Goal: Transaction & Acquisition: Purchase product/service

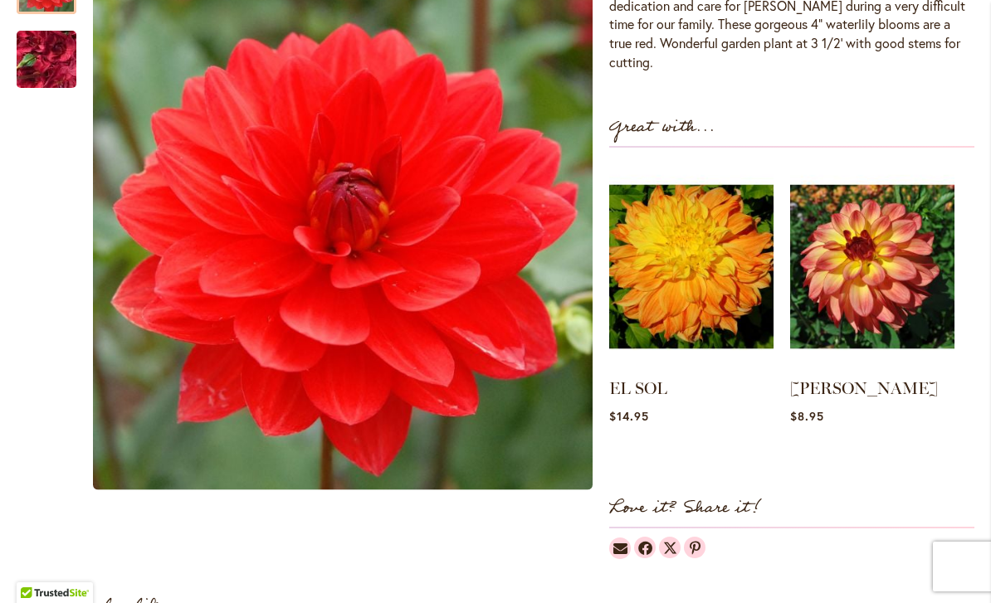
scroll to position [637, 0]
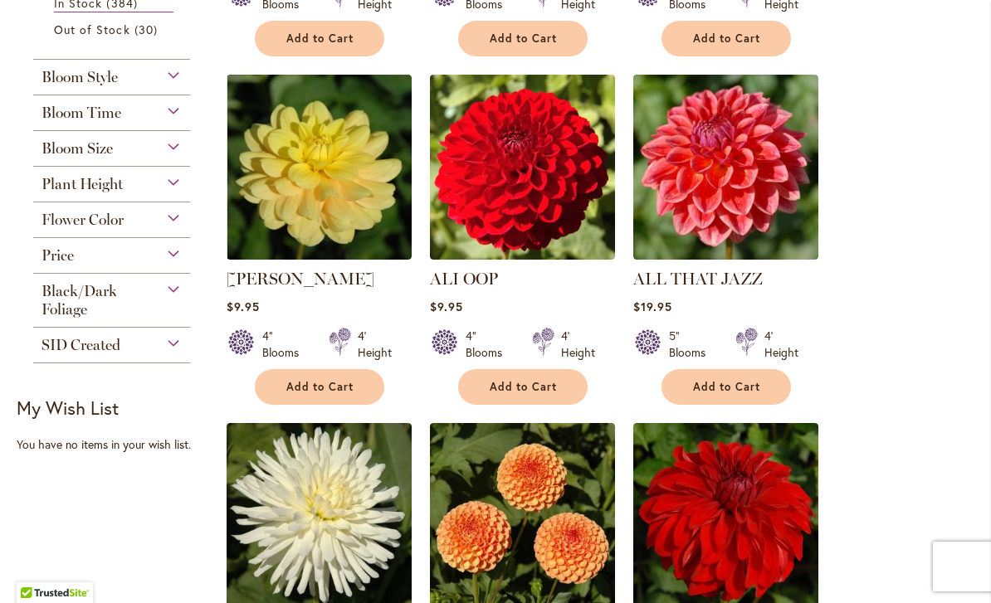
scroll to position [655, 0]
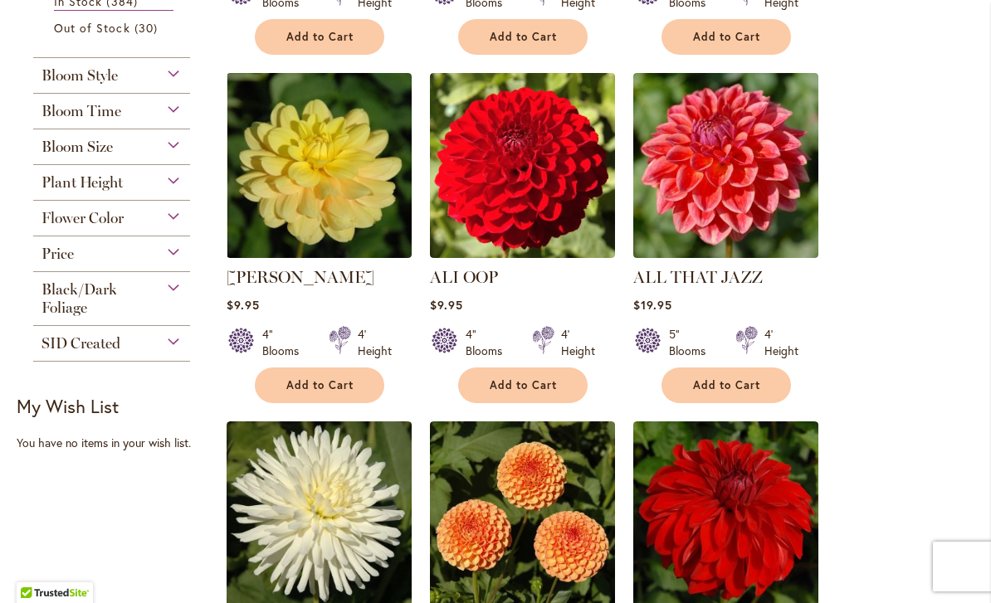
click at [748, 183] on img at bounding box center [725, 165] width 185 height 185
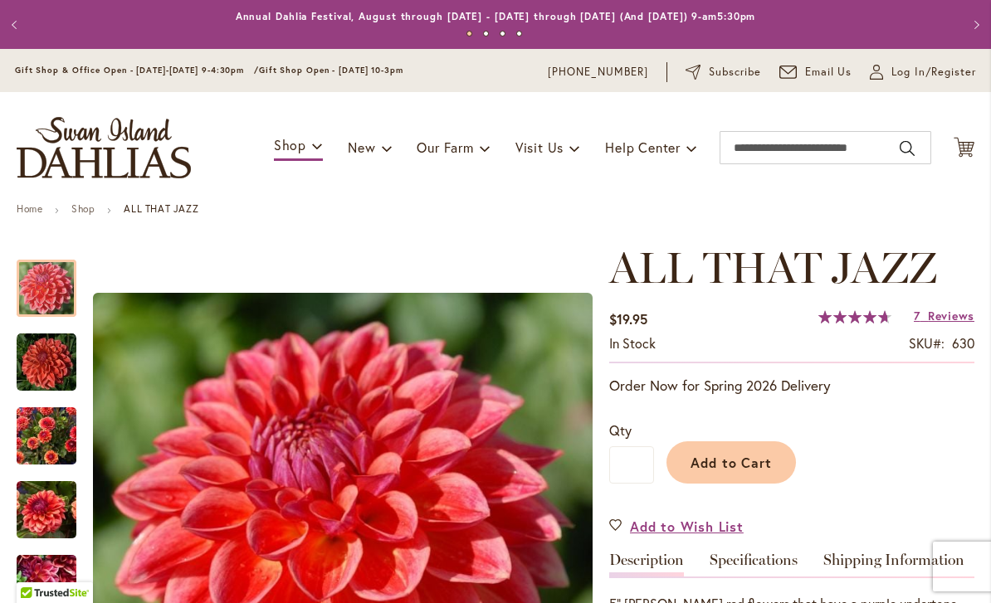
click at [47, 358] on img "ALL THAT JAZZ" at bounding box center [47, 363] width 60 height 60
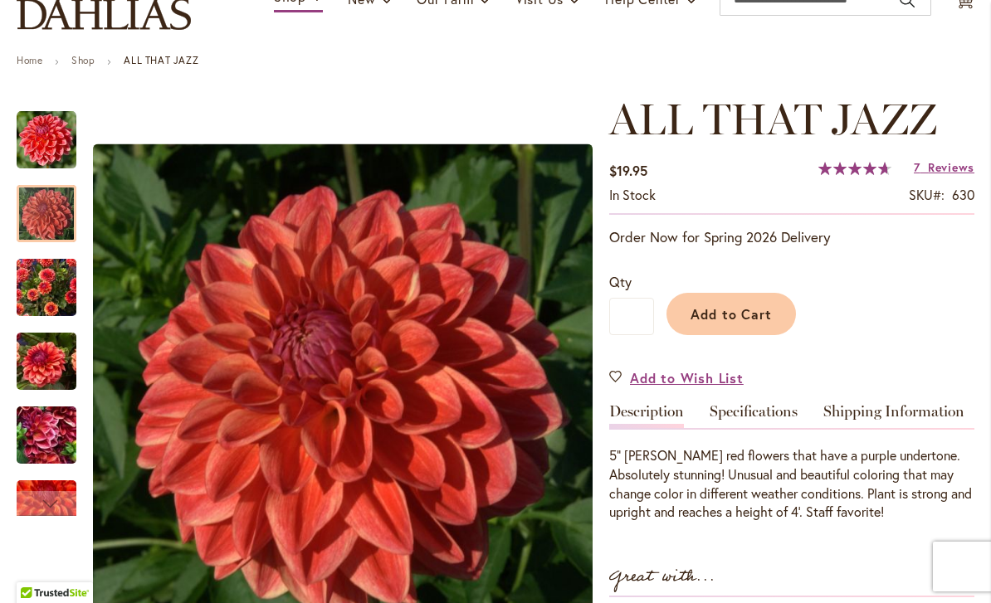
scroll to position [151, 0]
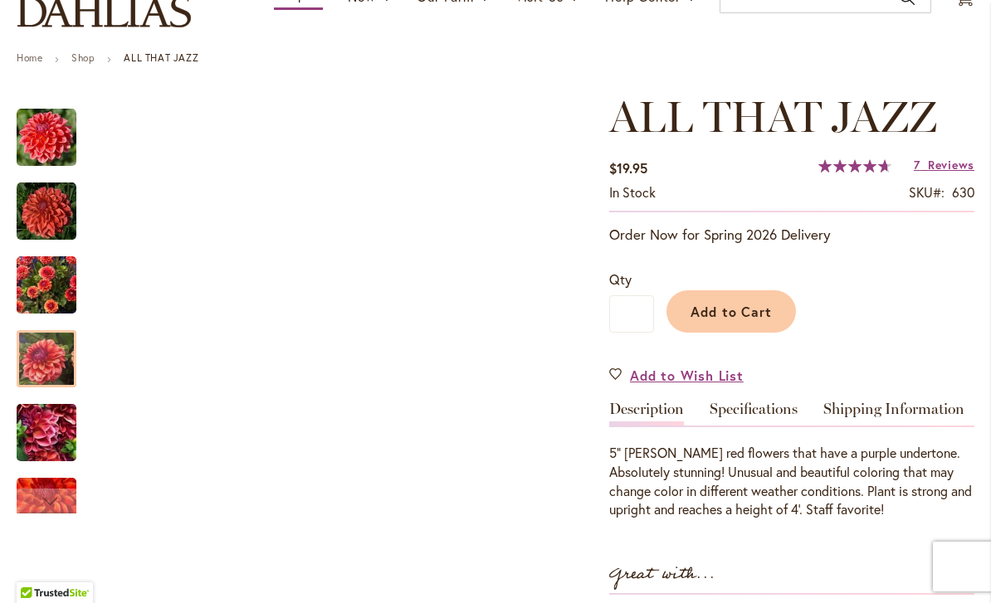
click at [44, 367] on img "ALL THAT JAZZ" at bounding box center [47, 359] width 60 height 80
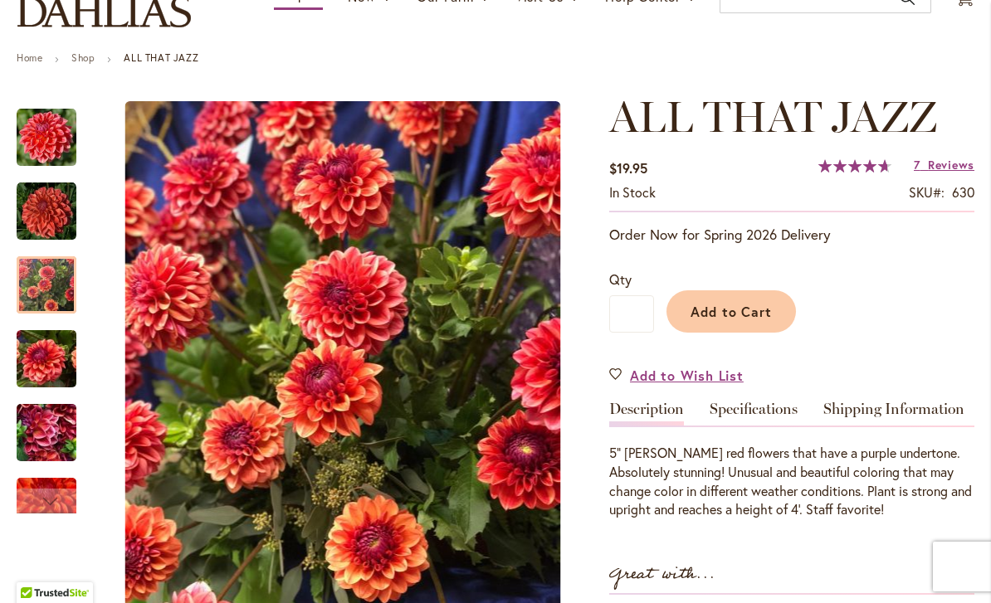
click at [53, 267] on img "ALL THAT JAZZ" at bounding box center [47, 286] width 60 height 80
click at [54, 431] on img "ALL THAT JAZZ" at bounding box center [47, 433] width 60 height 80
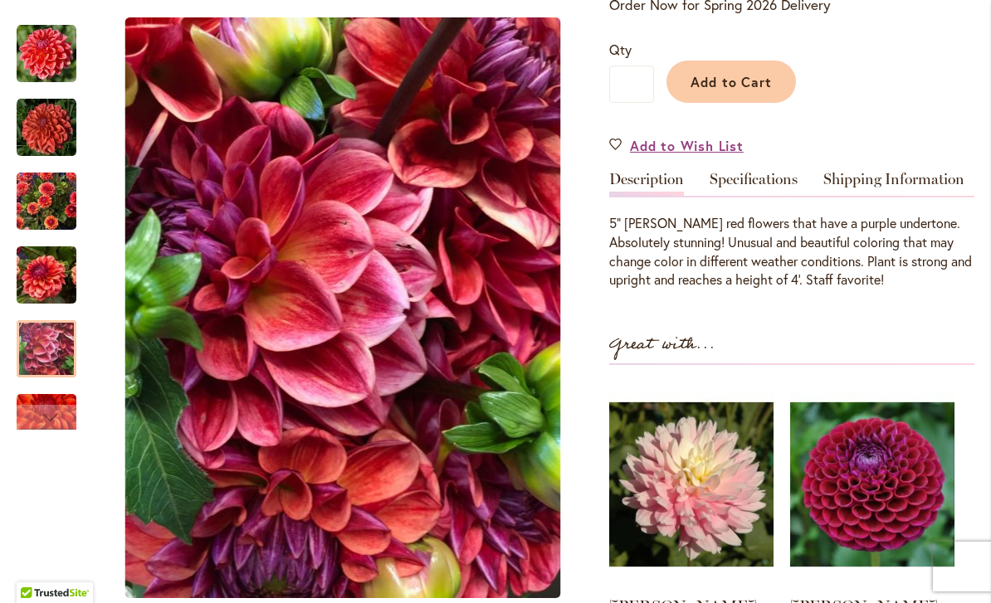
scroll to position [382, 0]
click at [43, 418] on div "Next" at bounding box center [46, 417] width 25 height 25
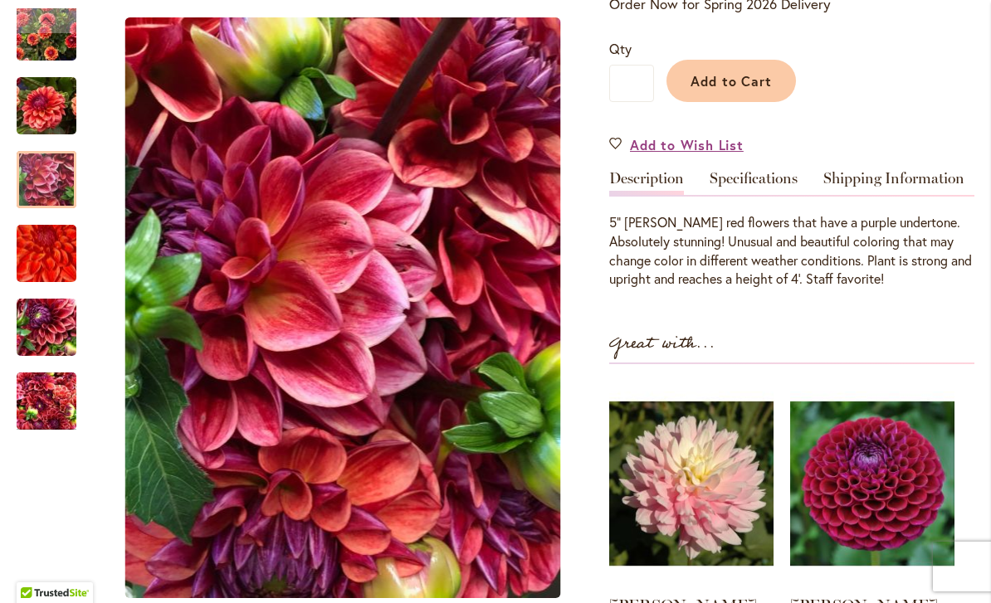
click at [46, 334] on img "ALL THAT JAZZ" at bounding box center [47, 328] width 60 height 80
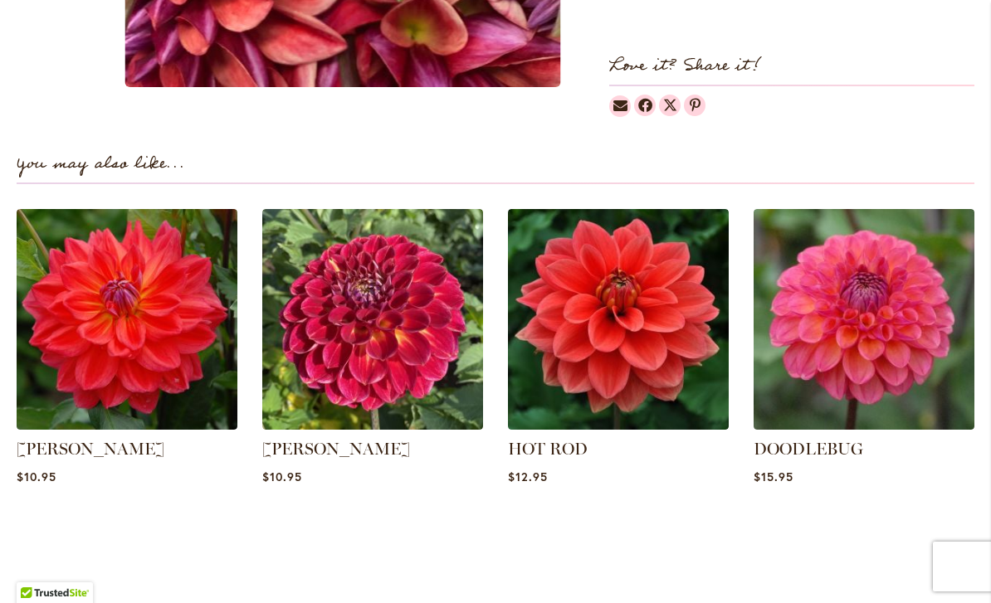
scroll to position [1065, 0]
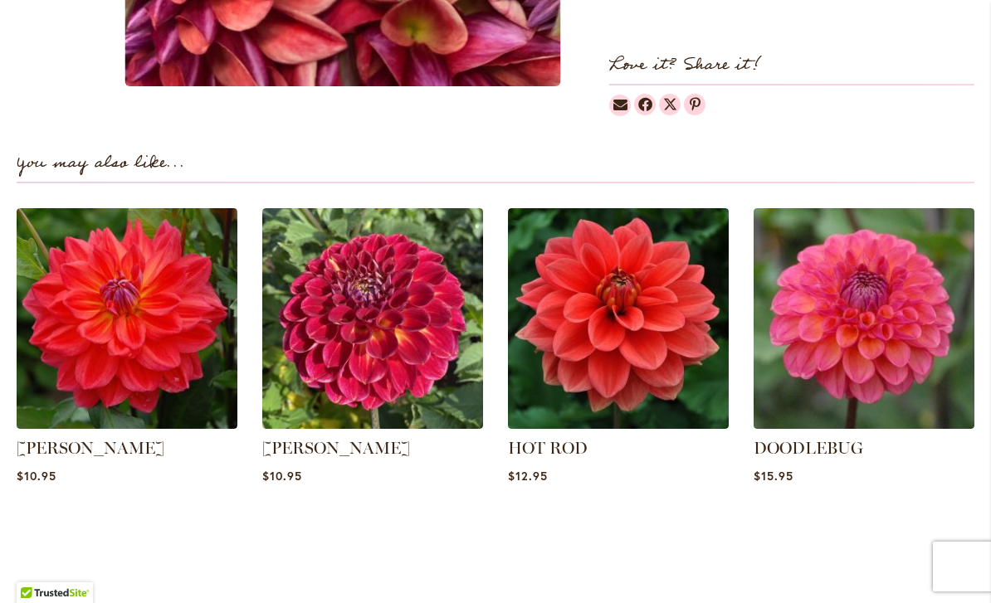
click at [895, 341] on img at bounding box center [863, 318] width 221 height 221
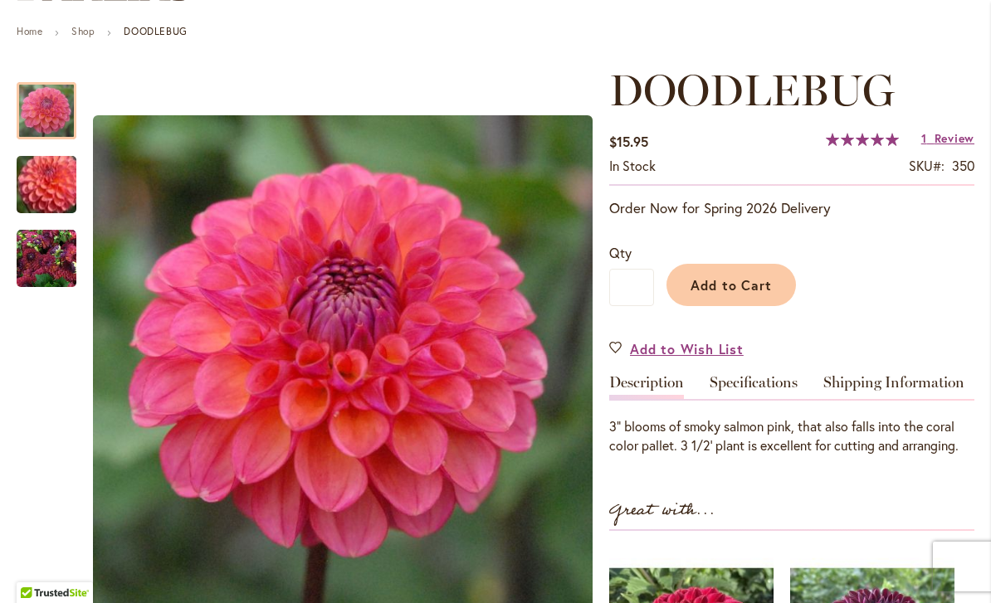
scroll to position [188, 0]
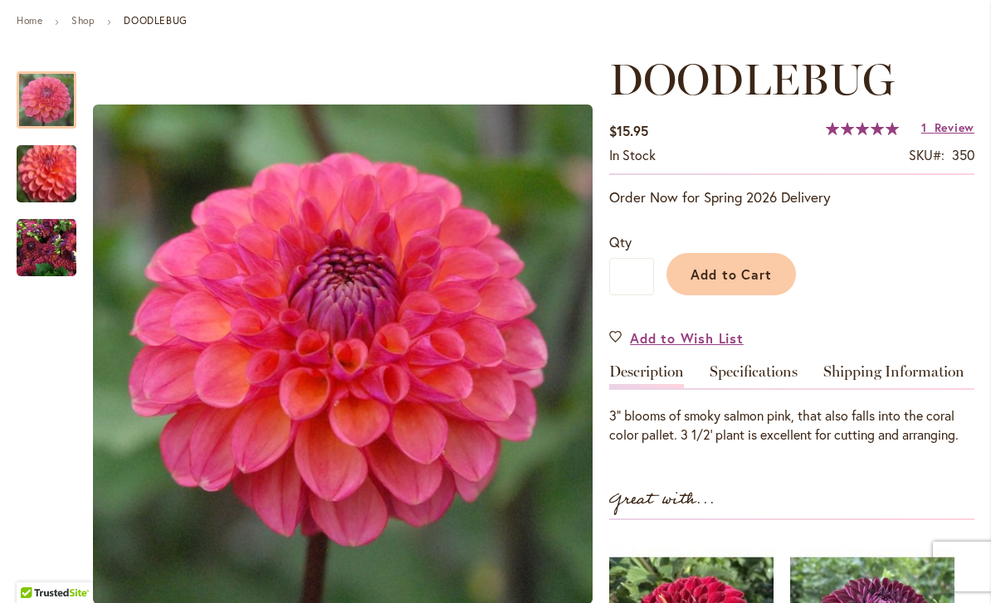
click at [744, 275] on span "Add to Cart" at bounding box center [731, 273] width 82 height 17
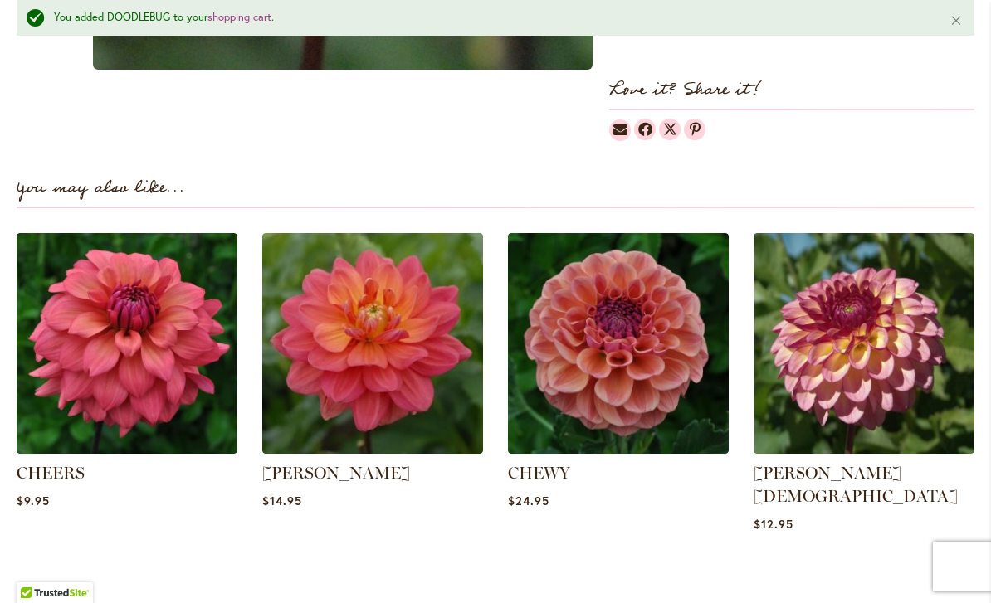
scroll to position [1027, 0]
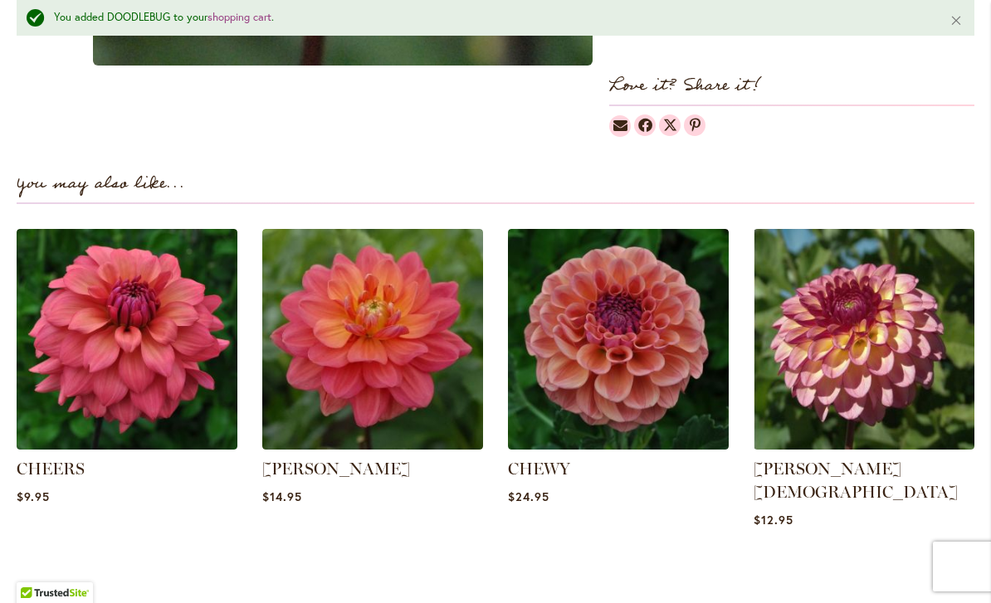
click at [661, 364] on img at bounding box center [618, 339] width 221 height 221
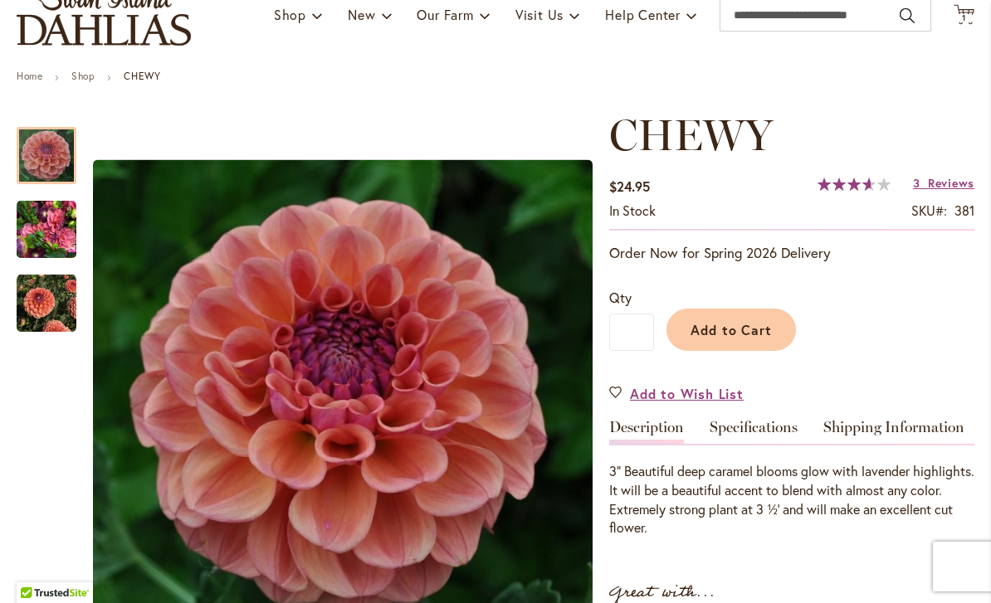
scroll to position [121, 0]
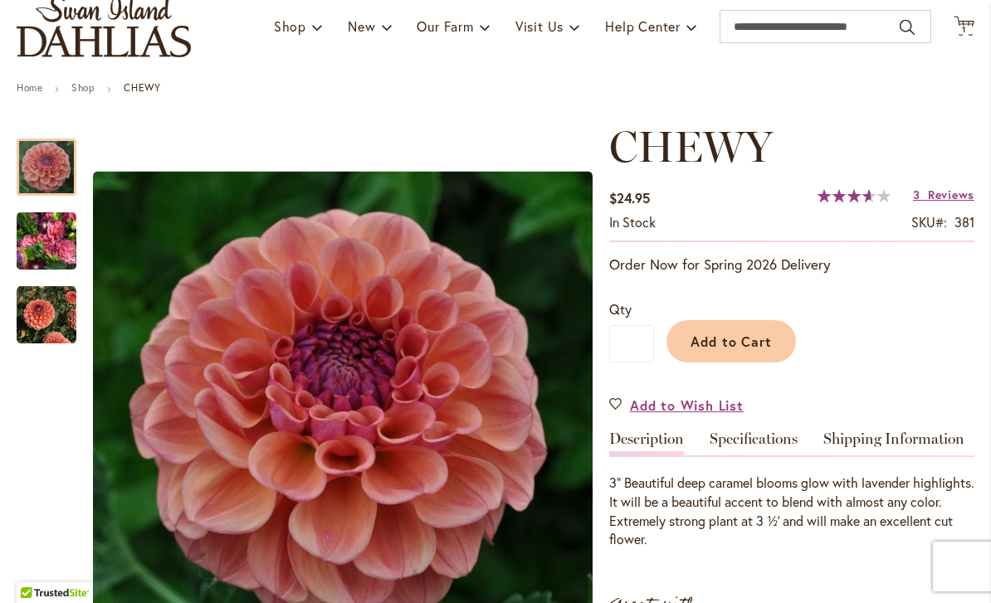
click at [743, 333] on span "Add to Cart" at bounding box center [731, 341] width 82 height 17
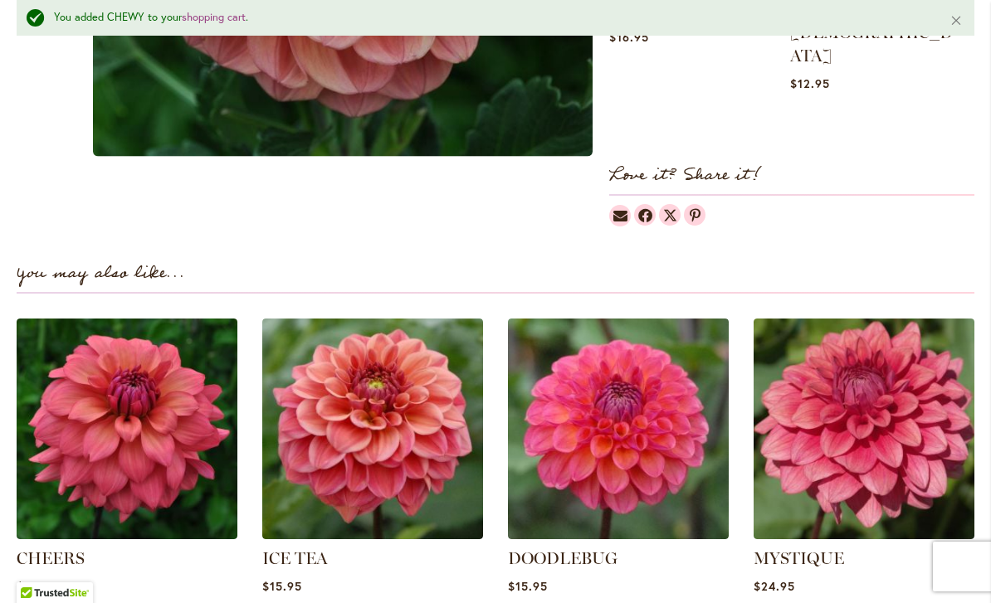
scroll to position [1020, 0]
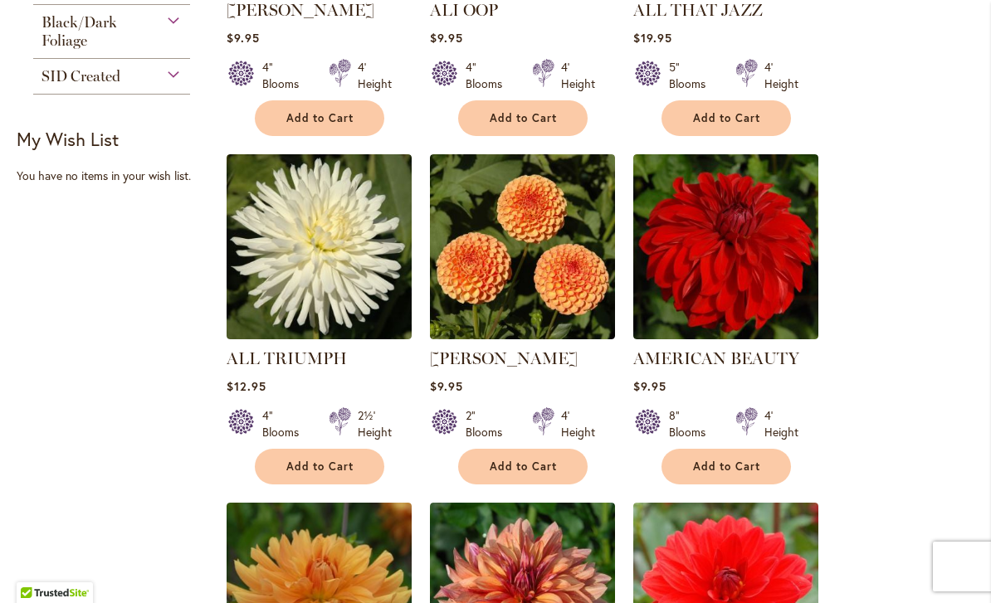
scroll to position [925, 0]
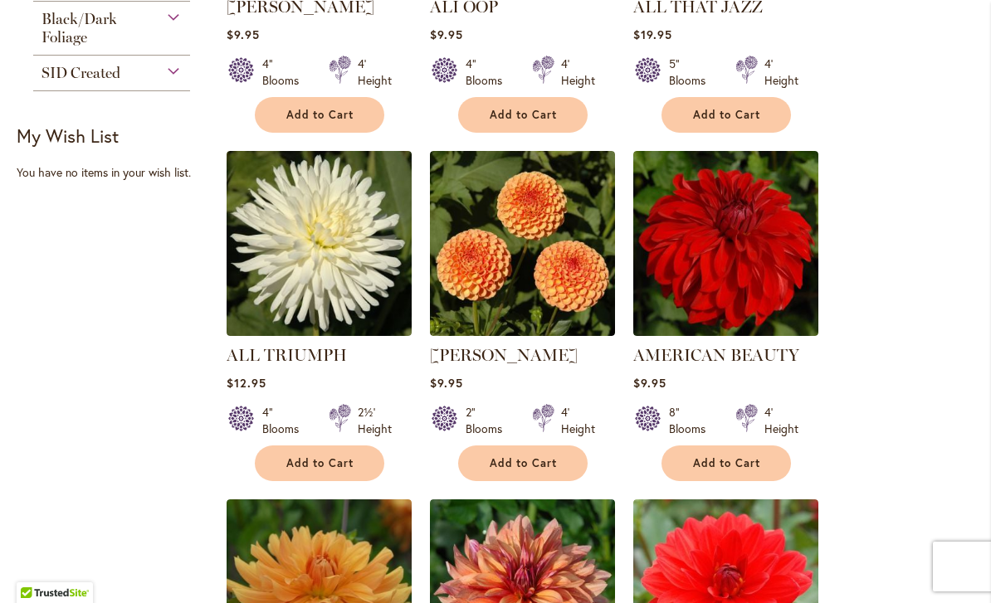
click at [775, 280] on img at bounding box center [725, 243] width 185 height 185
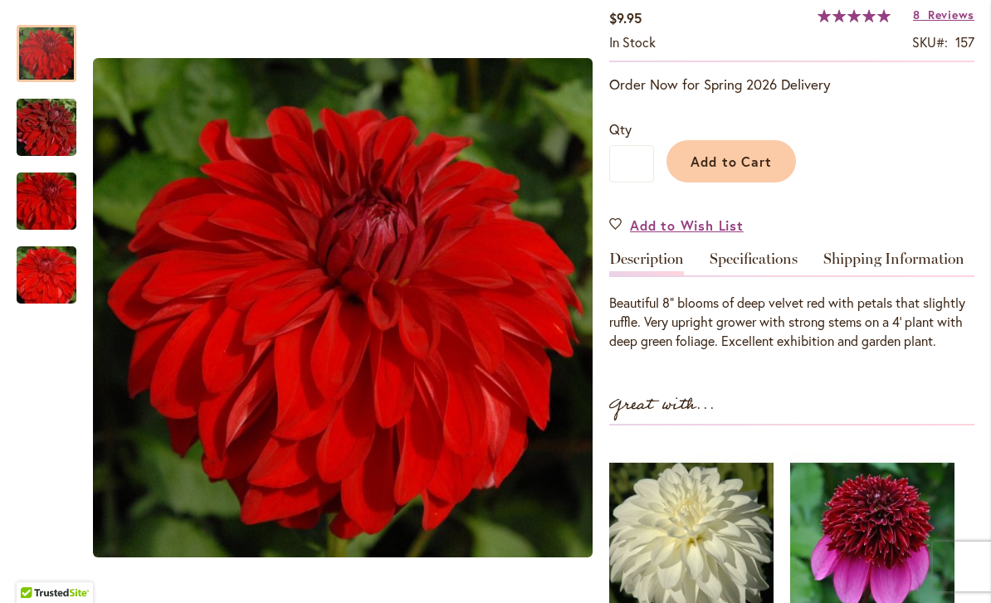
scroll to position [354, 0]
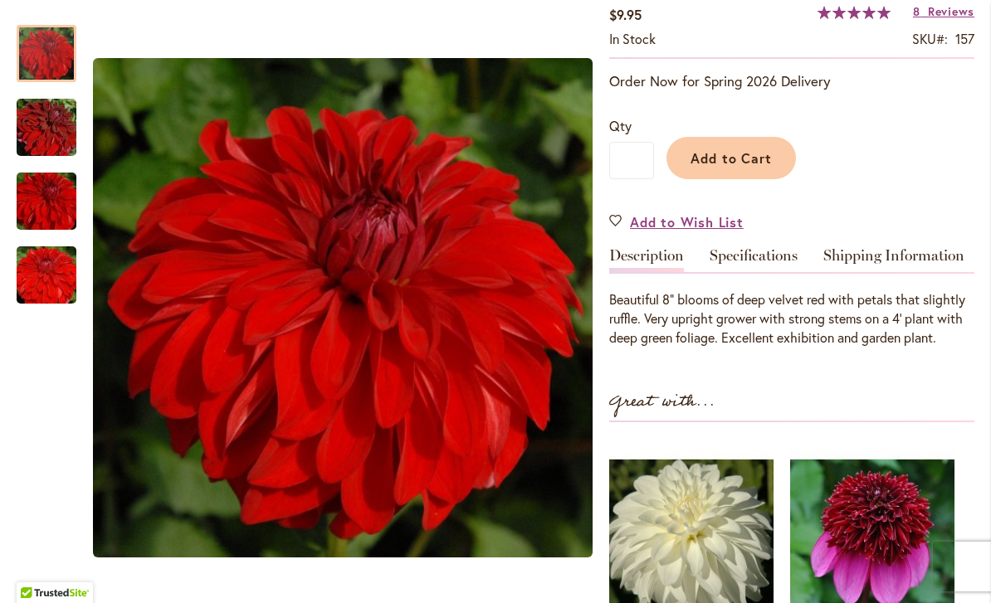
click at [747, 155] on span "Add to Cart" at bounding box center [731, 157] width 82 height 17
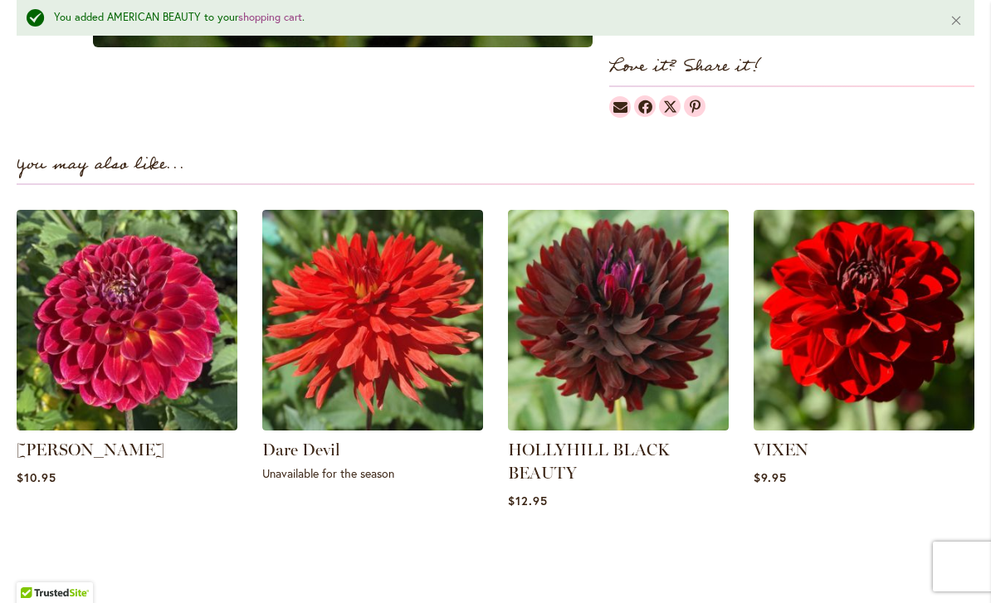
scroll to position [1137, 0]
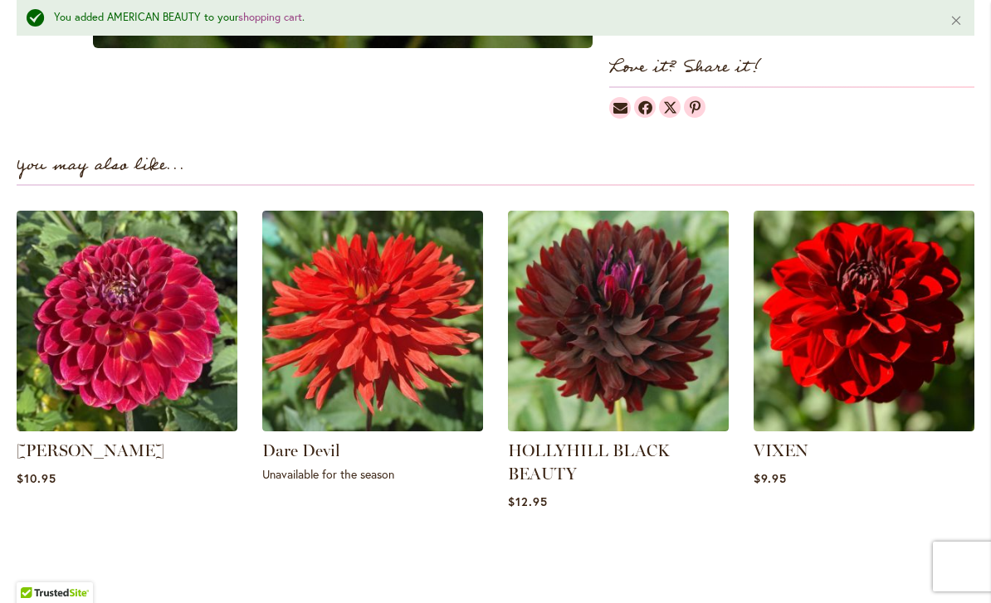
click at [896, 340] on img at bounding box center [863, 321] width 221 height 221
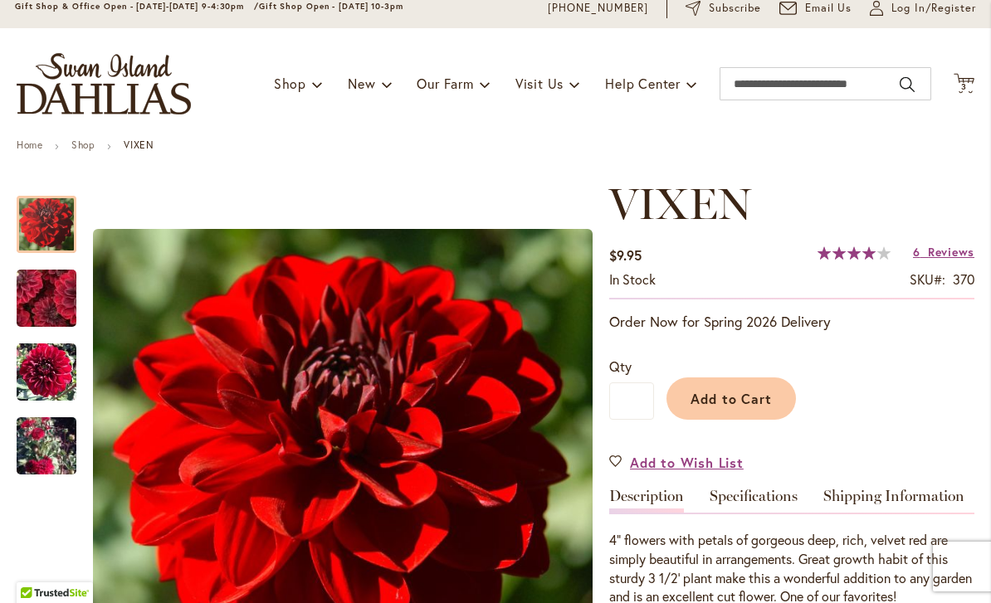
scroll to position [62, 0]
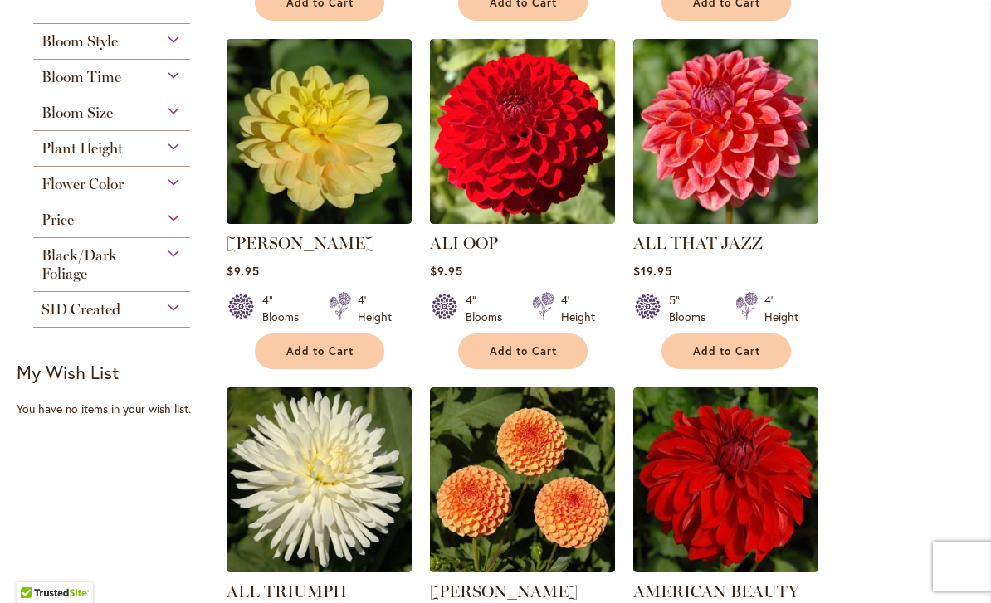
scroll to position [675, 0]
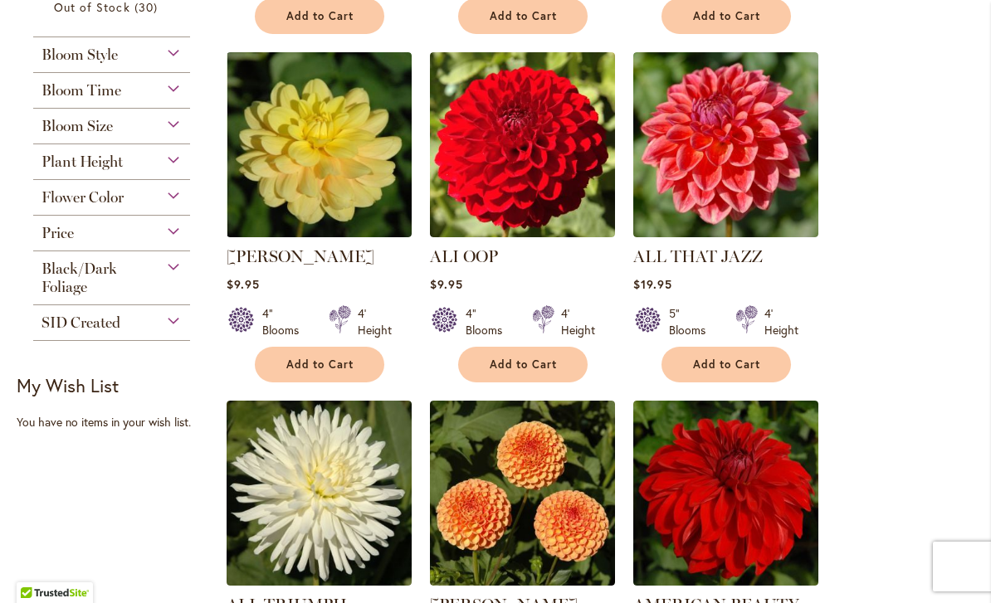
click at [767, 363] on button "Add to Cart" at bounding box center [725, 365] width 129 height 36
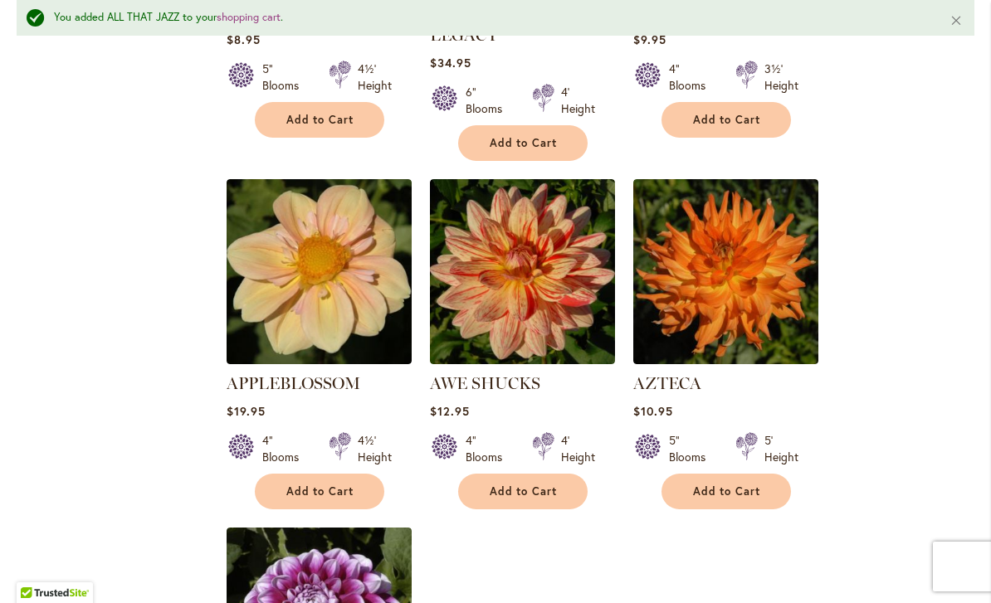
scroll to position [1668, 0]
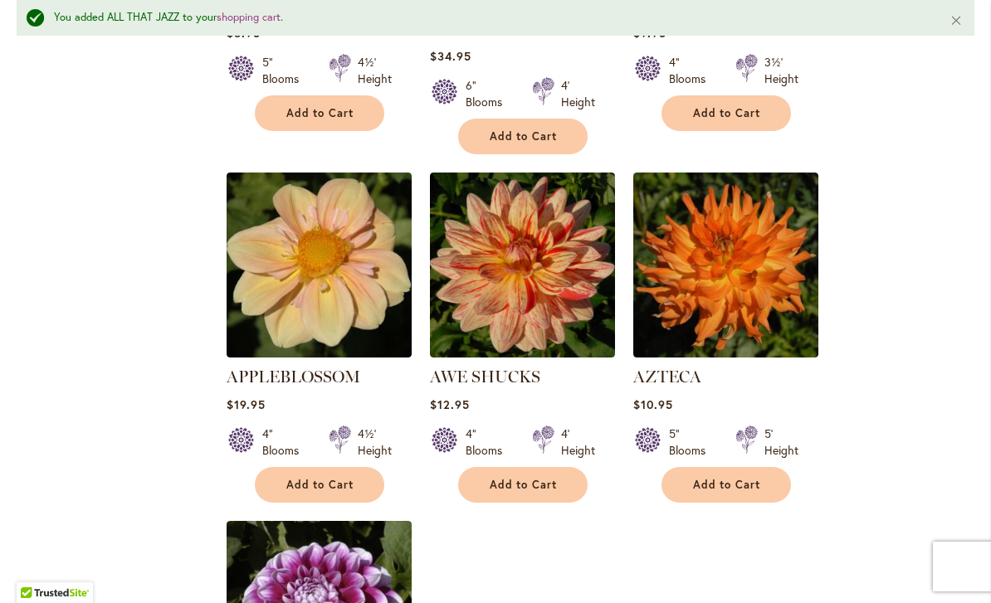
click at [290, 470] on button "Add to Cart" at bounding box center [319, 485] width 129 height 36
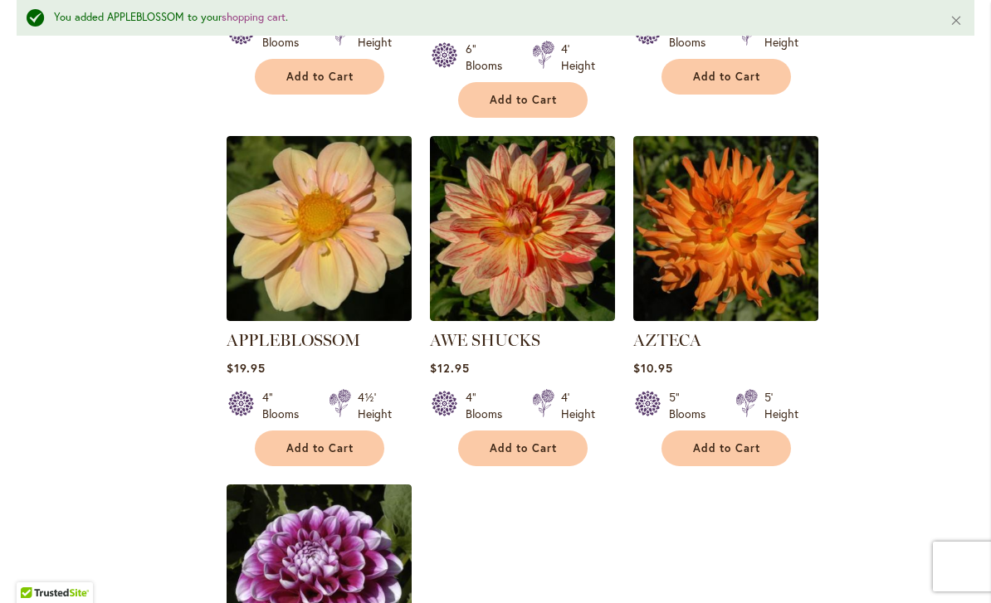
scroll to position [1695, 0]
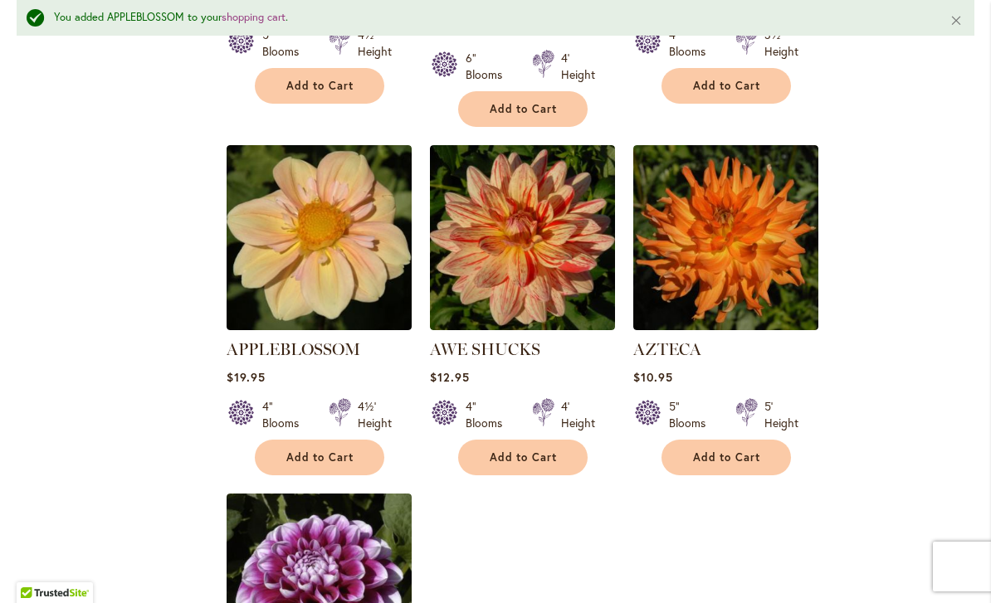
click at [762, 250] on img at bounding box center [725, 237] width 185 height 185
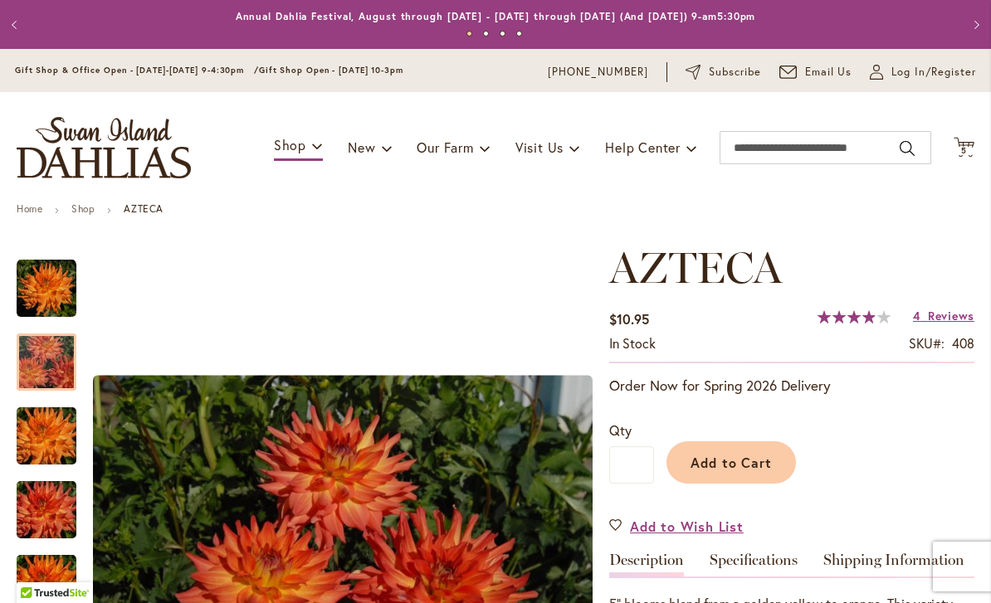
click at [51, 368] on img "AZTECA" at bounding box center [46, 363] width 119 height 80
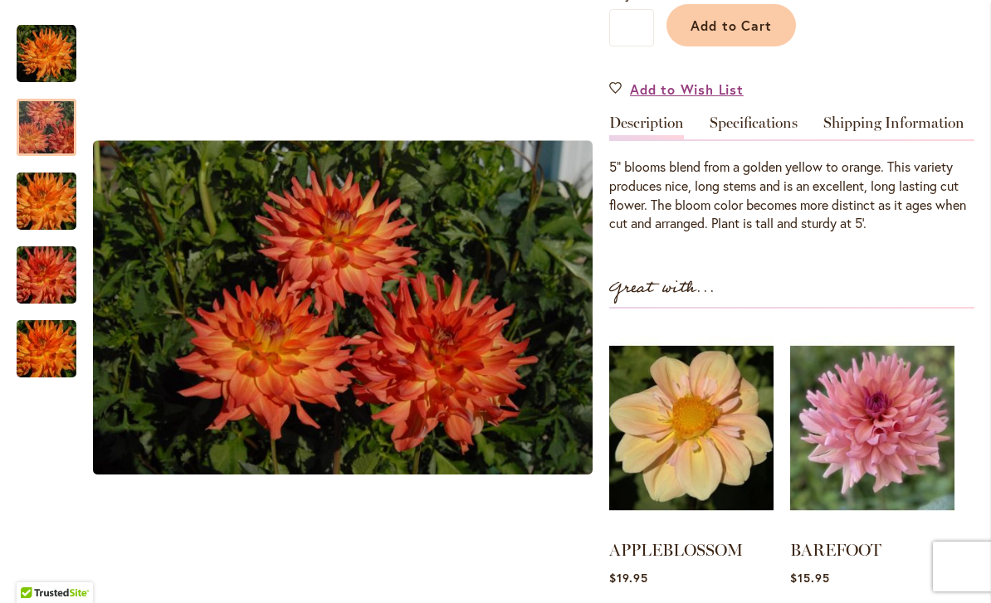
scroll to position [450, 0]
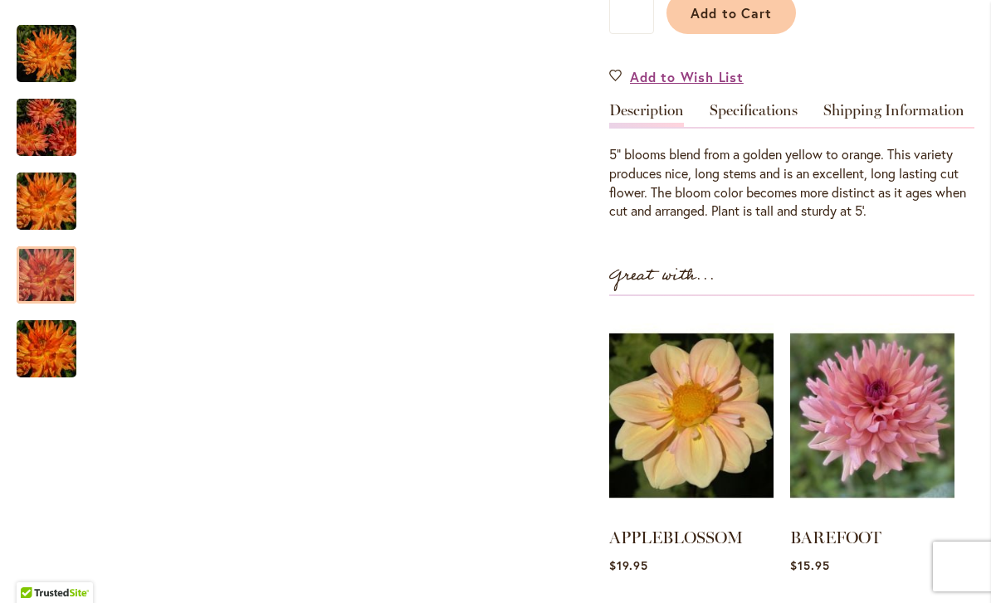
click at [52, 285] on img "AZTECA" at bounding box center [46, 276] width 119 height 80
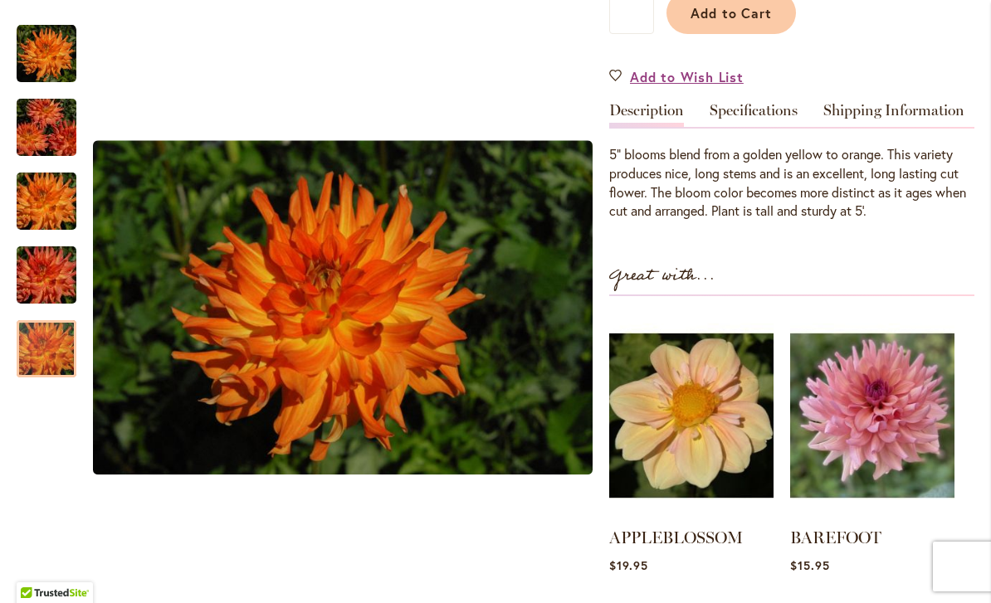
click at [49, 343] on img "AZTECA" at bounding box center [46, 349] width 119 height 80
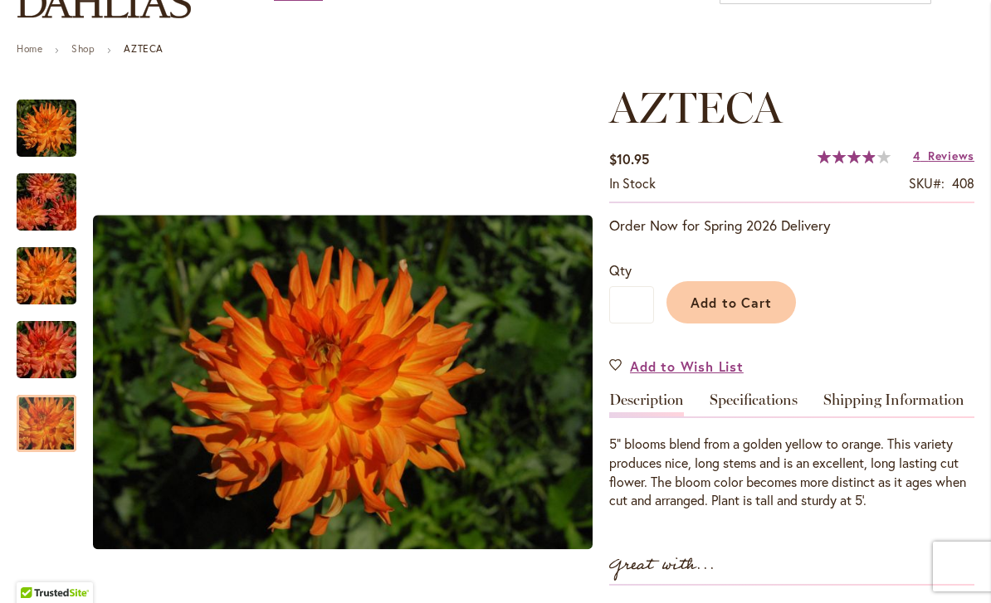
scroll to position [158, 0]
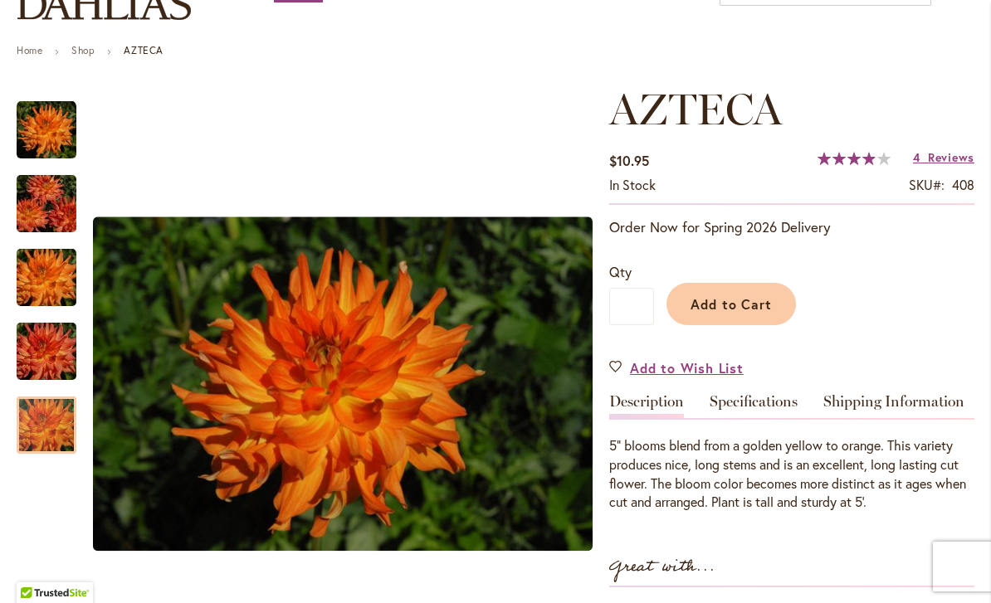
click at [765, 301] on span "Add to Cart" at bounding box center [731, 303] width 82 height 17
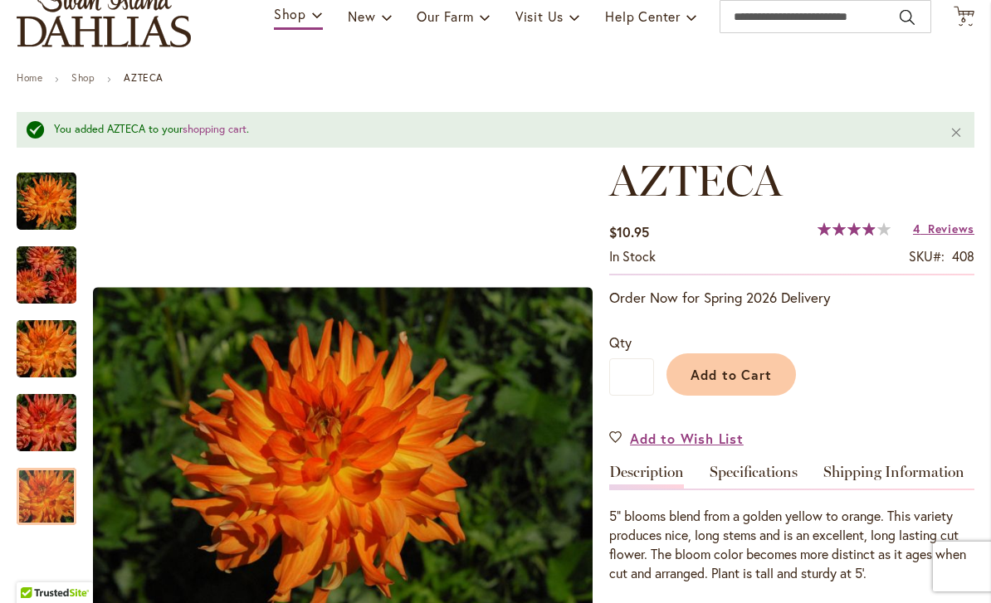
scroll to position [129, 0]
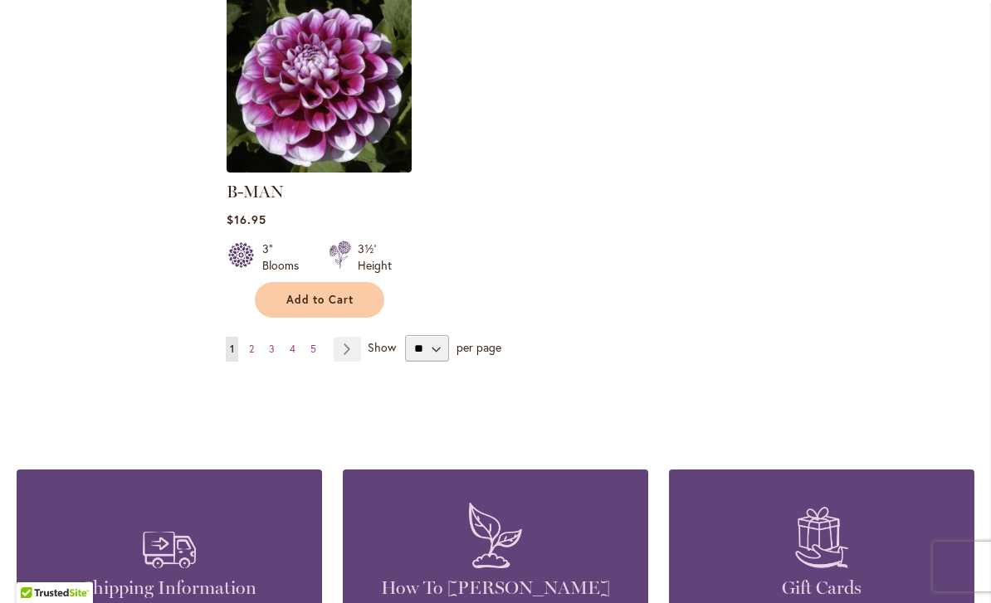
scroll to position [2161, 0]
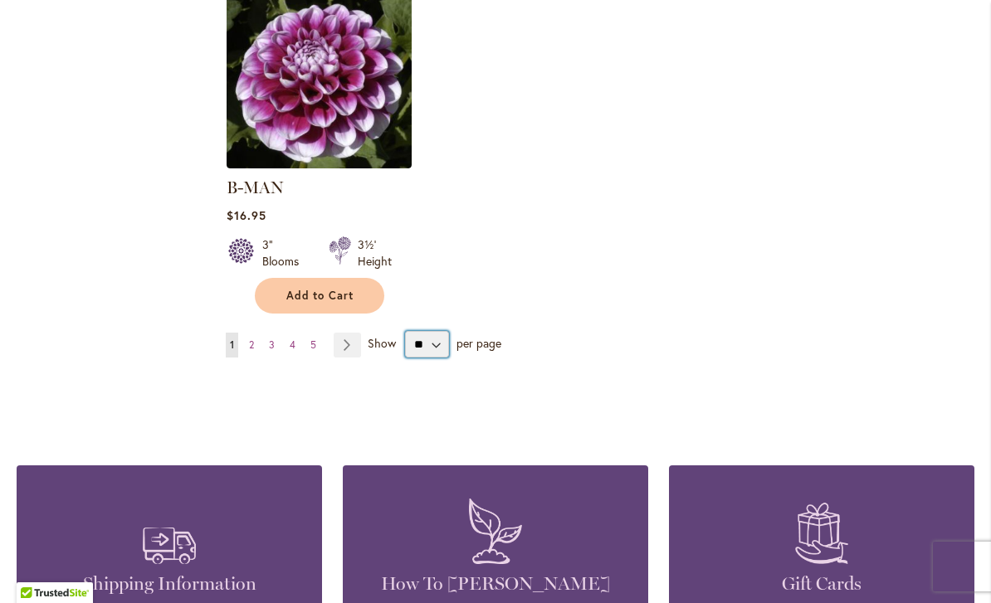
click at [436, 331] on select "** ** ** **" at bounding box center [427, 344] width 44 height 27
select select "**"
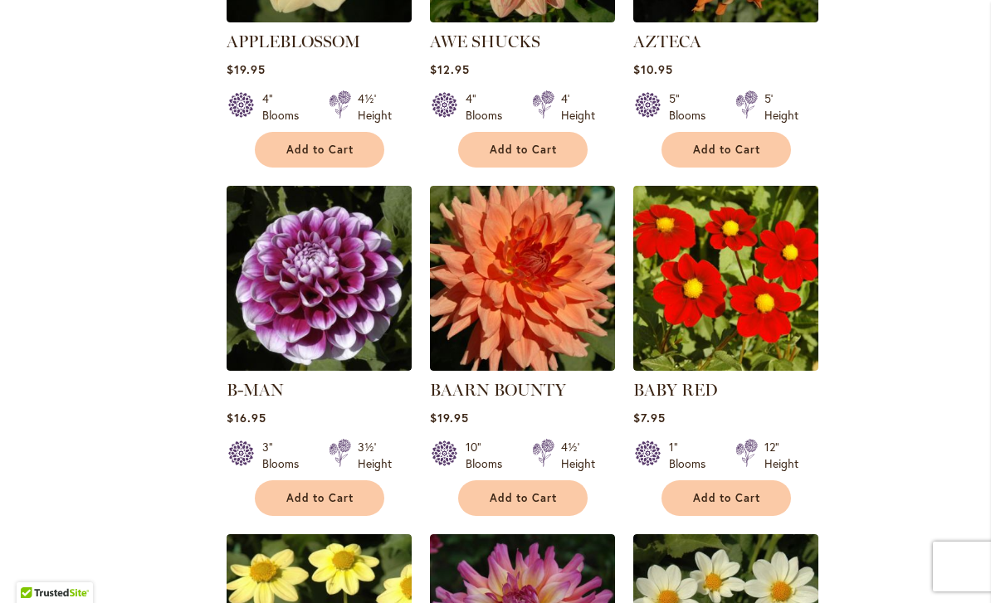
scroll to position [1908, 0]
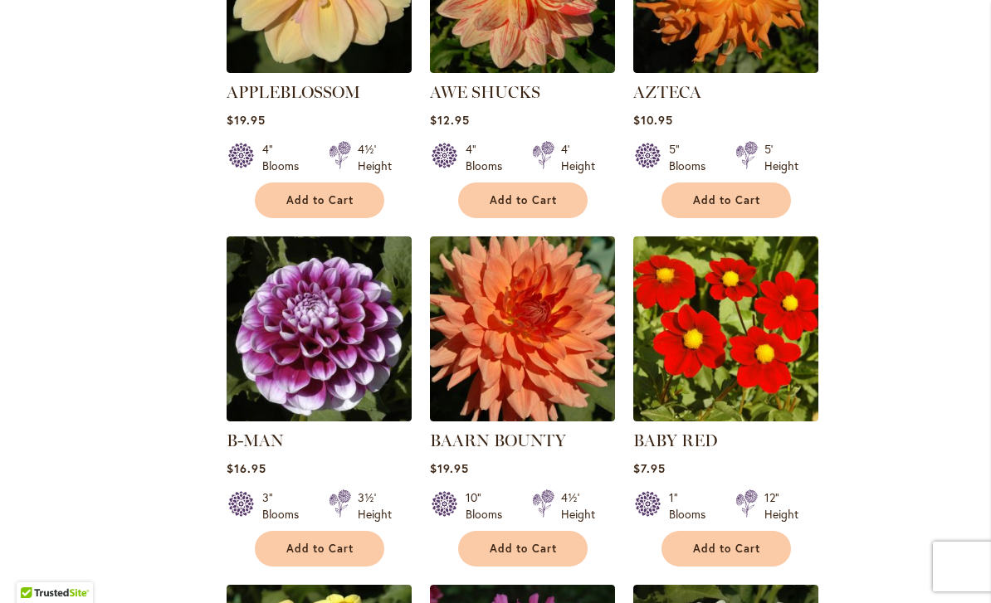
click at [471, 308] on img at bounding box center [522, 328] width 185 height 185
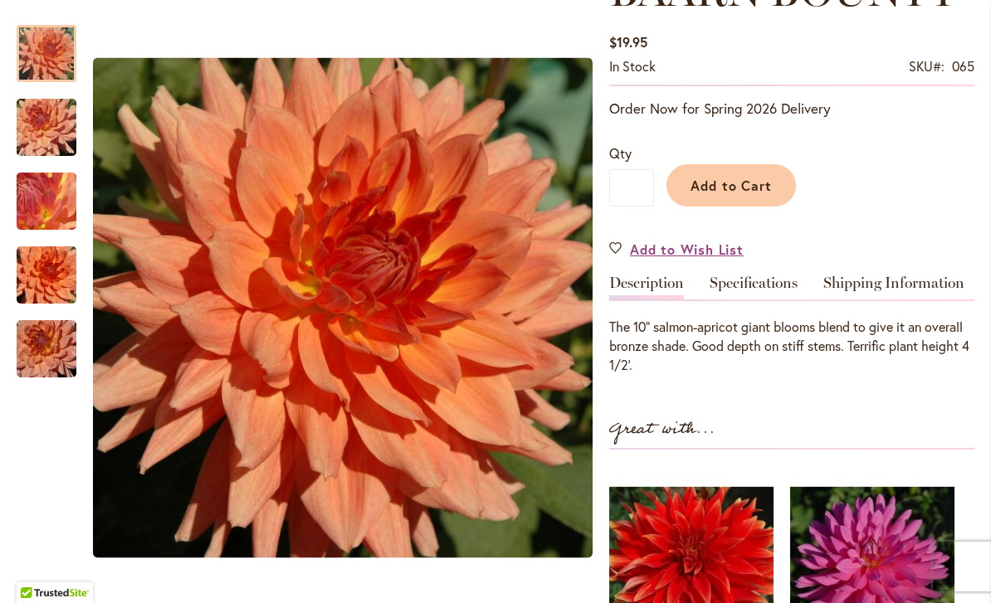
scroll to position [278, 0]
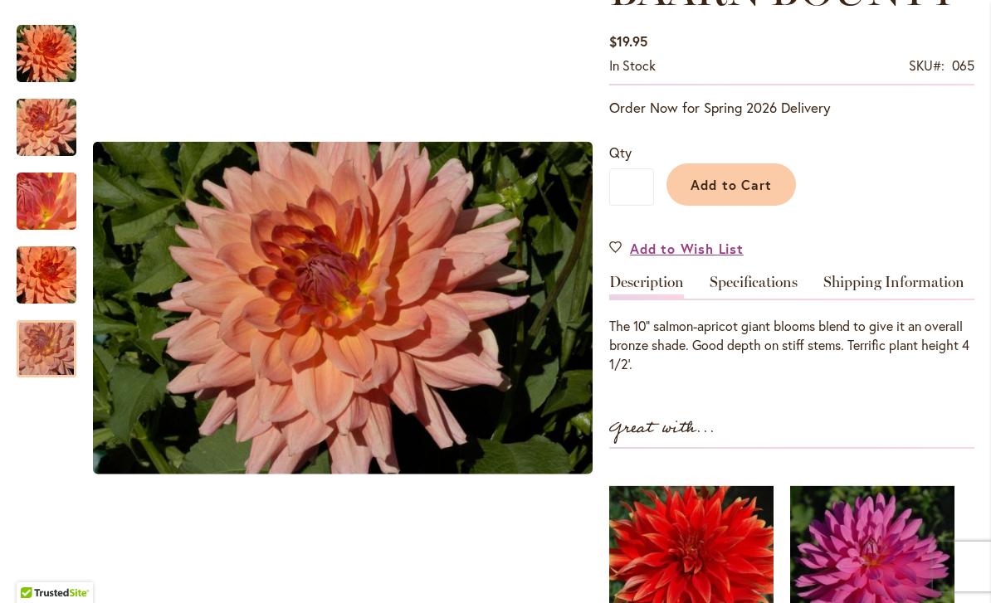
click at [48, 349] on img "Baarn Bounty" at bounding box center [46, 349] width 119 height 80
click at [55, 265] on img "Baarn Bounty" at bounding box center [46, 276] width 119 height 80
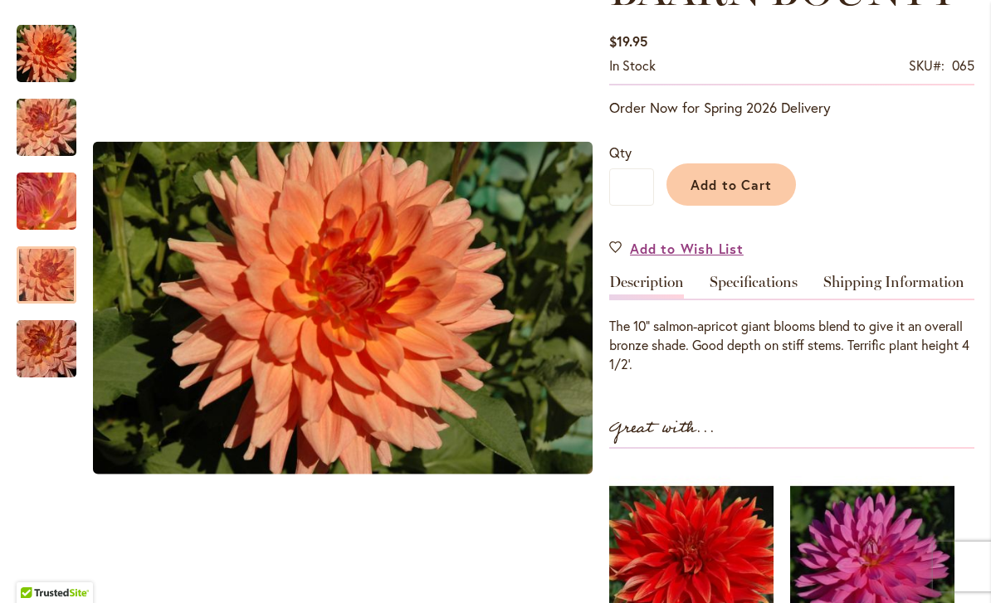
click at [31, 261] on div at bounding box center [47, 274] width 60 height 57
click at [50, 265] on div at bounding box center [47, 274] width 60 height 57
click at [57, 265] on div at bounding box center [47, 274] width 60 height 57
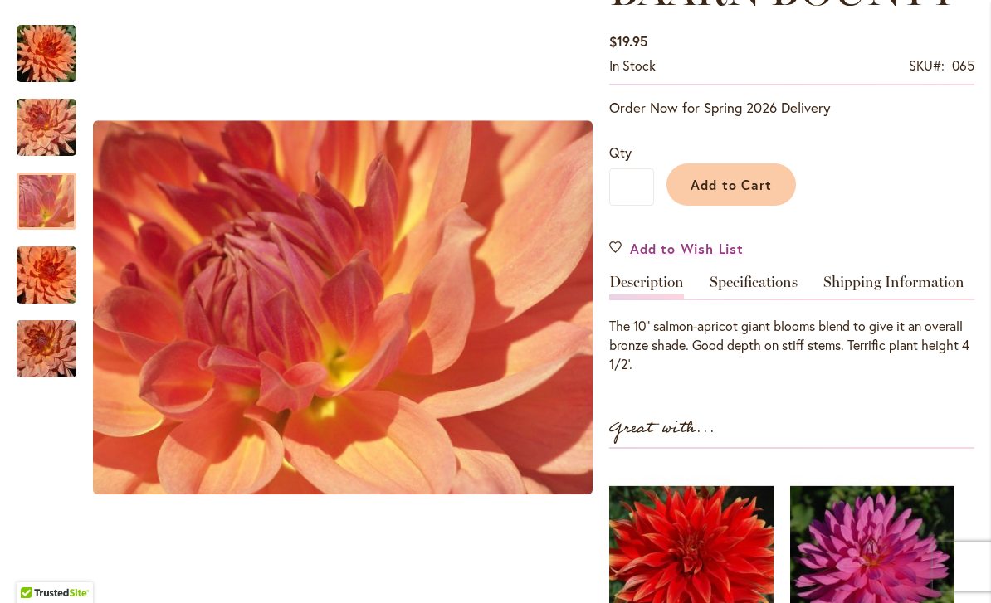
click at [40, 219] on div at bounding box center [47, 201] width 60 height 57
click at [37, 278] on img "Baarn Bounty" at bounding box center [46, 276] width 119 height 80
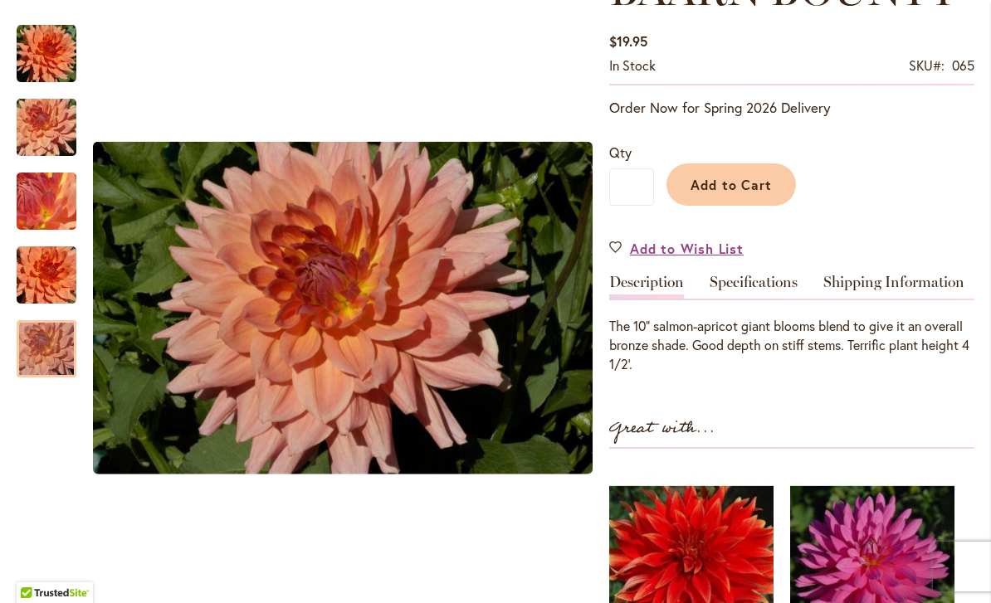
click at [42, 348] on img "Baarn Bounty" at bounding box center [46, 349] width 119 height 80
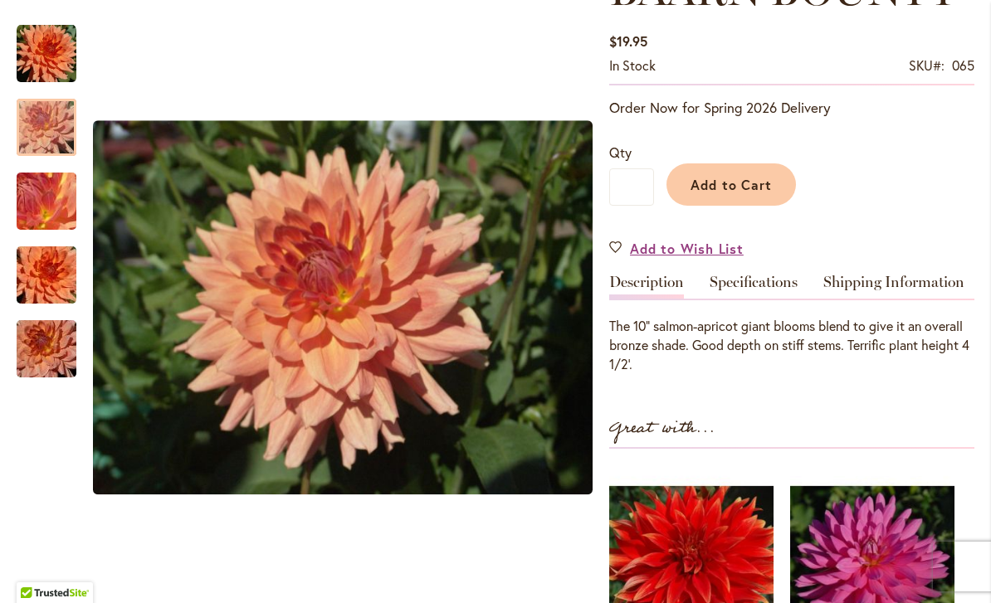
click at [44, 135] on img "Baarn Bounty" at bounding box center [46, 128] width 119 height 90
click at [745, 182] on span "Add to Cart" at bounding box center [731, 184] width 82 height 17
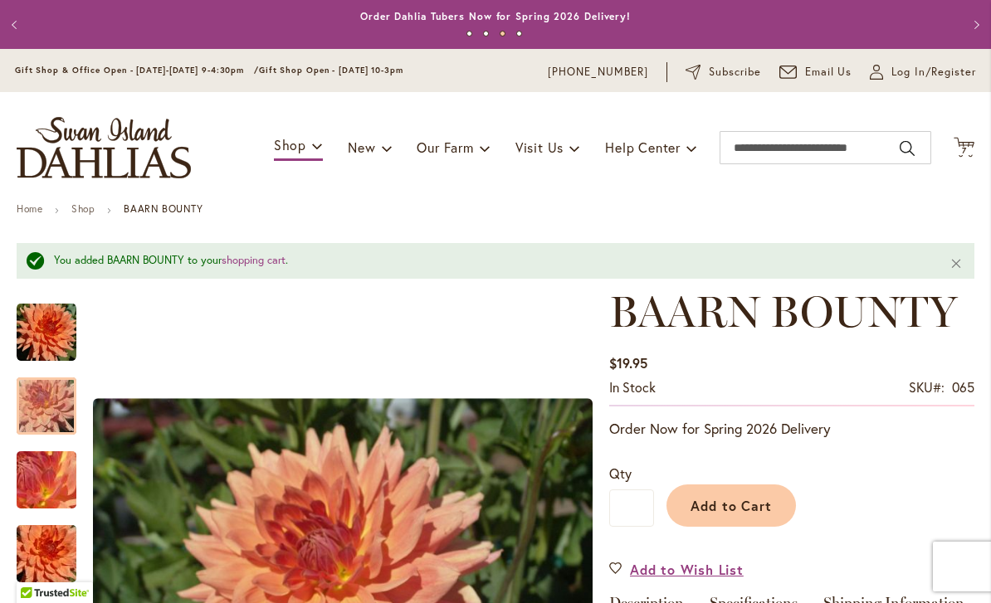
scroll to position [0, 0]
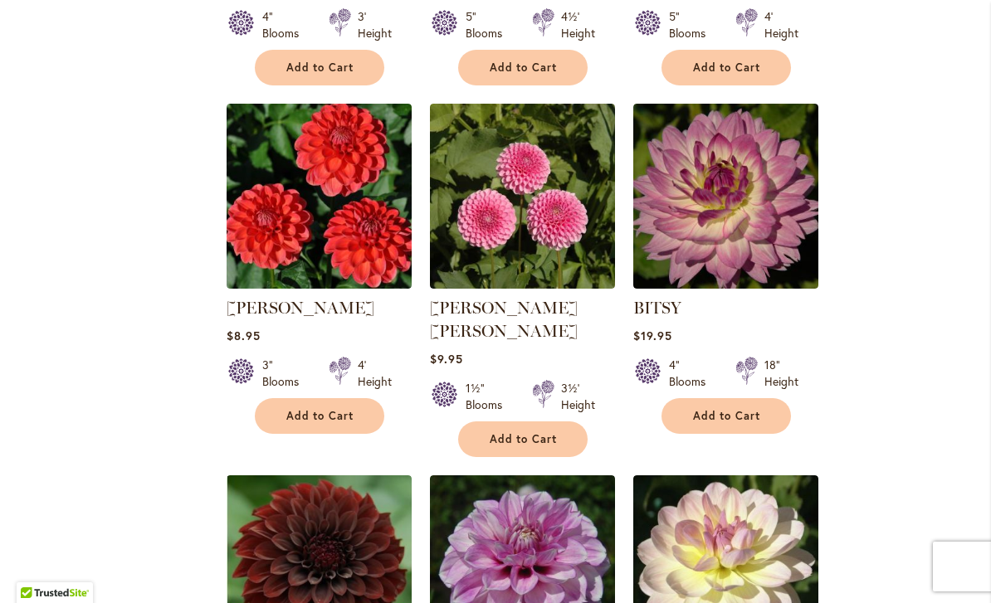
scroll to position [3796, 0]
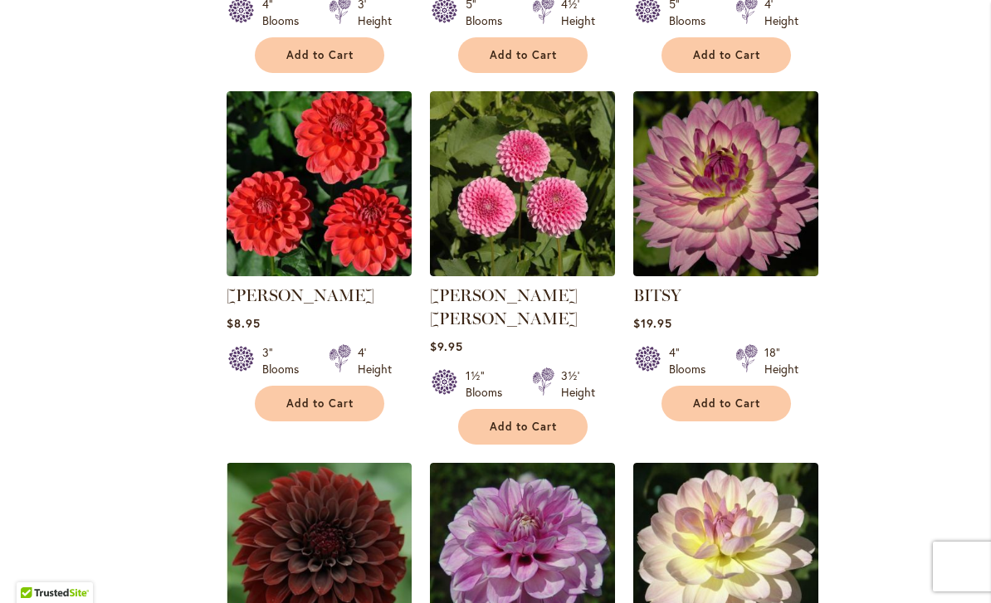
click at [288, 177] on img at bounding box center [318, 183] width 185 height 185
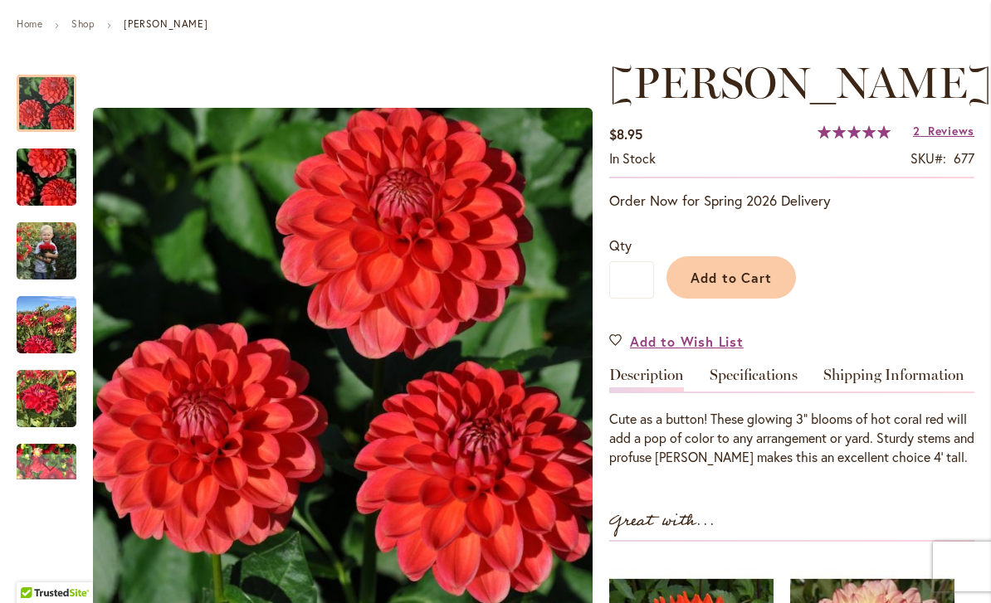
scroll to position [183, 0]
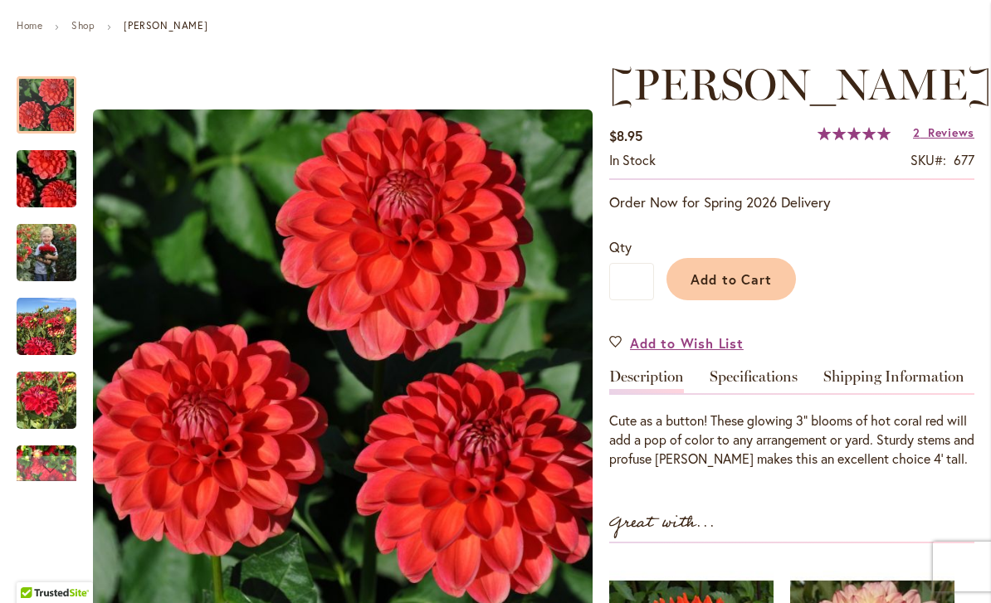
click at [760, 288] on span "Add to Cart" at bounding box center [731, 278] width 82 height 17
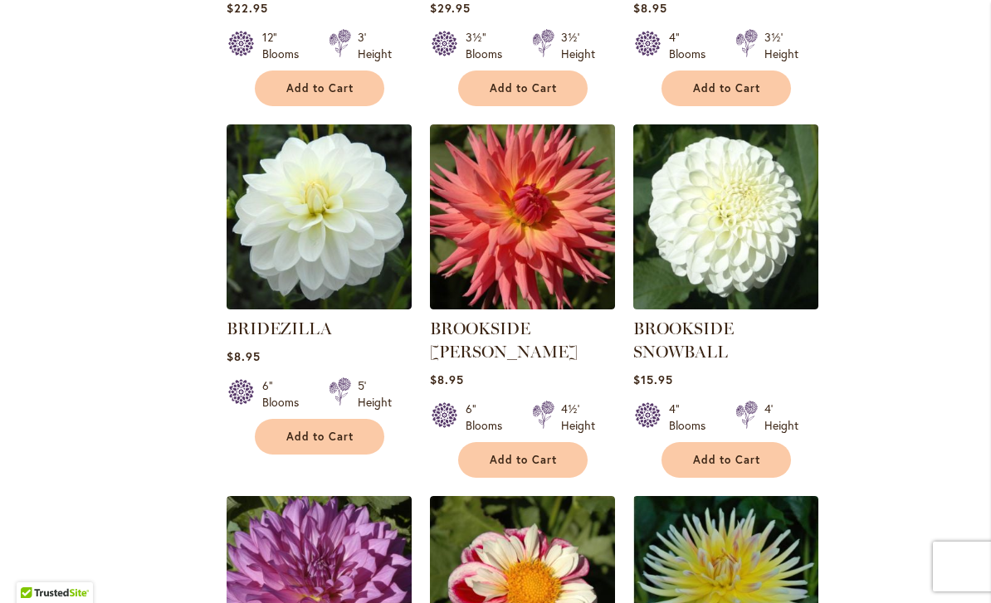
scroll to position [5876, 0]
click at [491, 453] on span "Add to Cart" at bounding box center [523, 460] width 68 height 14
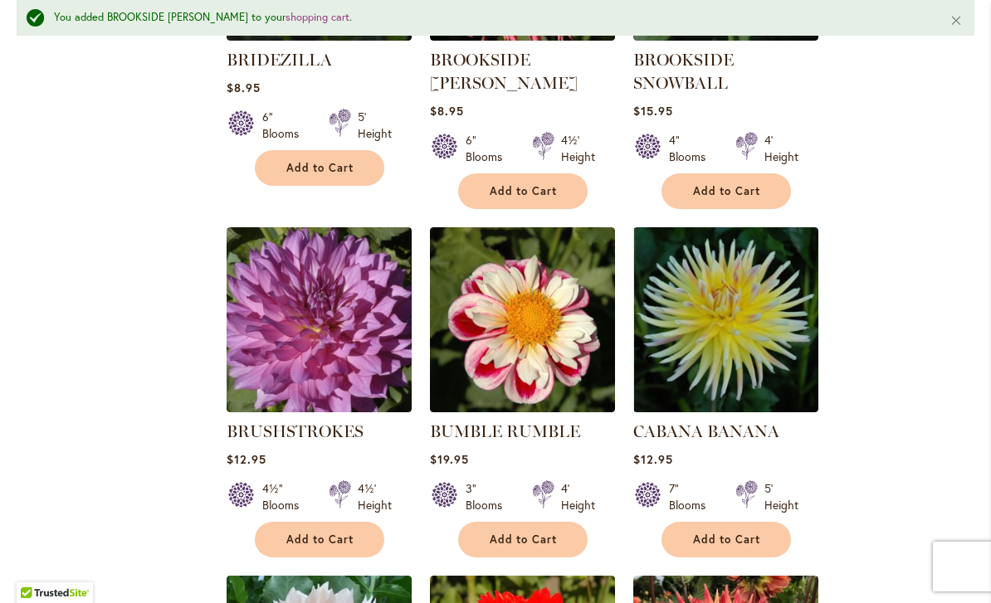
scroll to position [6223, 0]
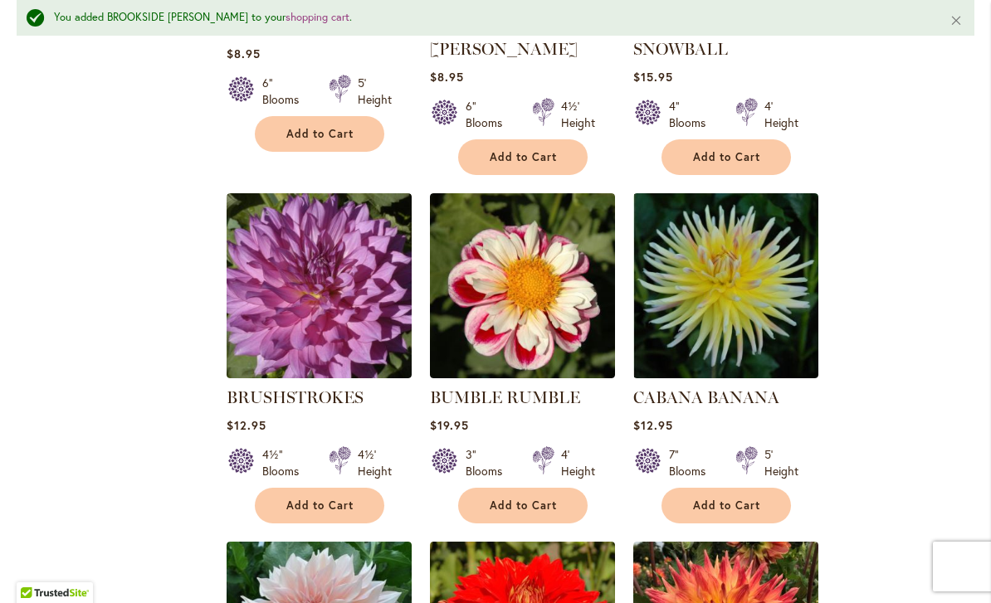
click at [486, 488] on button "Add to Cart" at bounding box center [522, 506] width 129 height 36
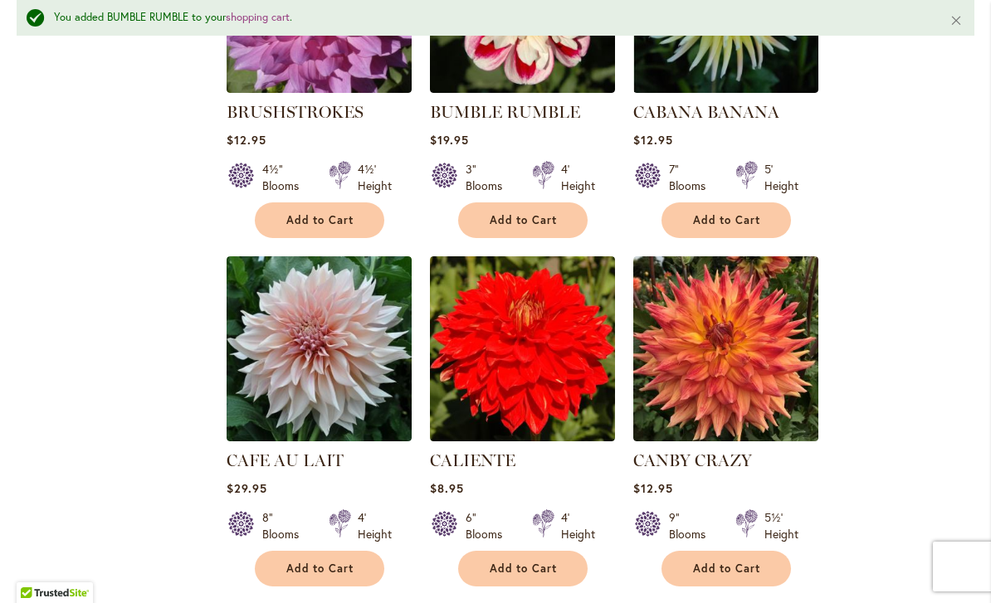
scroll to position [6522, 0]
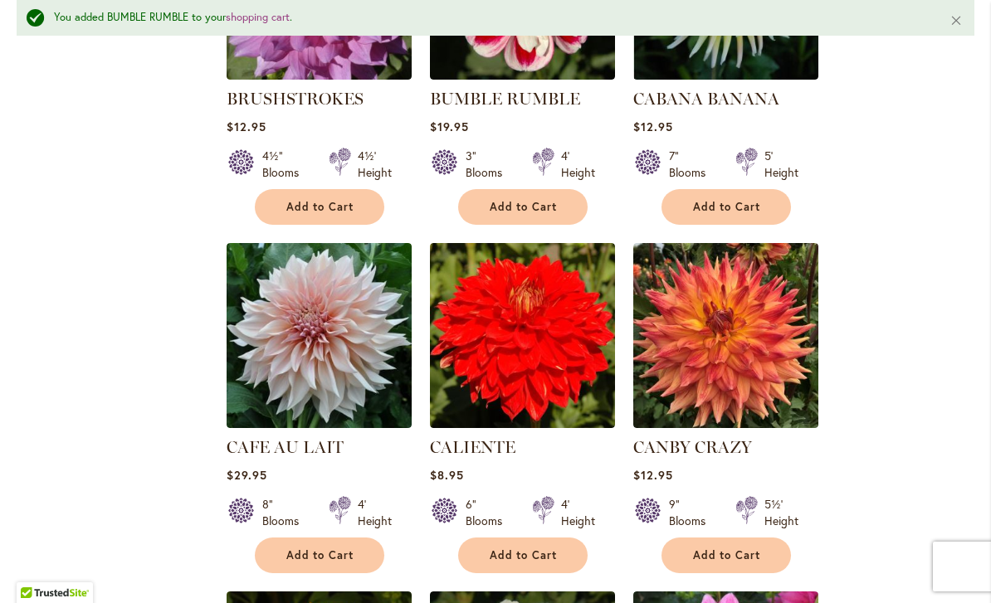
click at [738, 548] on span "Add to Cart" at bounding box center [727, 555] width 68 height 14
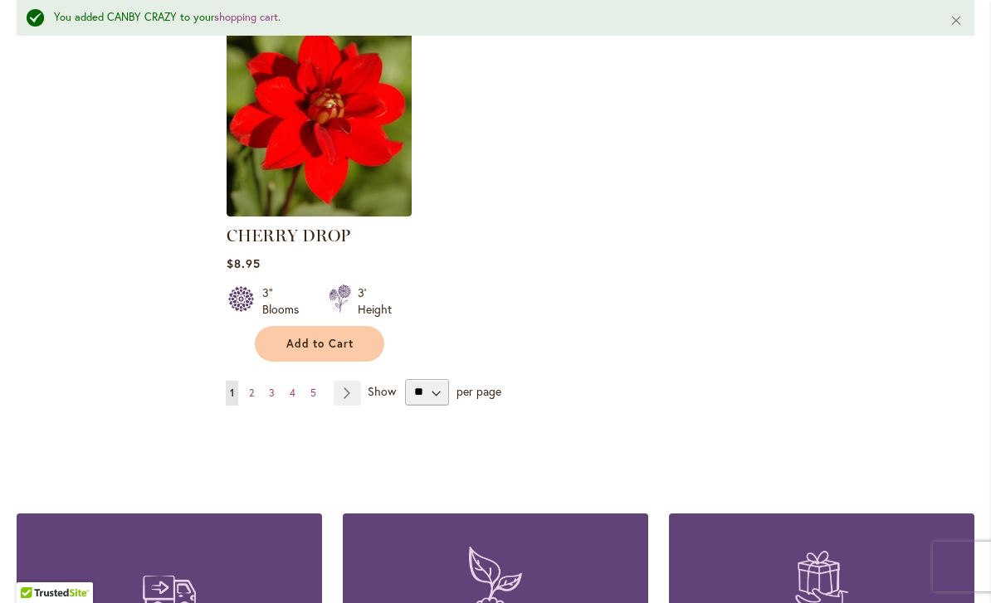
scroll to position [7818, 0]
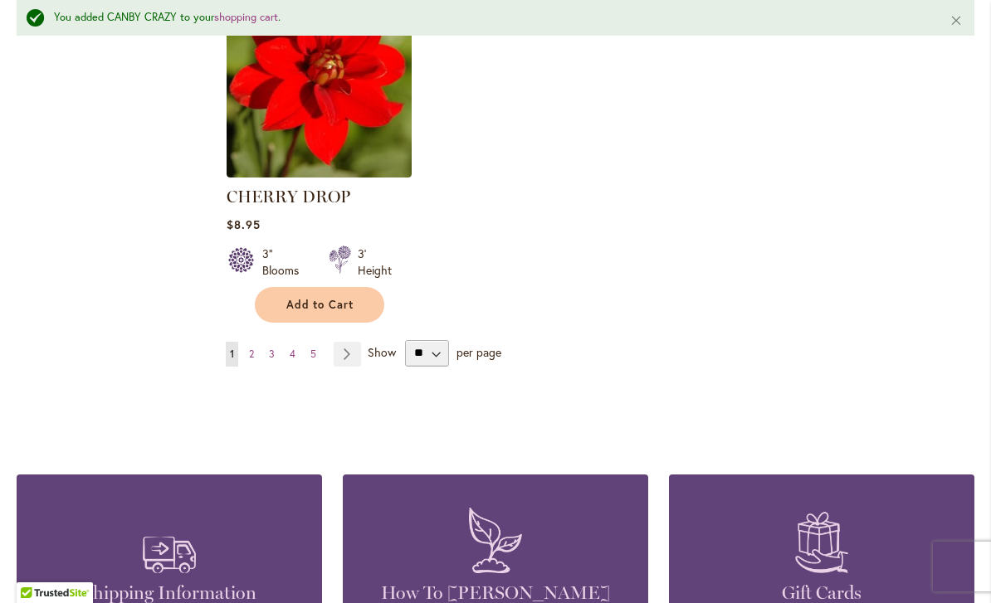
click at [354, 342] on link "Page Next" at bounding box center [347, 354] width 27 height 25
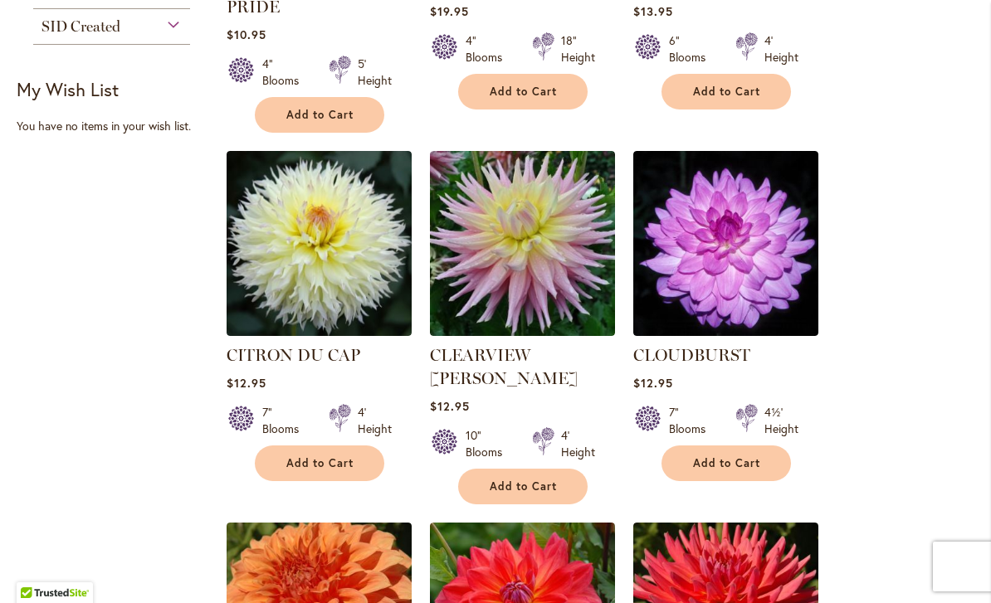
scroll to position [974, 0]
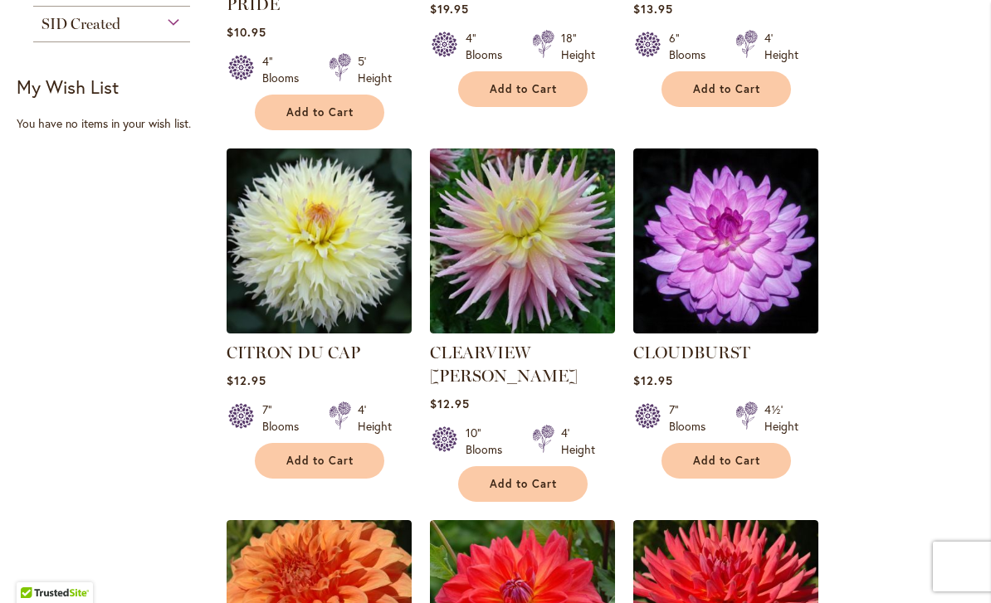
click at [757, 454] on span "Add to Cart" at bounding box center [727, 461] width 68 height 14
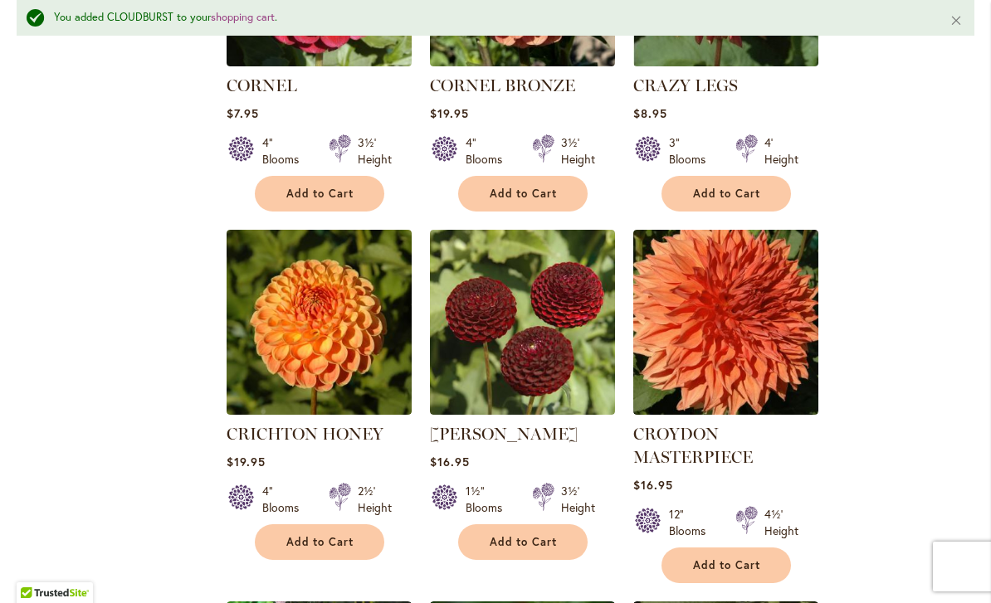
scroll to position [2008, 0]
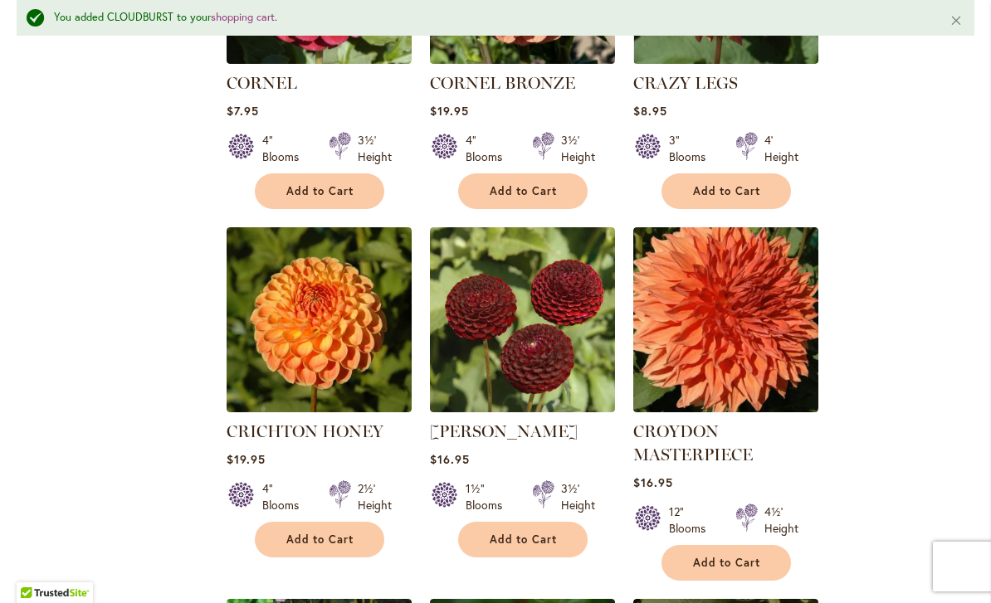
click at [748, 556] on span "Add to Cart" at bounding box center [727, 563] width 68 height 14
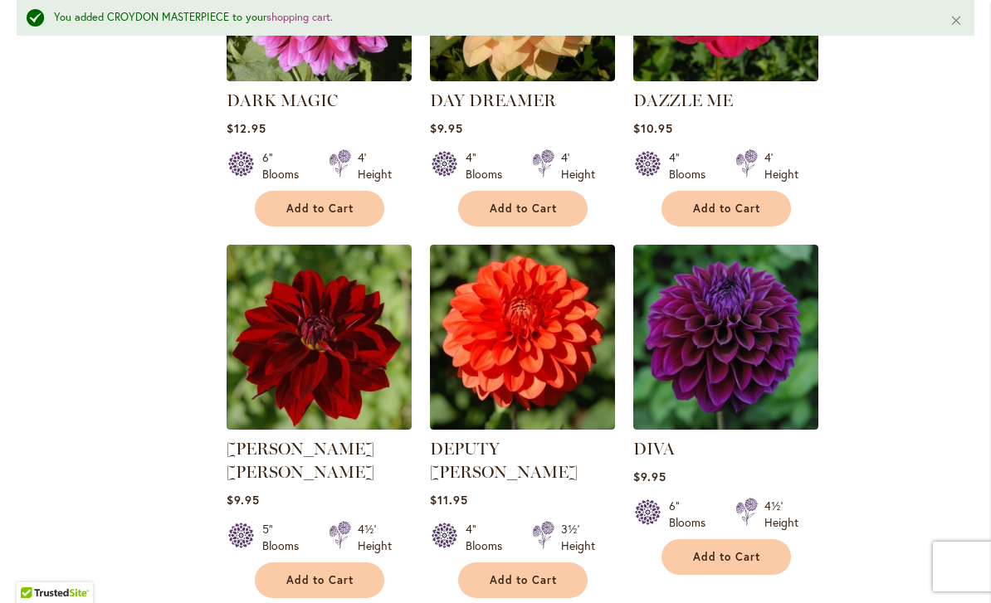
scroll to position [3425, 0]
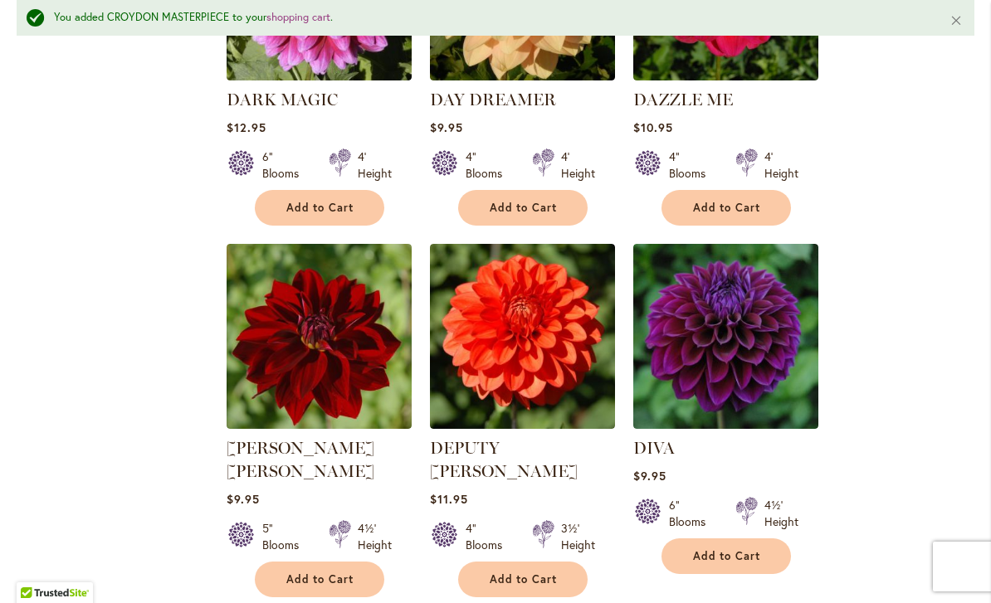
click at [480, 562] on button "Add to Cart" at bounding box center [522, 580] width 129 height 36
click at [750, 538] on button "Add to Cart" at bounding box center [725, 556] width 129 height 36
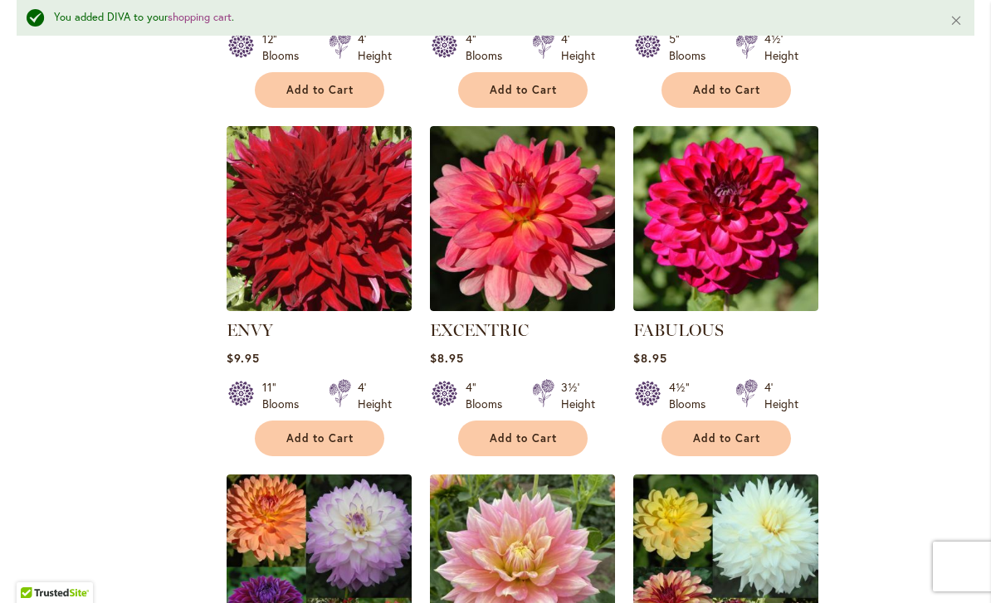
scroll to position [5305, 0]
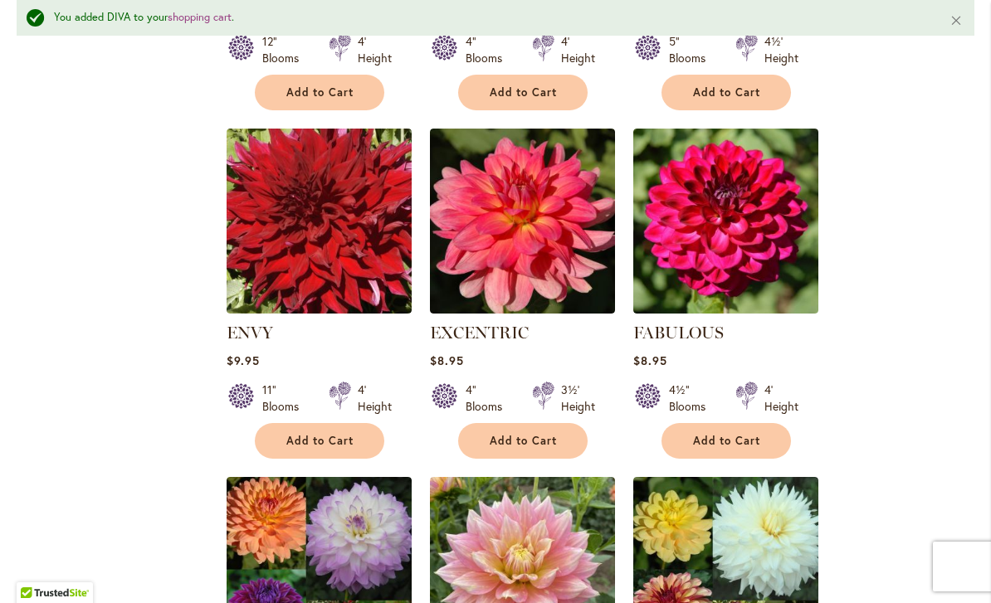
click at [527, 161] on img at bounding box center [522, 221] width 185 height 185
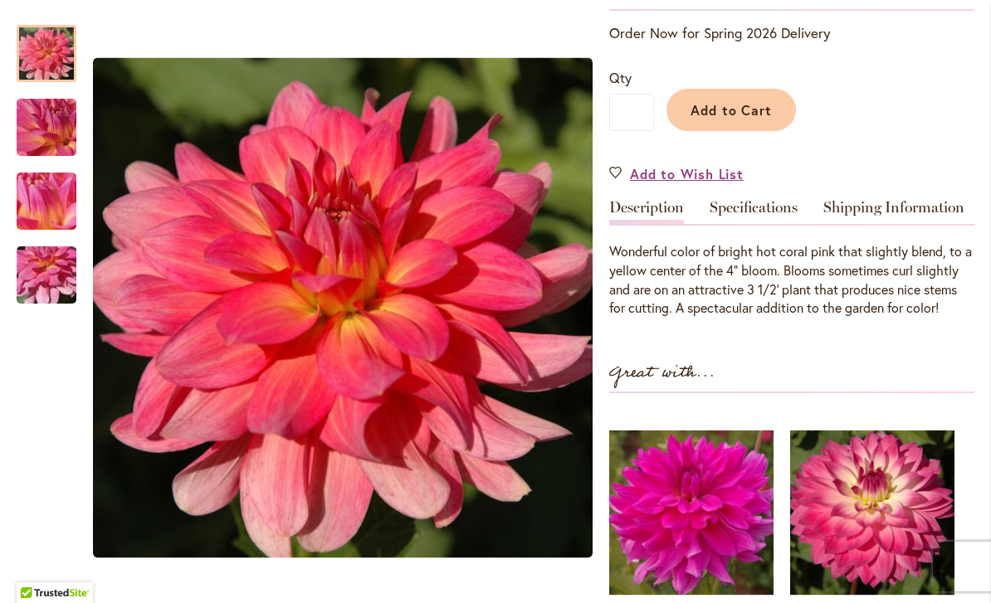
scroll to position [350, 0]
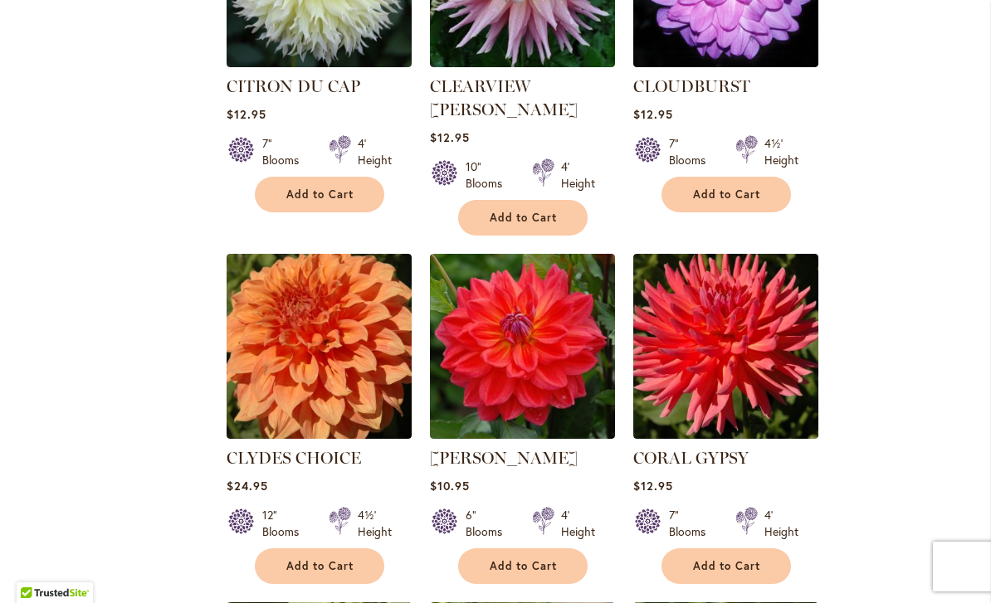
scroll to position [1254, 0]
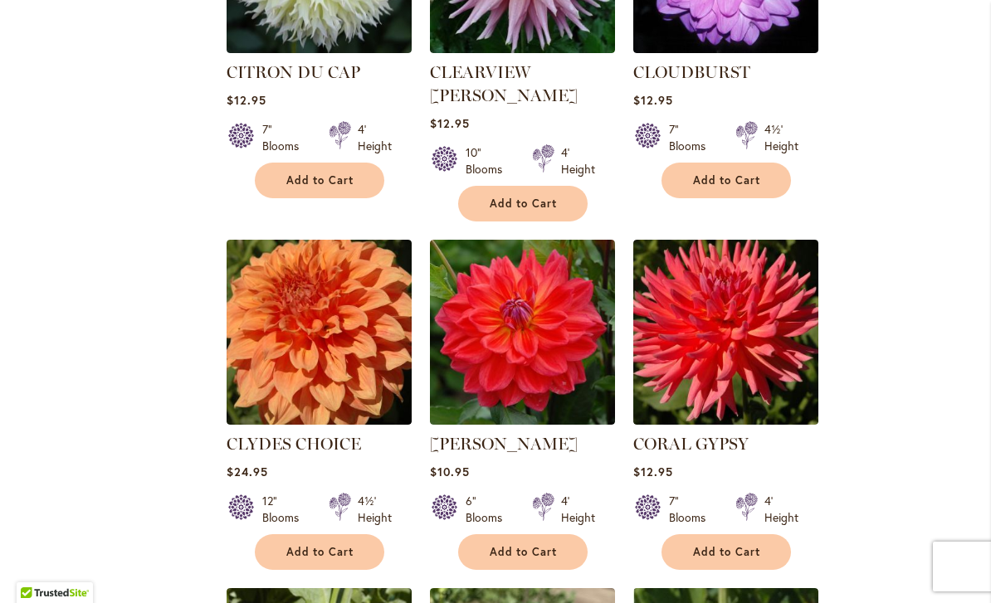
click at [545, 534] on button "Add to Cart" at bounding box center [522, 552] width 129 height 36
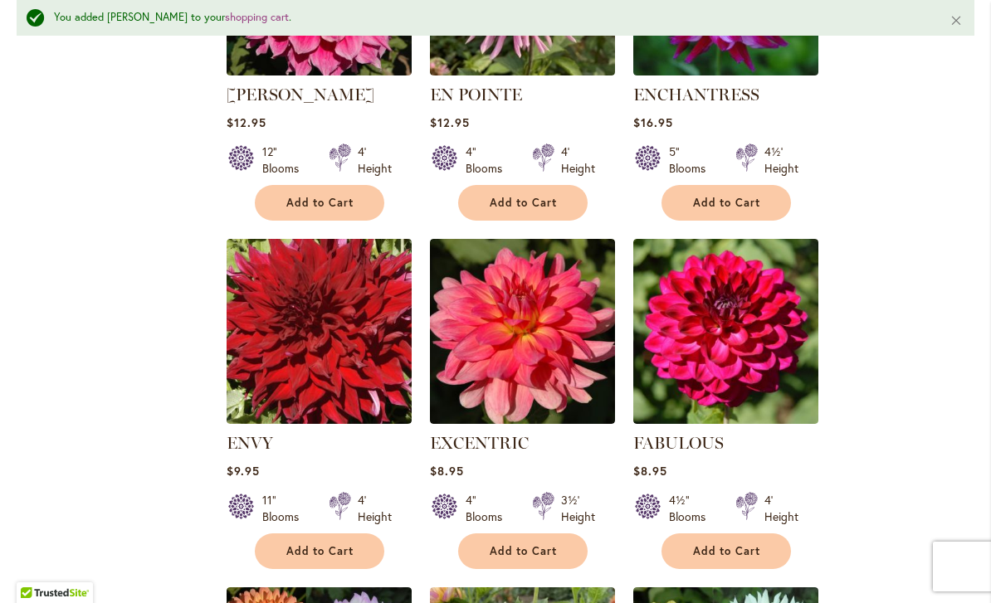
scroll to position [5194, 0]
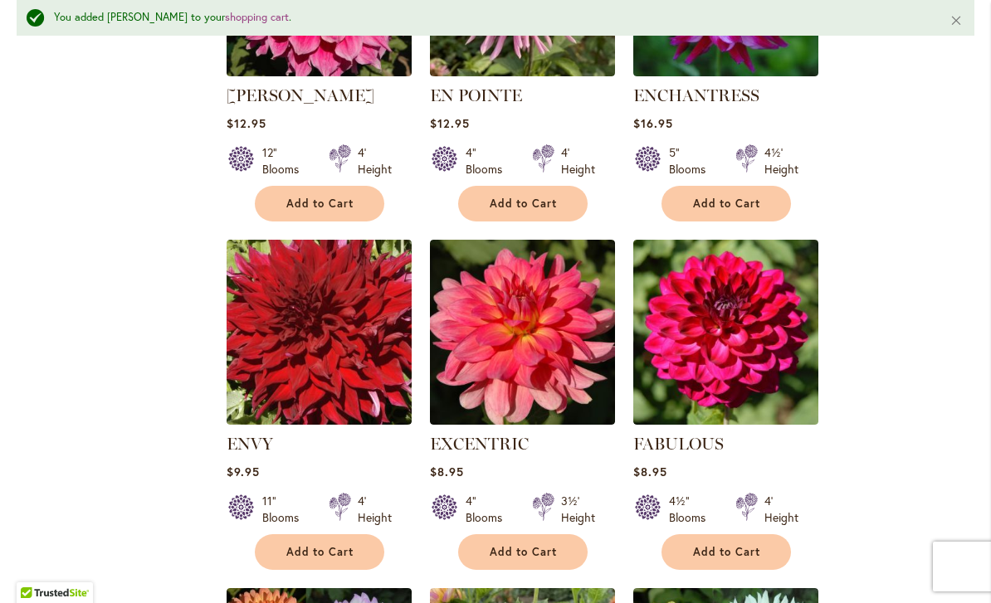
click at [495, 545] on span "Add to Cart" at bounding box center [523, 552] width 68 height 14
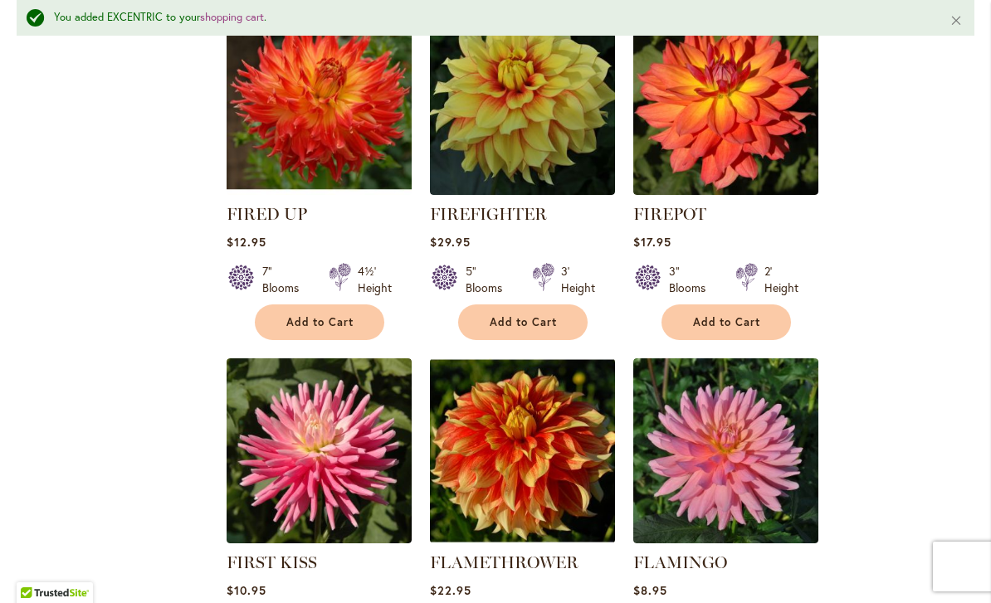
scroll to position [6533, 0]
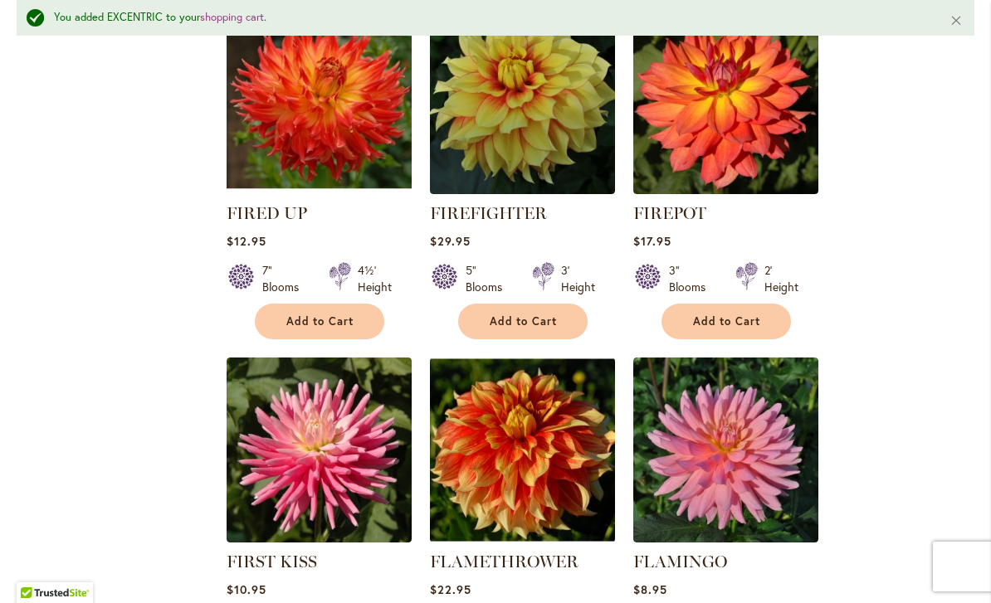
click at [305, 314] on span "Add to Cart" at bounding box center [320, 321] width 68 height 14
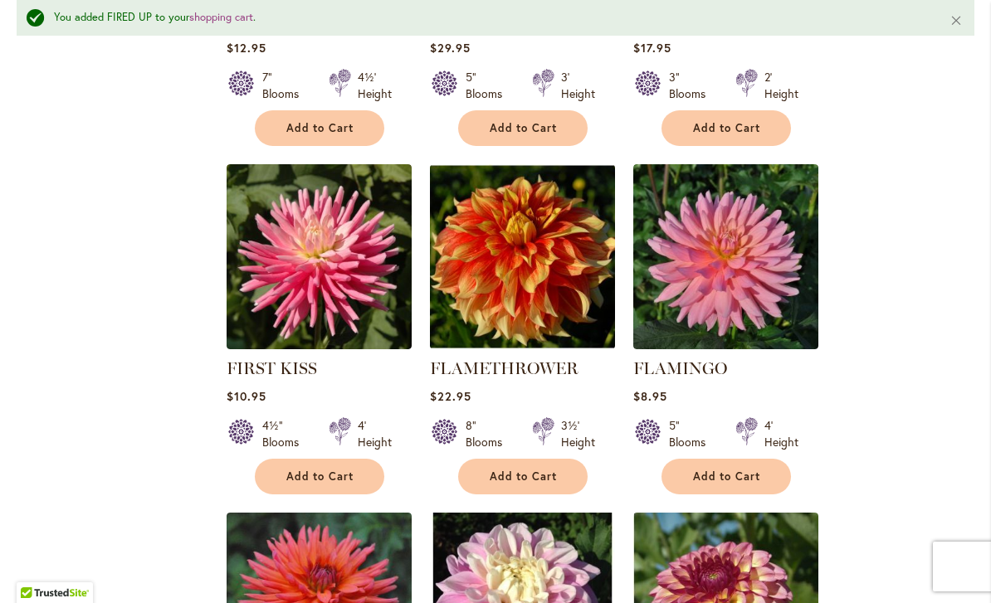
scroll to position [6728, 0]
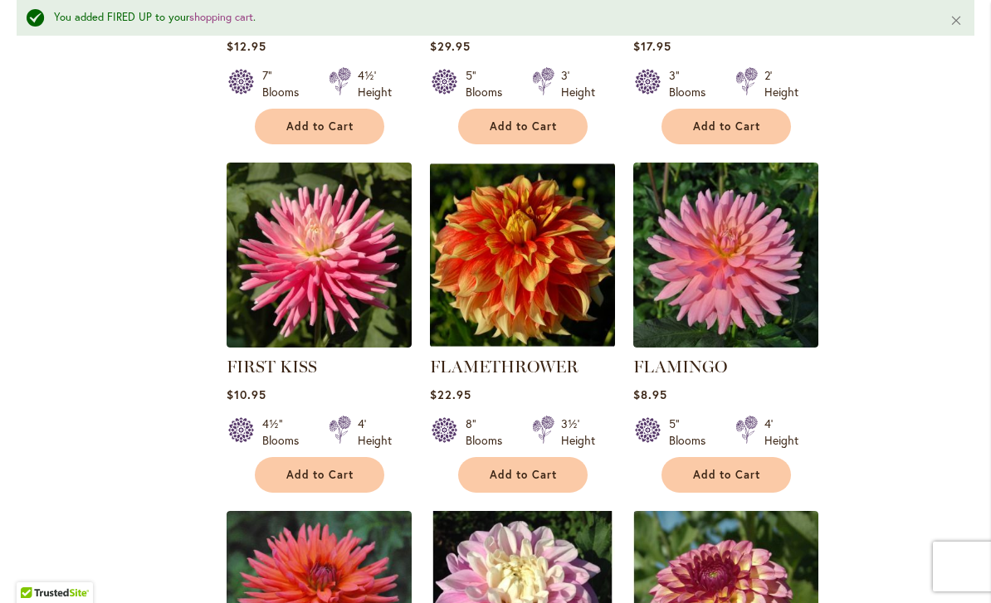
click at [756, 468] on span "Add to Cart" at bounding box center [727, 475] width 68 height 14
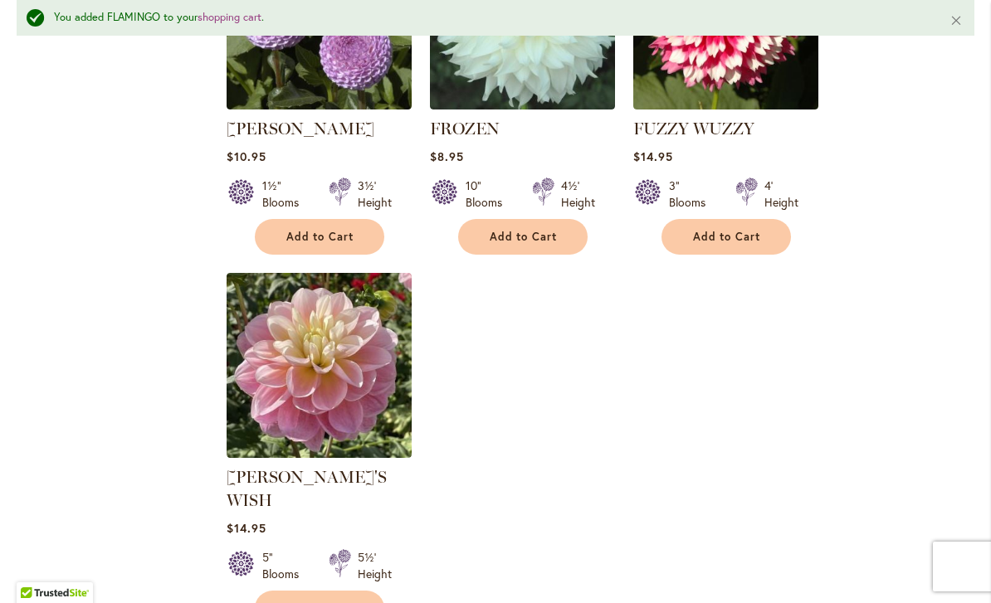
scroll to position [7734, 0]
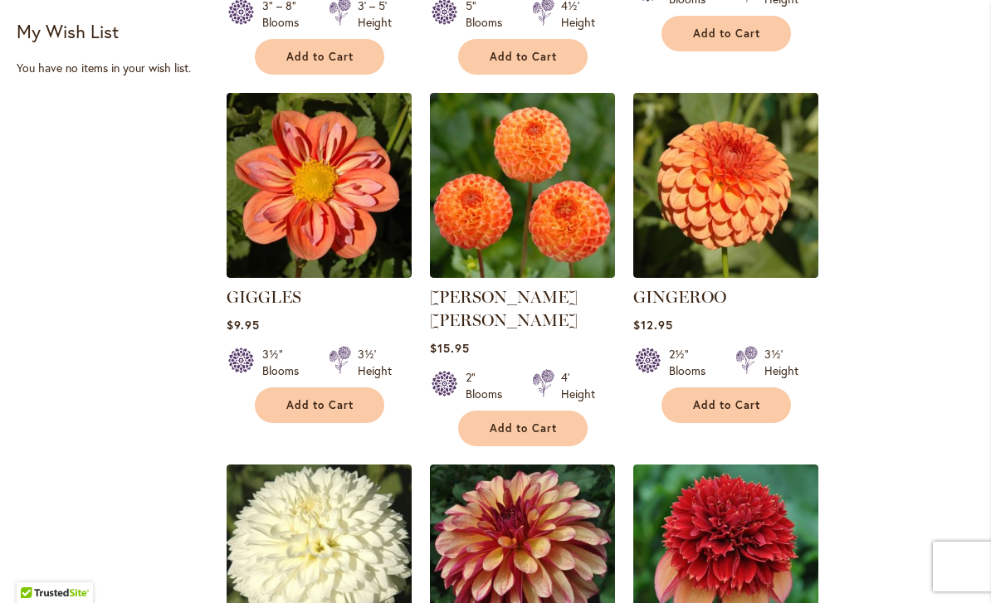
scroll to position [1037, 0]
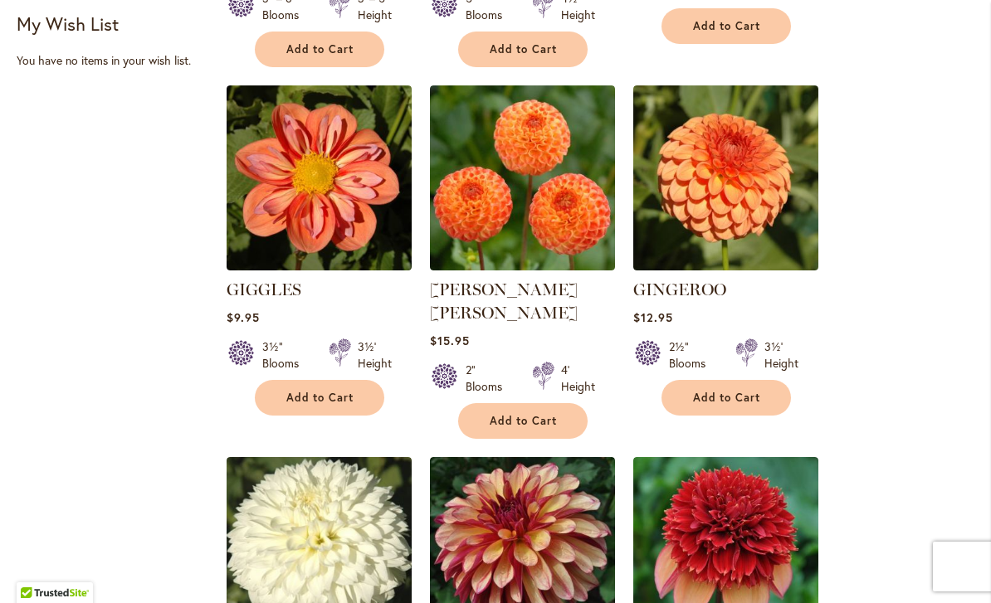
click at [290, 391] on span "Add to Cart" at bounding box center [320, 398] width 68 height 14
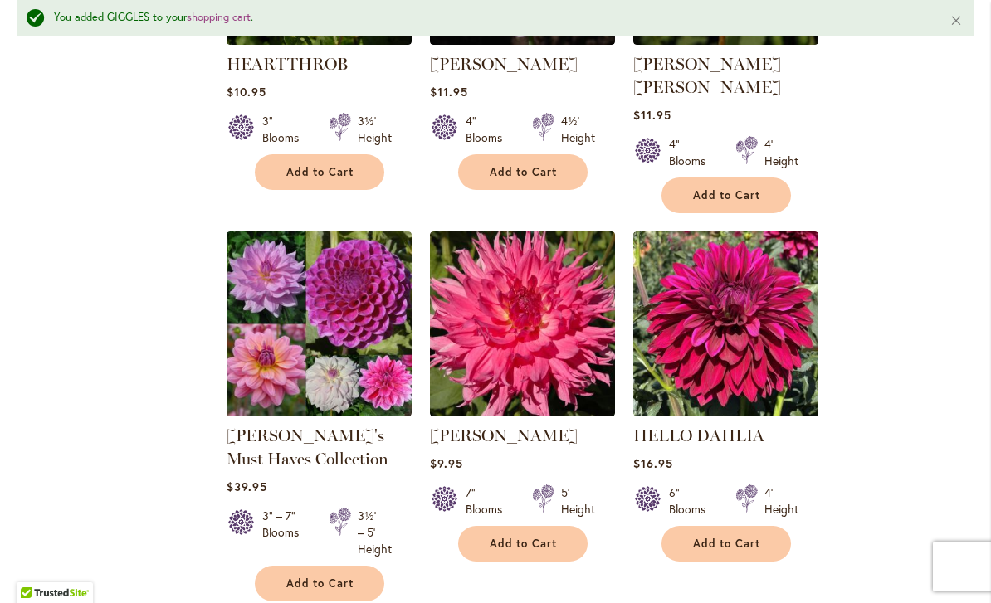
scroll to position [3445, 0]
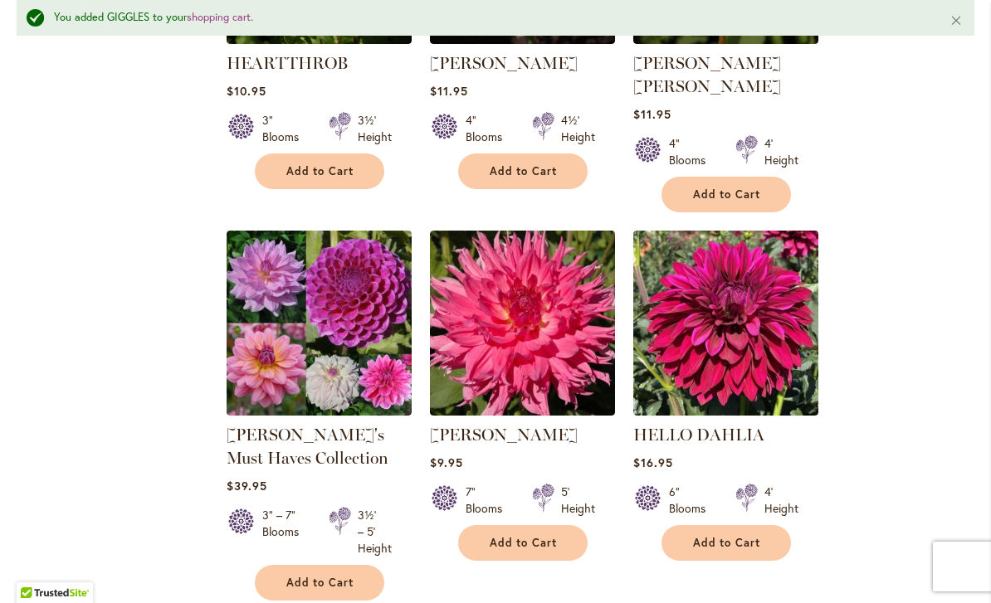
click at [489, 536] on span "Add to Cart" at bounding box center [523, 543] width 68 height 14
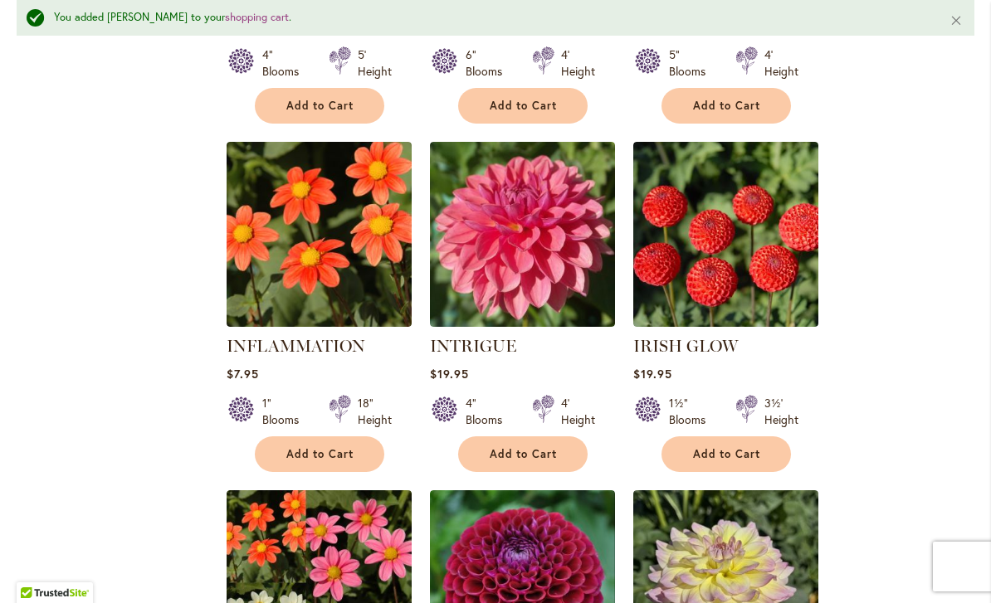
scroll to position [6406, 0]
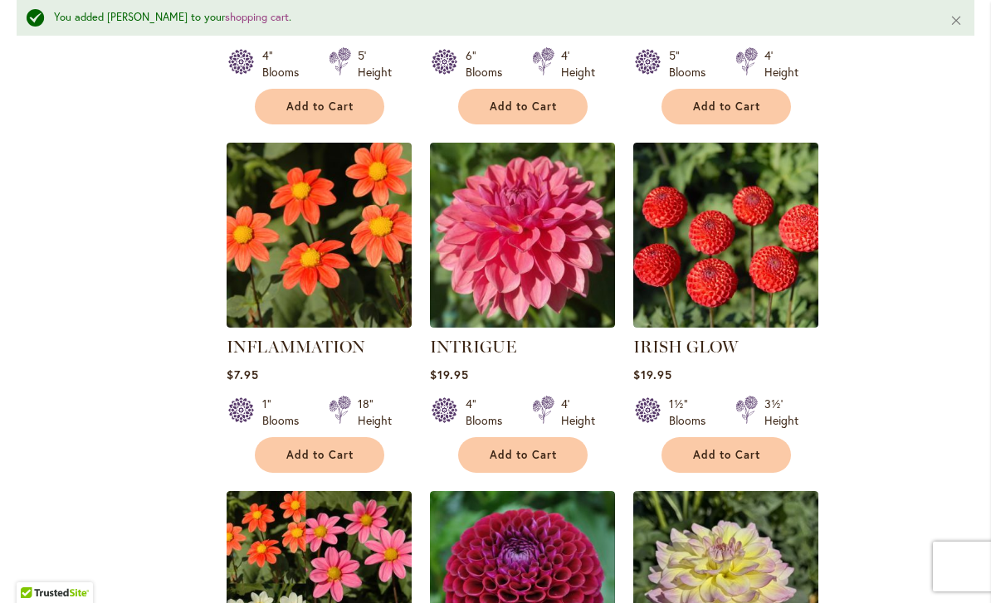
click at [767, 437] on button "Add to Cart" at bounding box center [725, 455] width 129 height 36
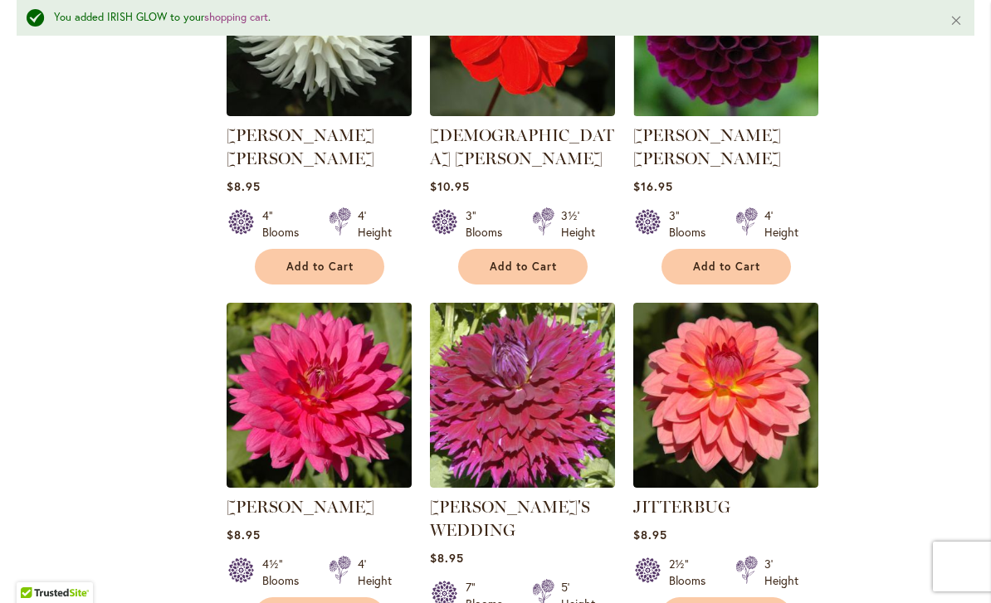
scroll to position [7332, 0]
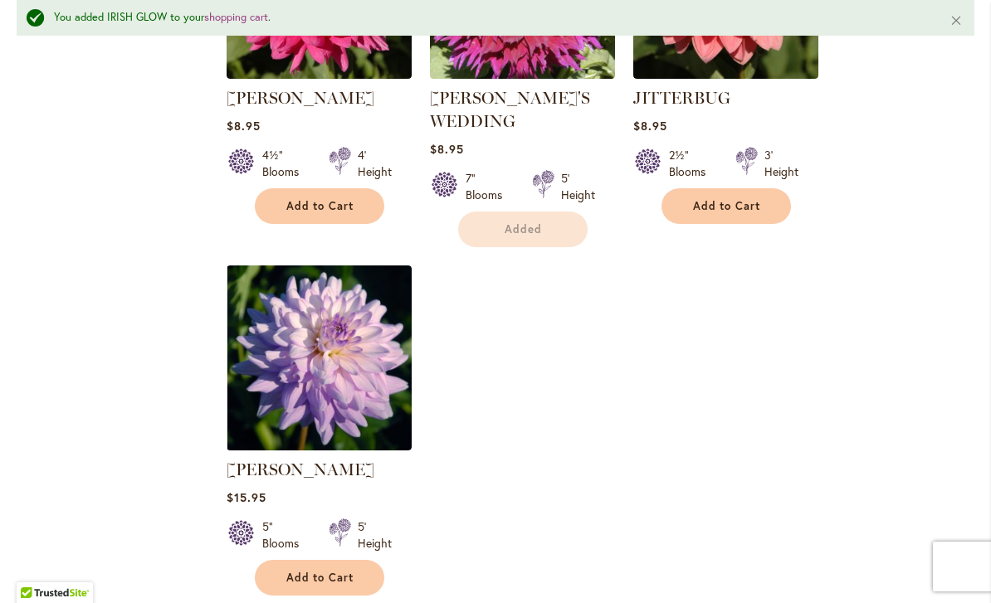
scroll to position [7744, 0]
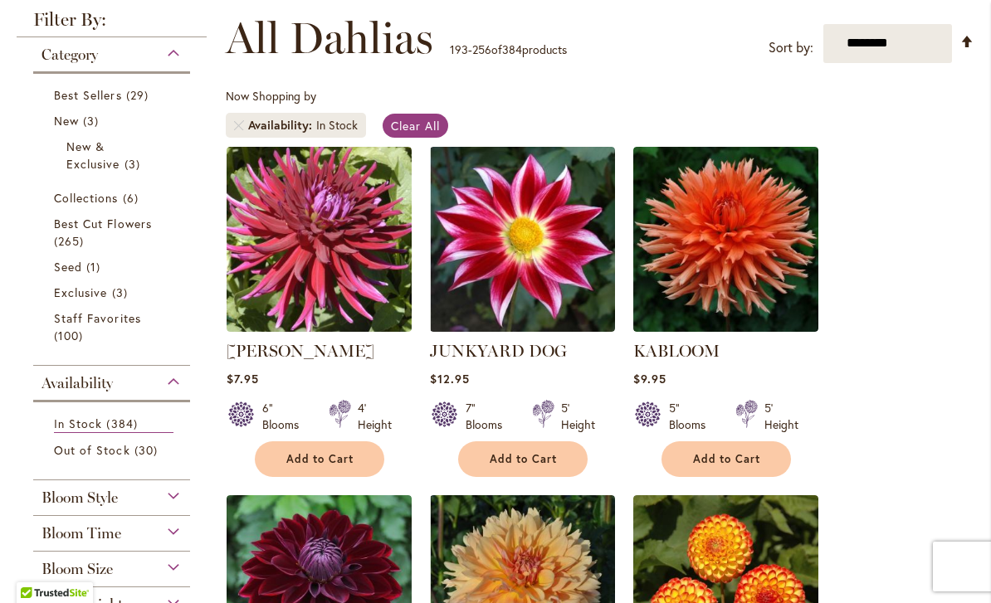
scroll to position [205, 0]
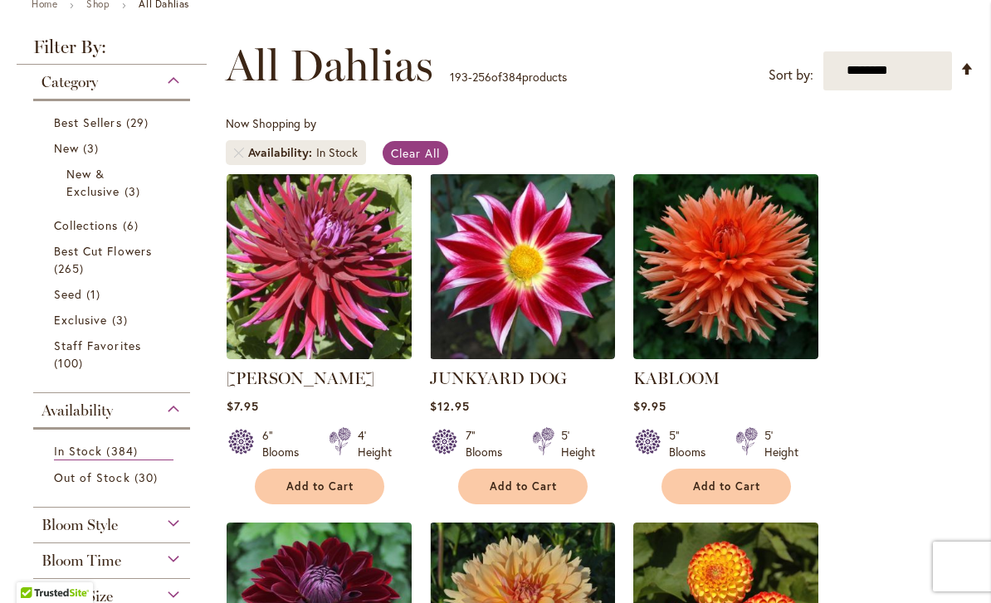
click at [782, 311] on img at bounding box center [725, 266] width 185 height 185
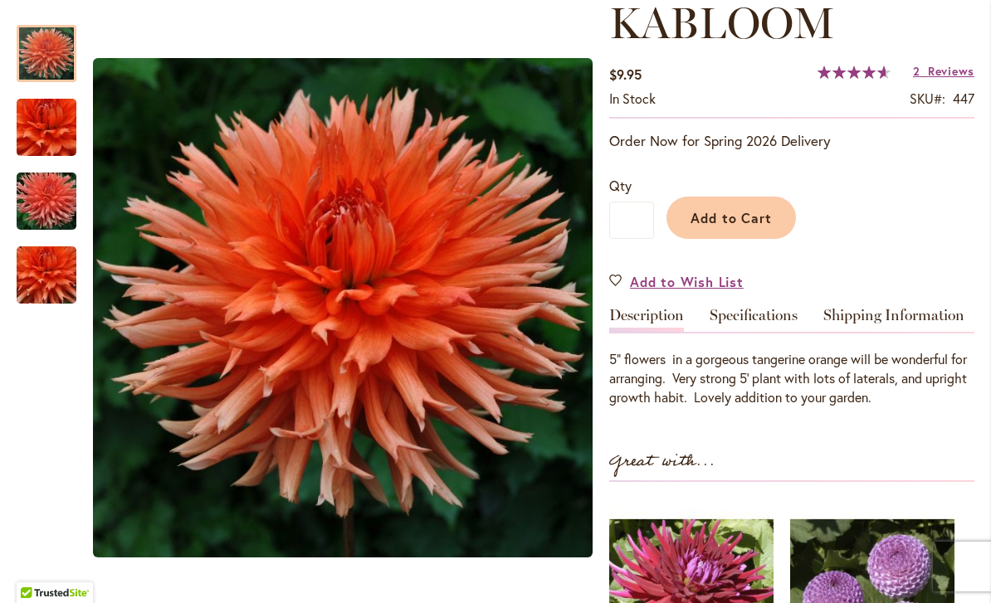
scroll to position [247, 0]
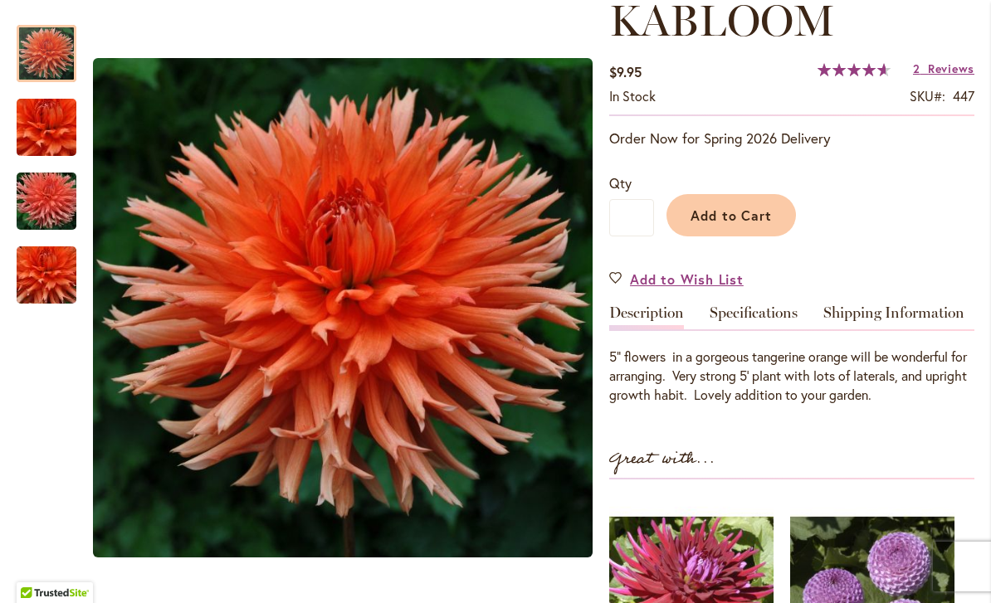
click at [743, 210] on span "Add to Cart" at bounding box center [731, 215] width 82 height 17
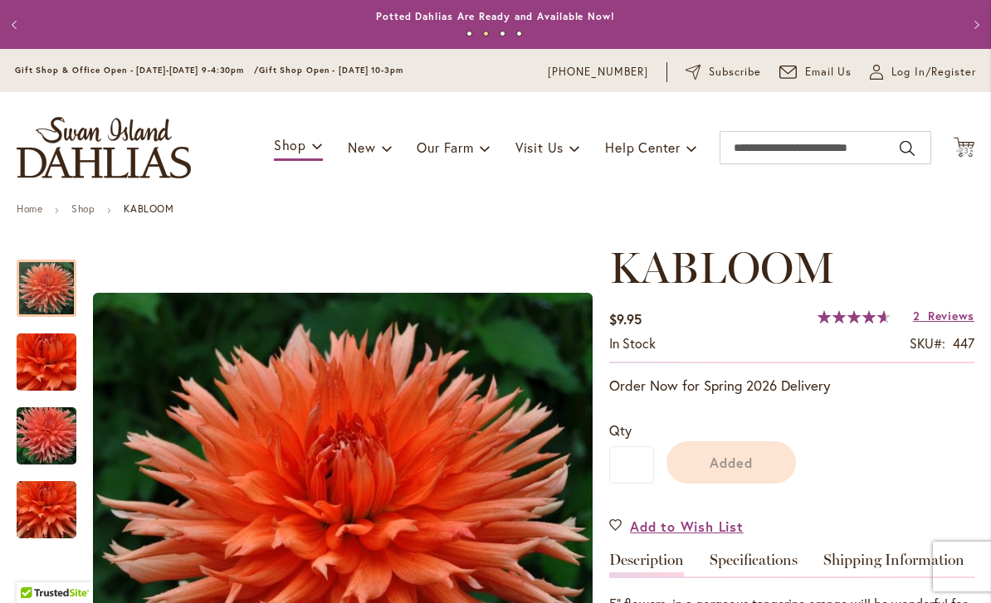
scroll to position [0, 0]
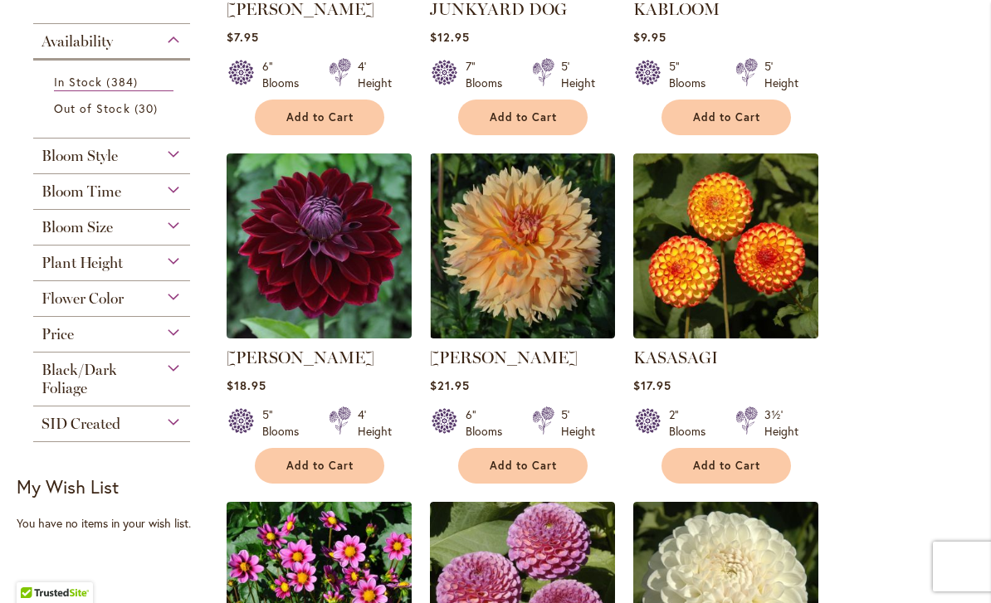
scroll to position [576, 0]
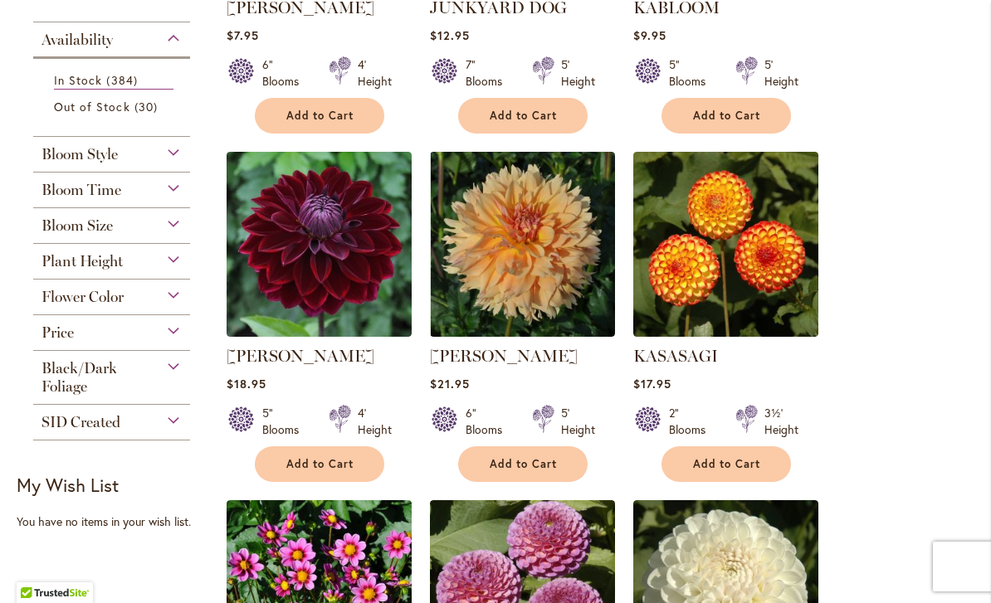
click at [290, 469] on span "Add to Cart" at bounding box center [320, 464] width 68 height 14
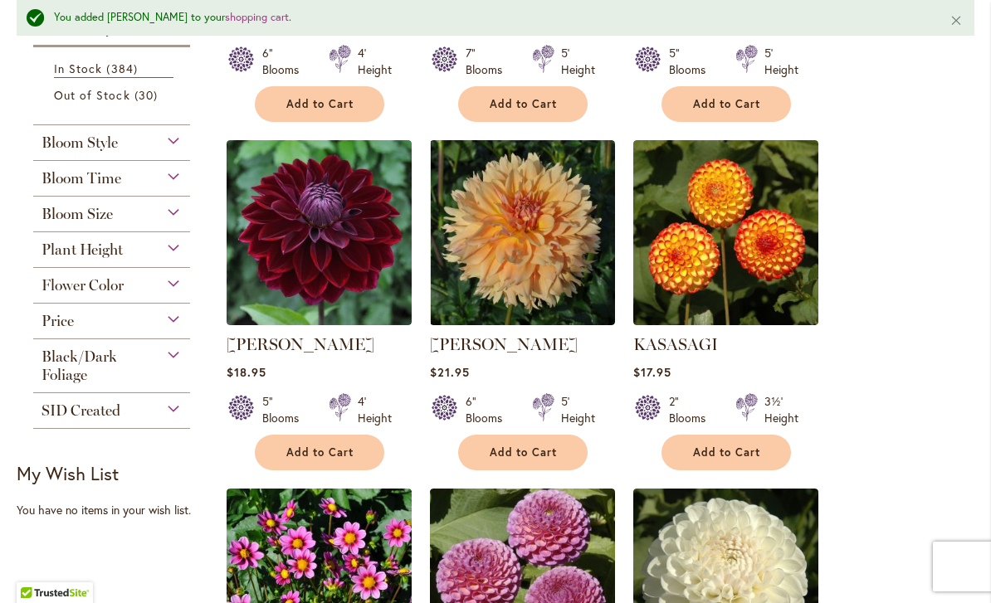
scroll to position [634, 0]
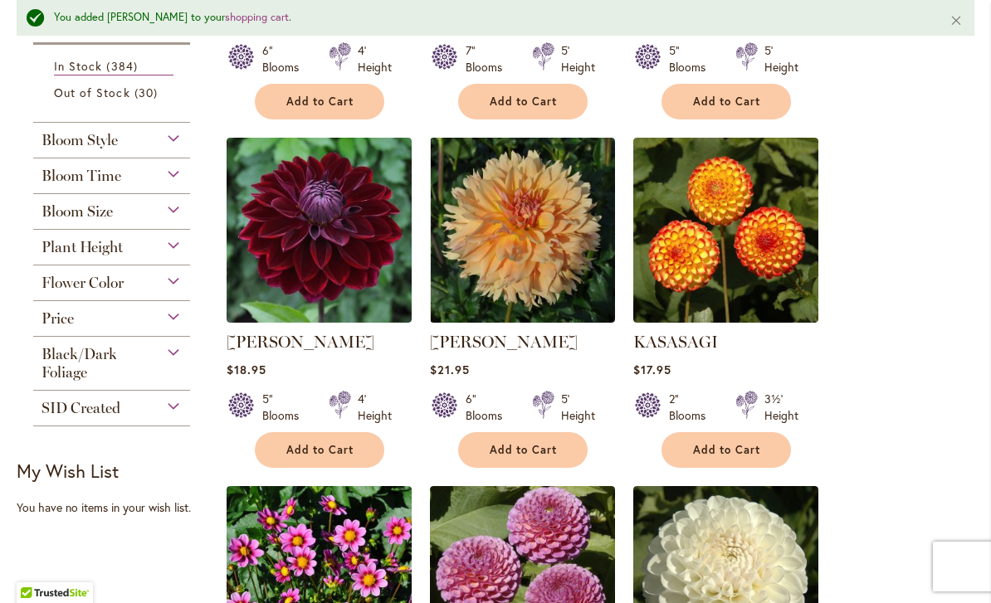
click at [751, 443] on span "Add to Cart" at bounding box center [727, 450] width 68 height 14
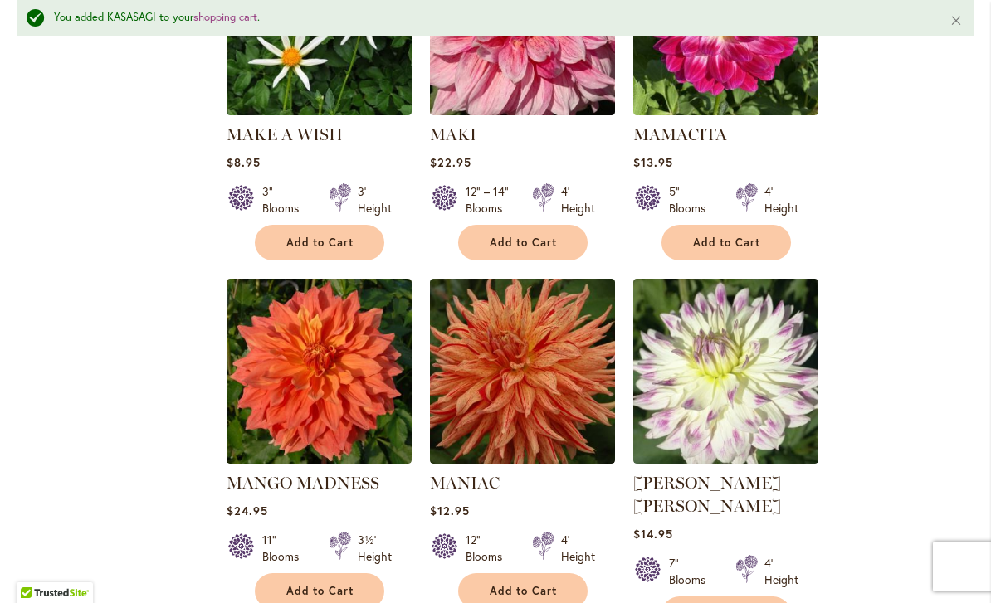
scroll to position [4768, 0]
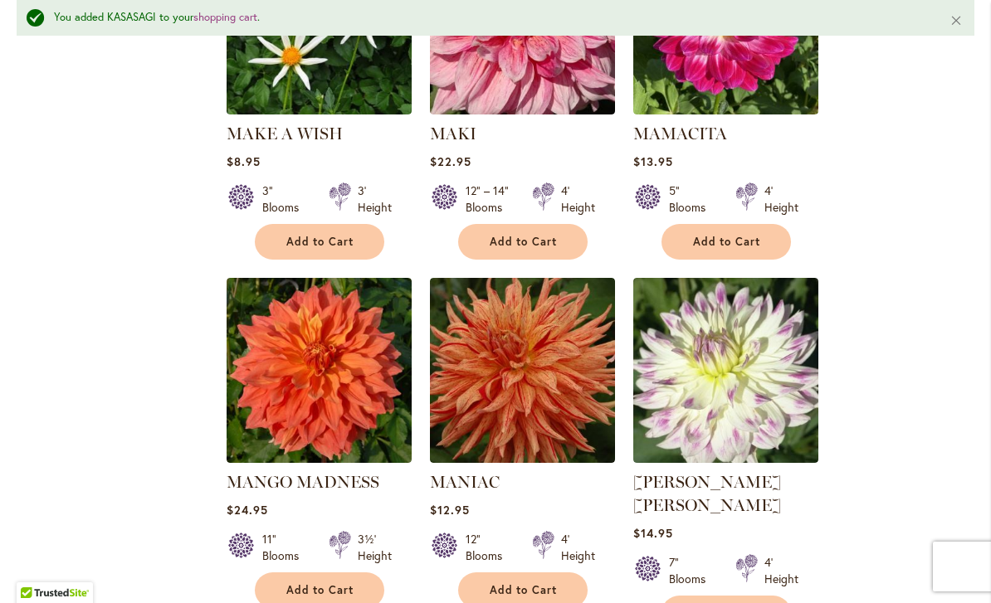
click at [282, 572] on button "Add to Cart" at bounding box center [319, 590] width 129 height 36
click at [487, 572] on button "Add to Cart" at bounding box center [522, 590] width 129 height 36
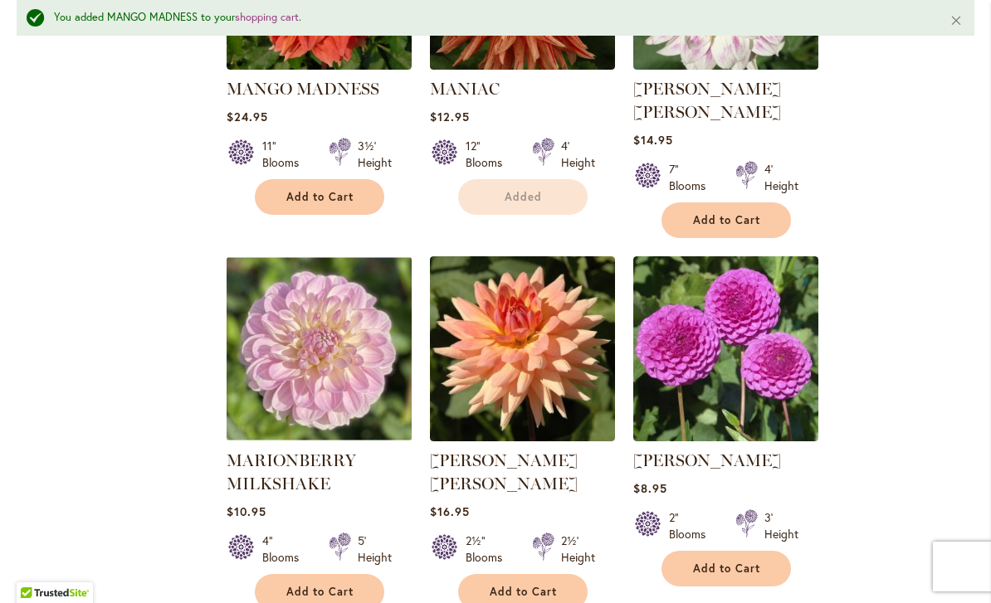
scroll to position [5191, 0]
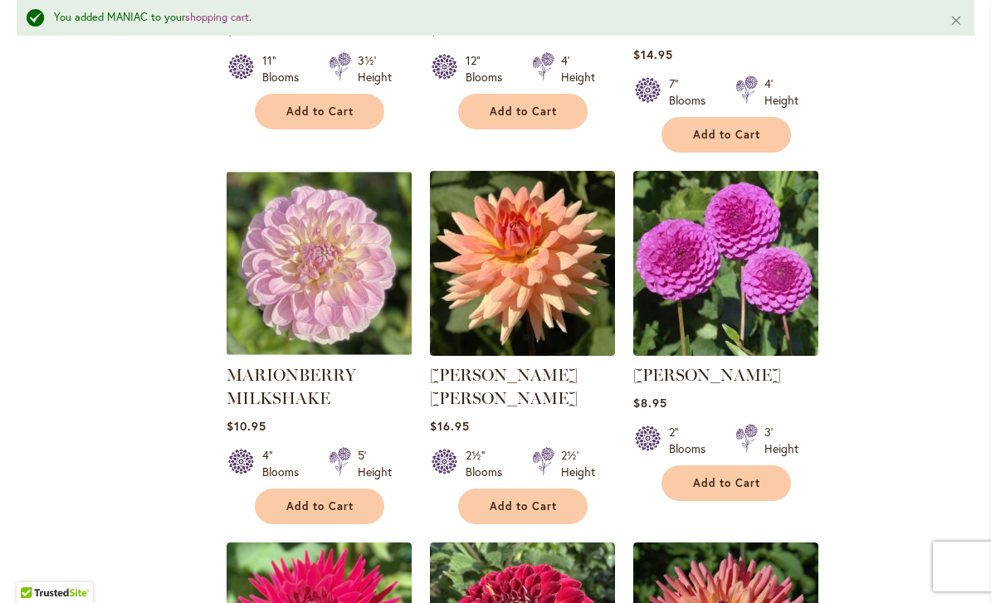
scroll to position [5244, 0]
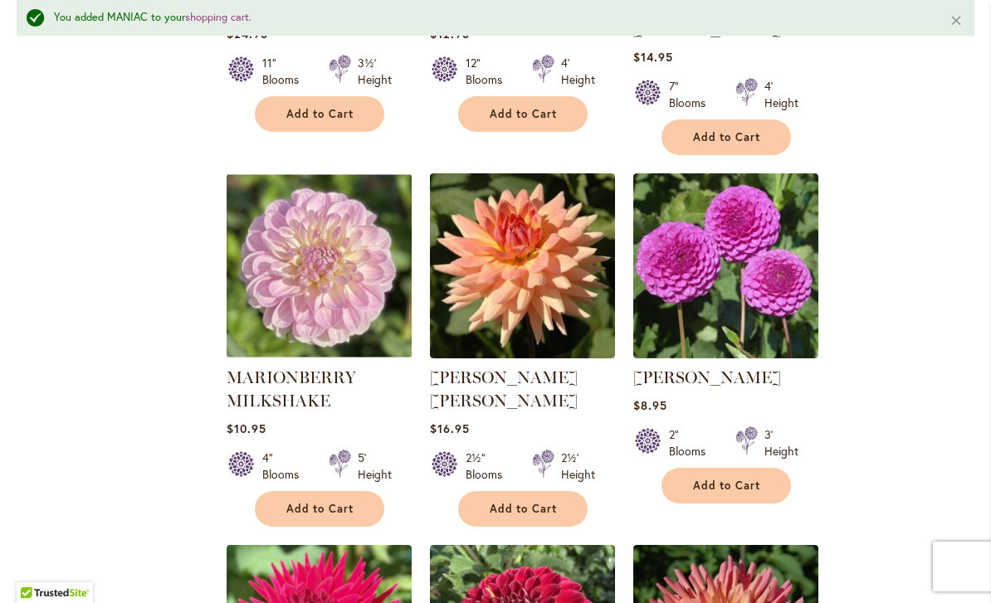
click at [770, 468] on button "Add to Cart" at bounding box center [725, 486] width 129 height 36
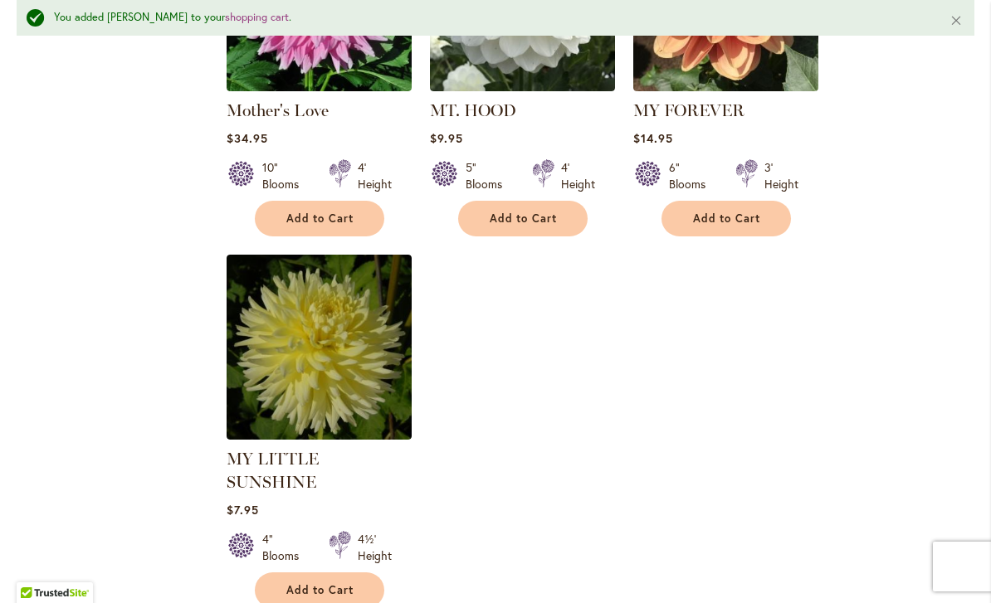
scroll to position [7696, 0]
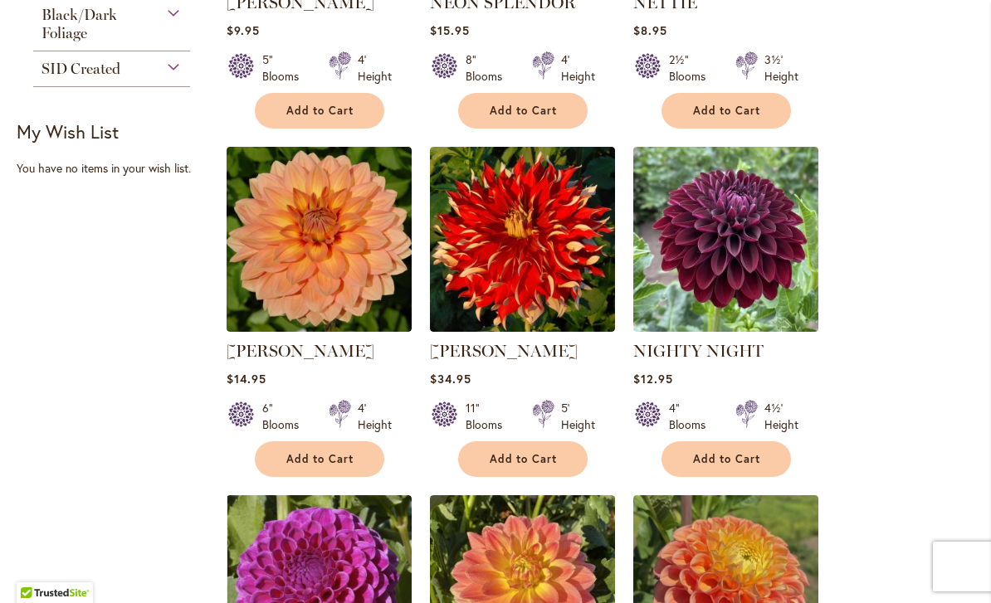
scroll to position [930, 0]
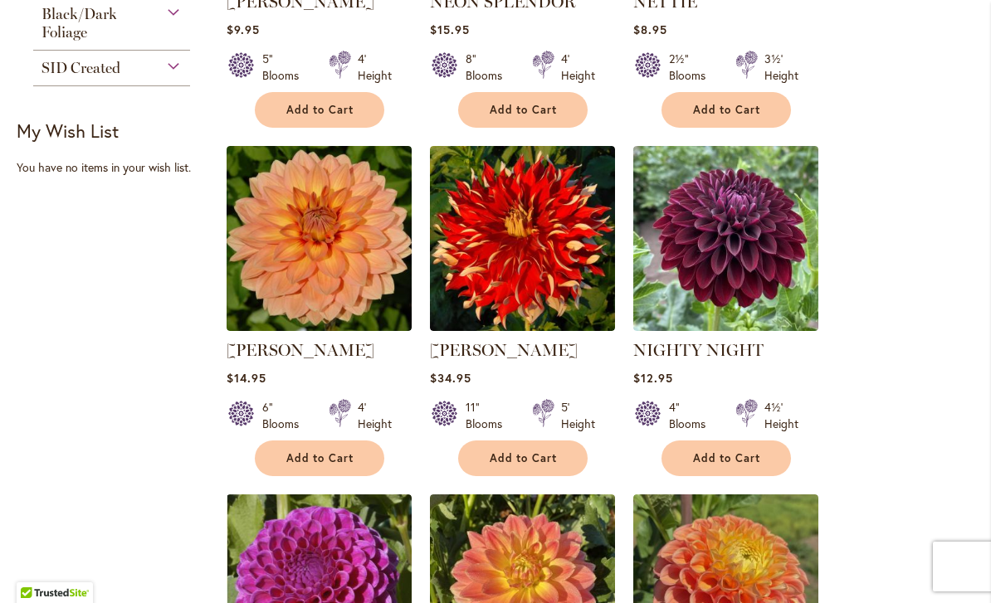
click at [494, 455] on span "Add to Cart" at bounding box center [523, 458] width 68 height 14
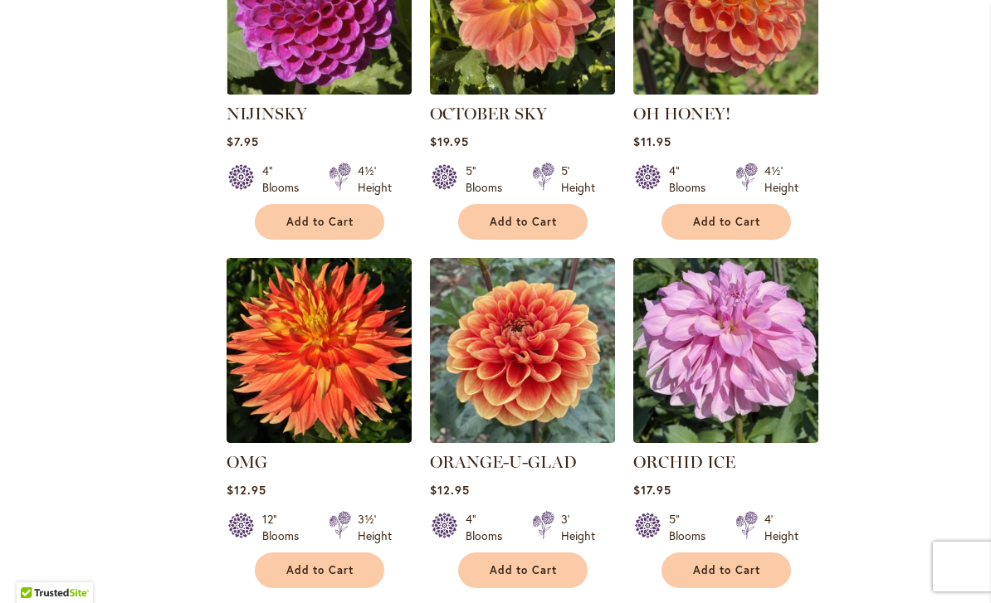
scroll to position [1516, 0]
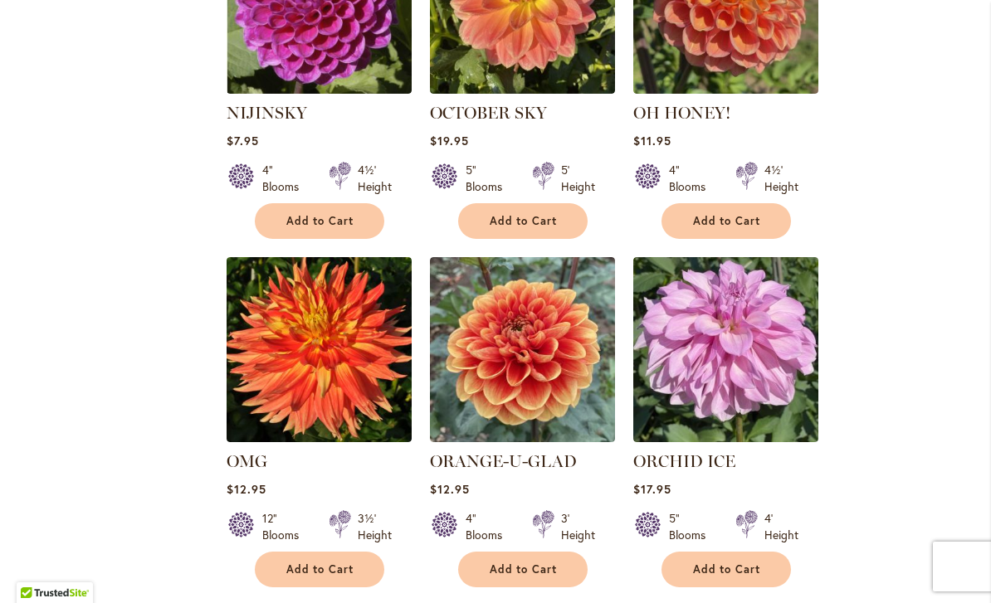
click at [288, 564] on span "Add to Cart" at bounding box center [320, 569] width 68 height 14
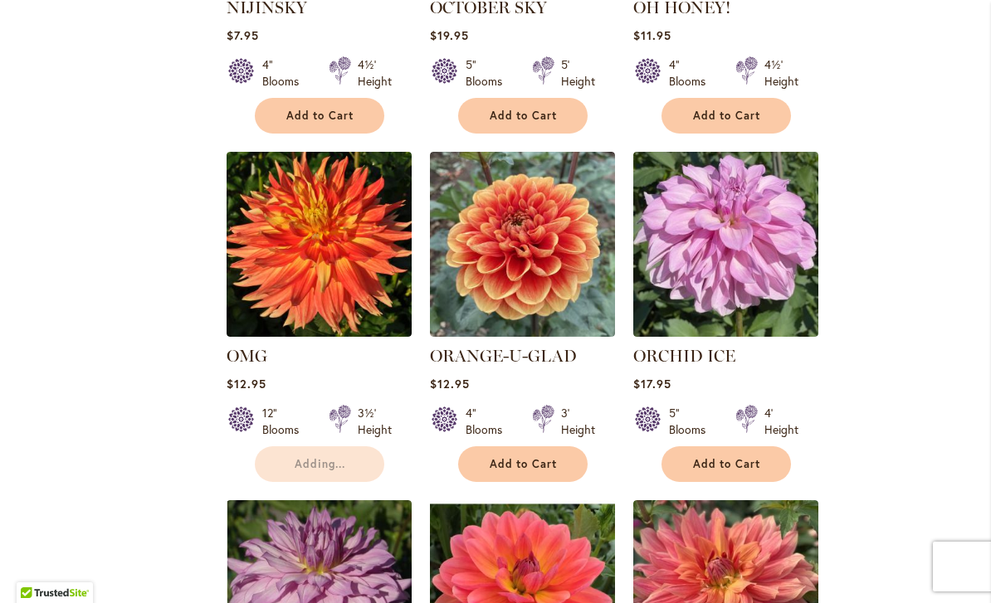
scroll to position [1623, 0]
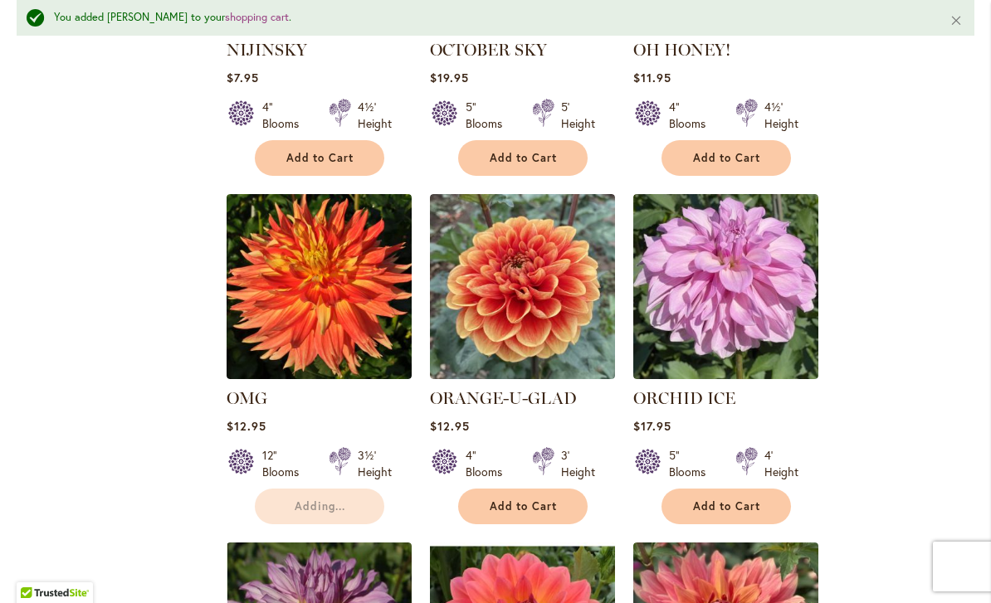
click at [494, 513] on button "Add to Cart" at bounding box center [522, 507] width 129 height 36
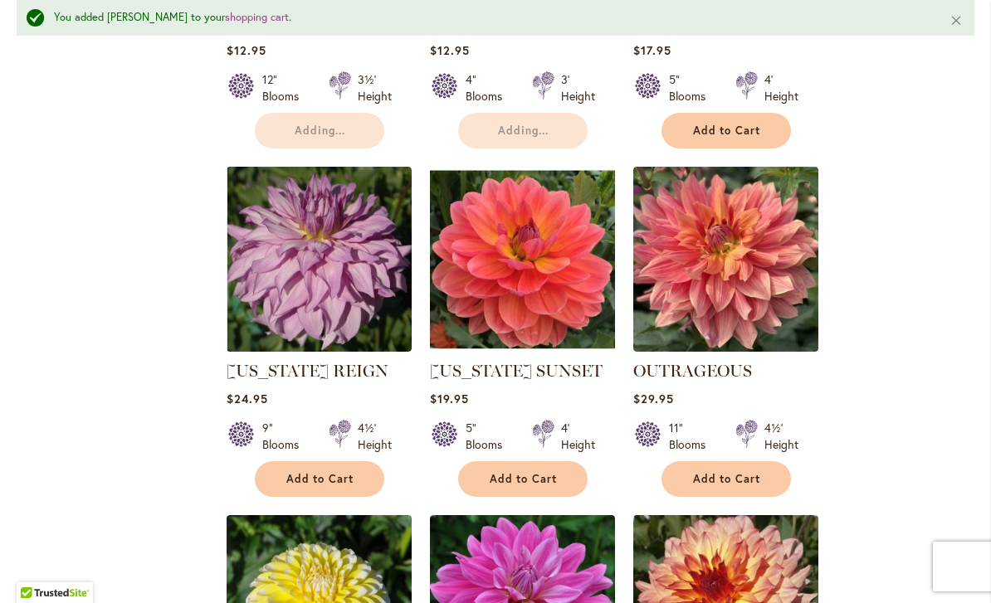
scroll to position [2000, 0]
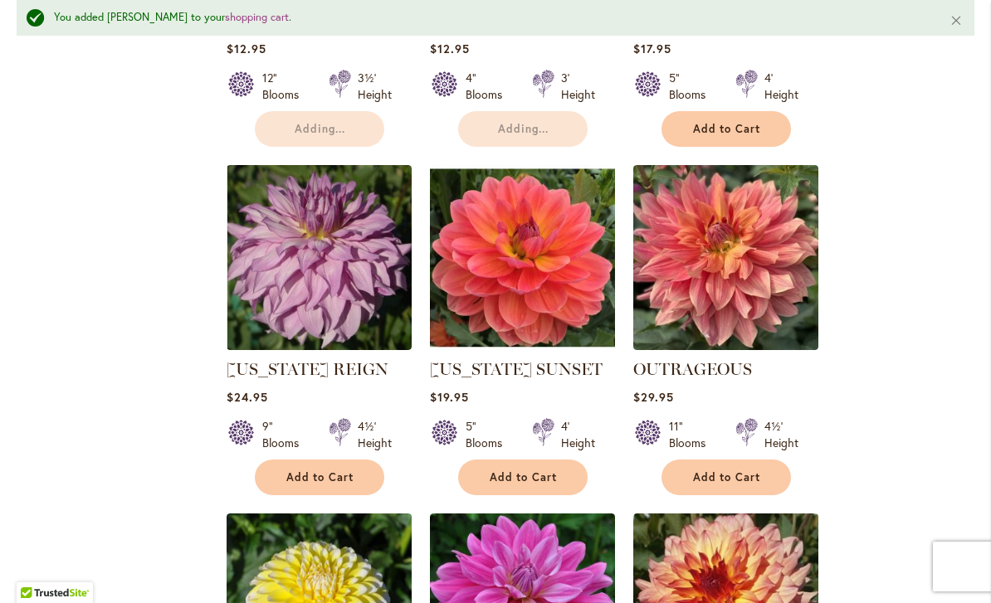
click at [292, 476] on span "Add to Cart" at bounding box center [320, 477] width 68 height 14
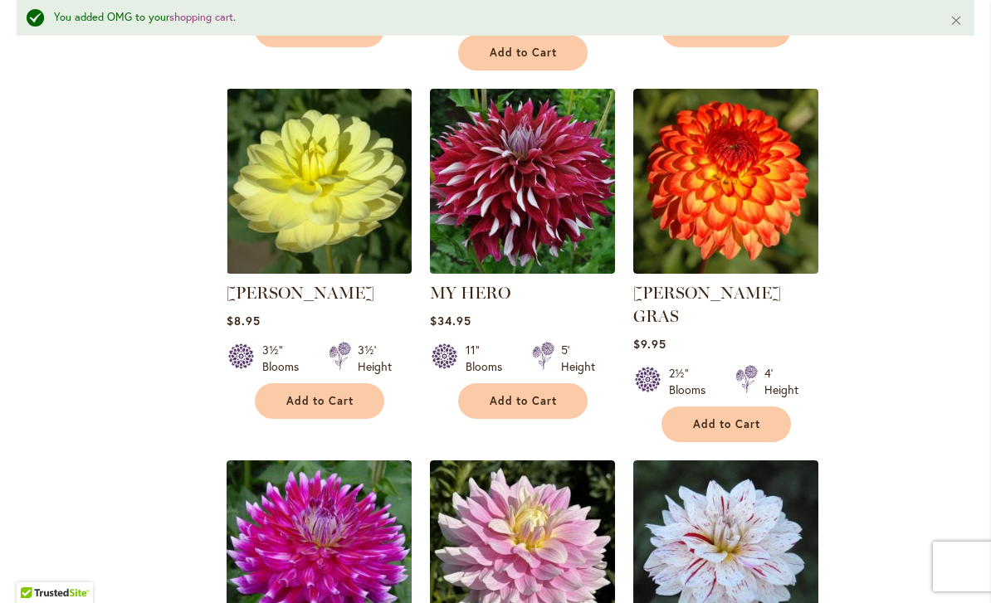
scroll to position [3550, 0]
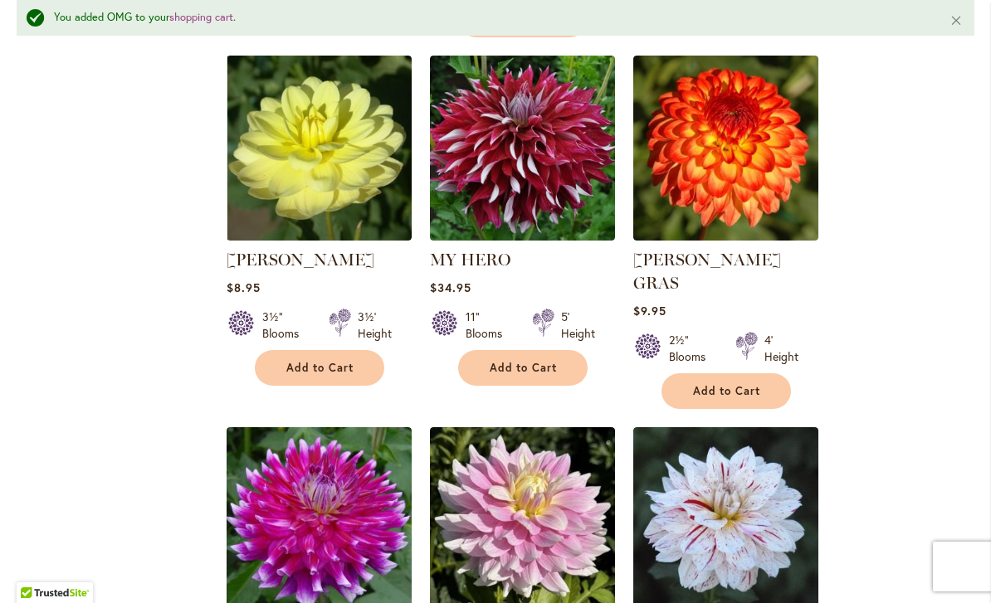
click at [499, 368] on span "Add to Cart" at bounding box center [523, 368] width 68 height 14
click at [759, 384] on span "Add to Cart" at bounding box center [727, 391] width 68 height 14
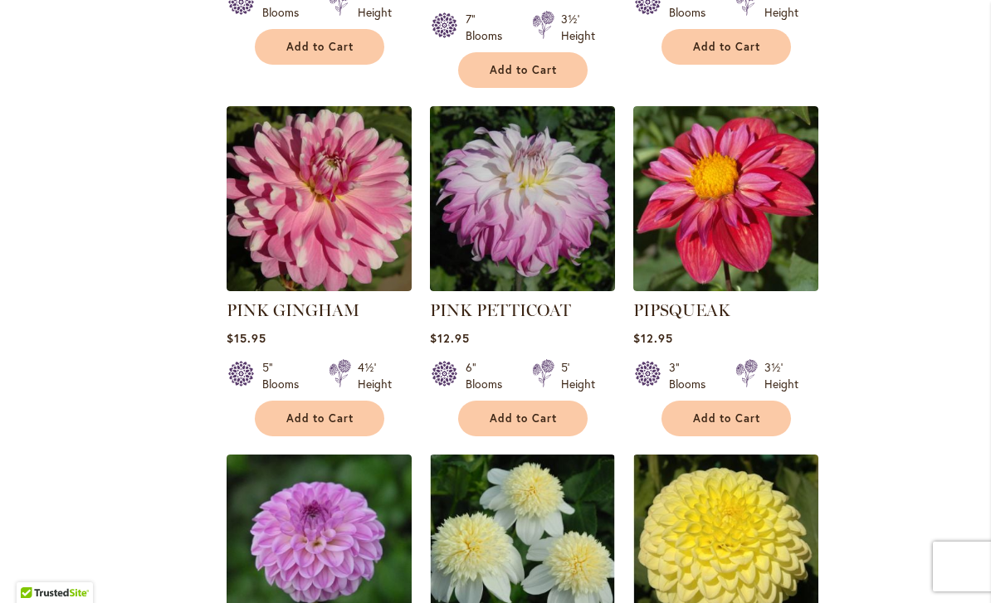
scroll to position [4555, 0]
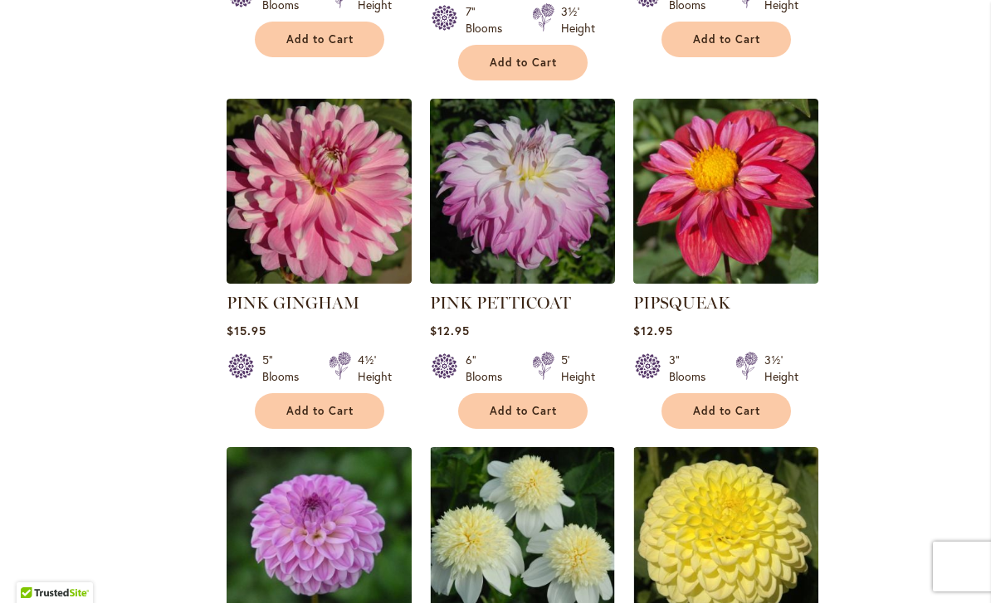
click at [770, 393] on button "Add to Cart" at bounding box center [725, 411] width 129 height 36
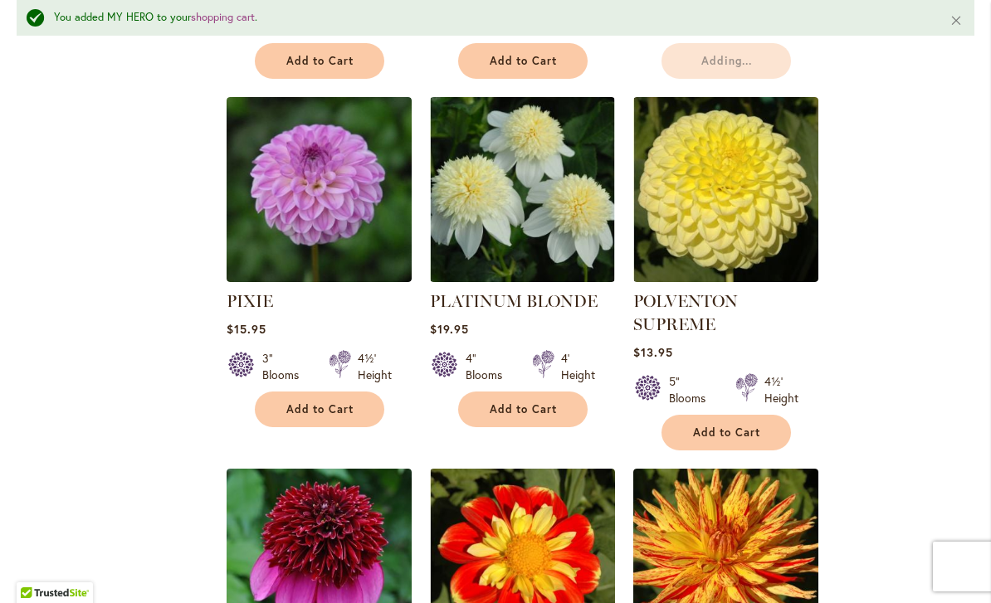
scroll to position [4963, 0]
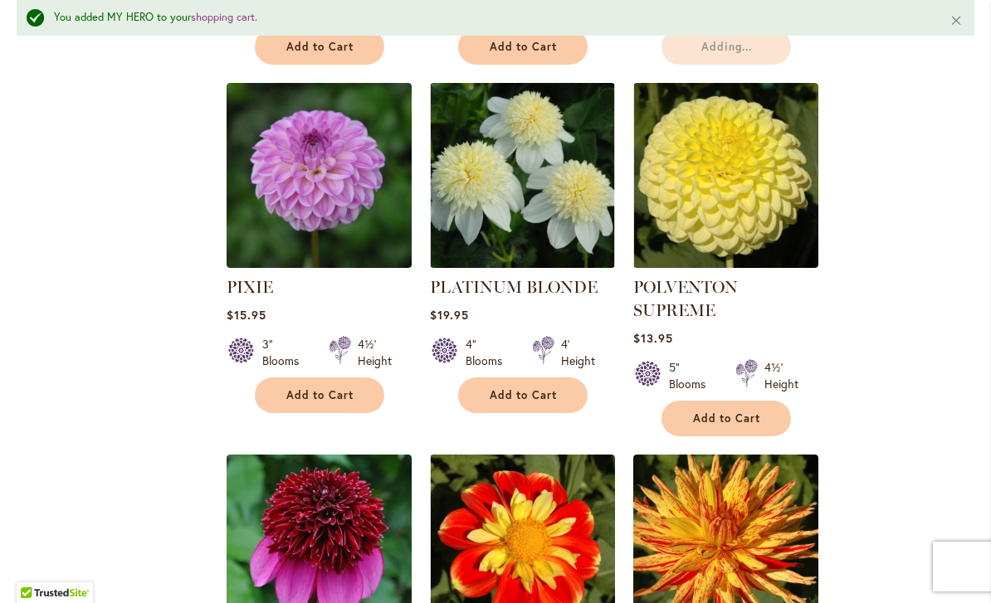
click at [294, 388] on span "Add to Cart" at bounding box center [320, 395] width 68 height 14
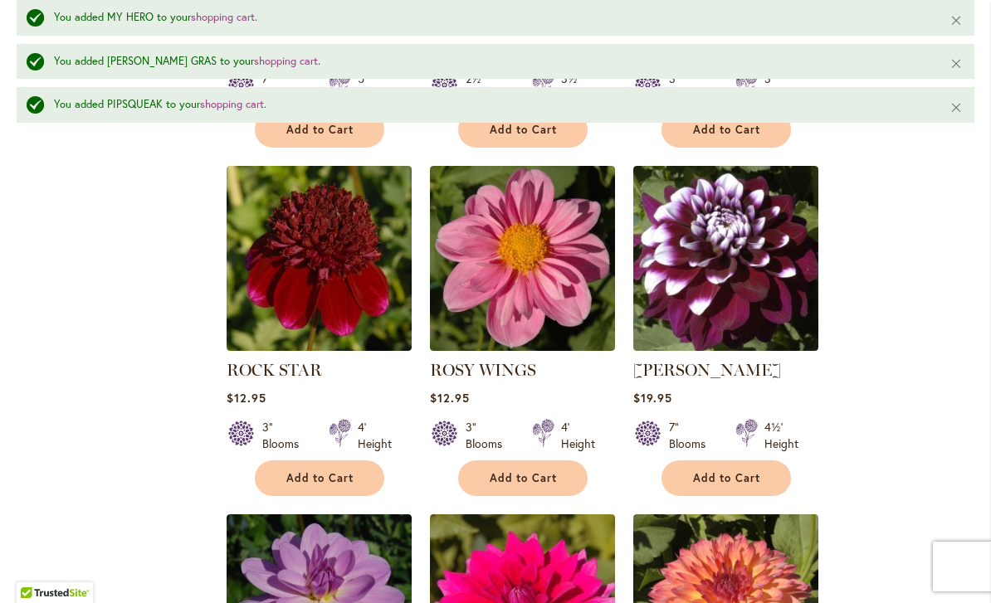
scroll to position [6397, 0]
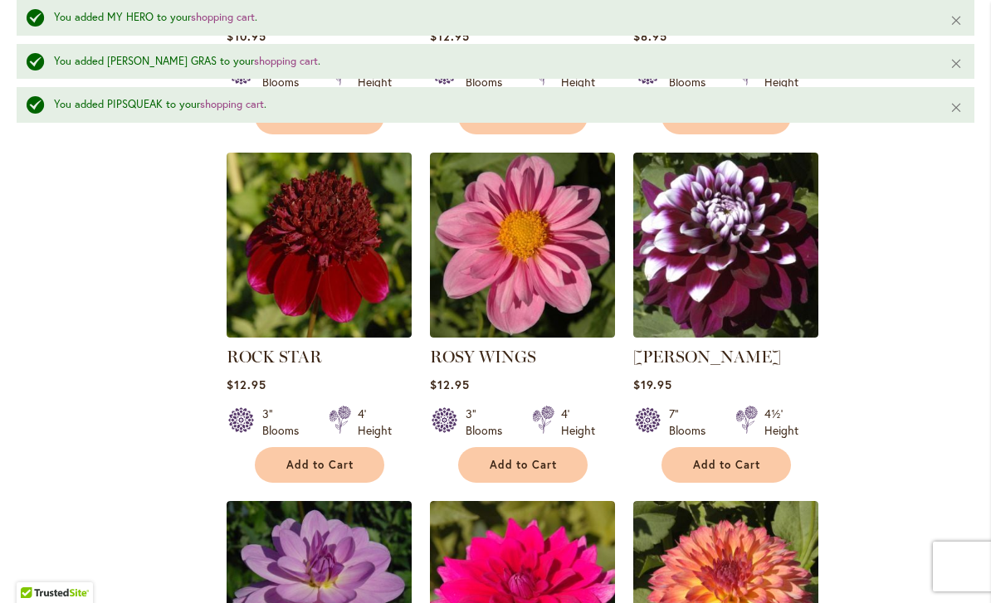
click at [484, 447] on button "Add to Cart" at bounding box center [522, 465] width 129 height 36
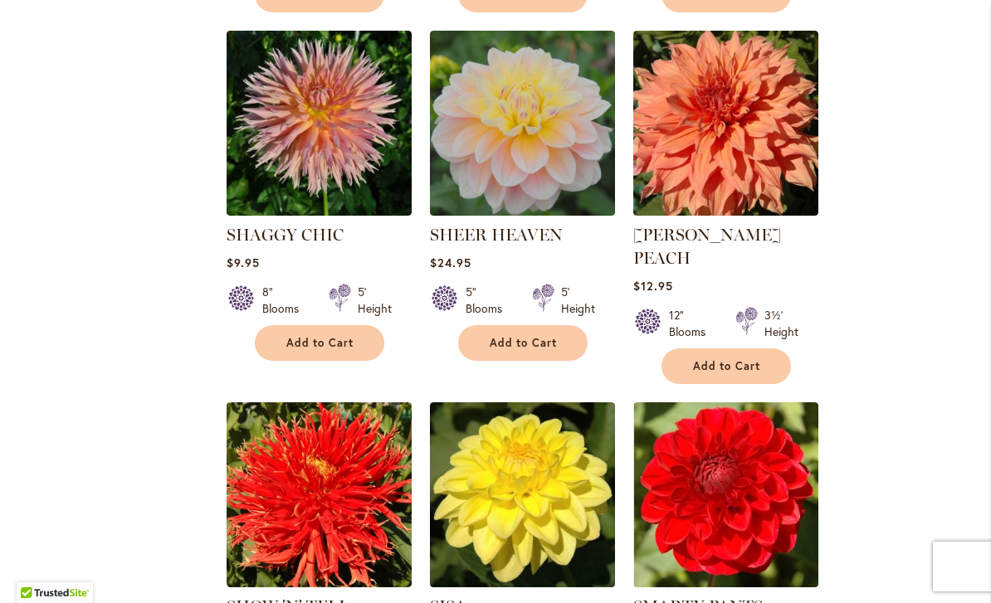
scroll to position [7090, 0]
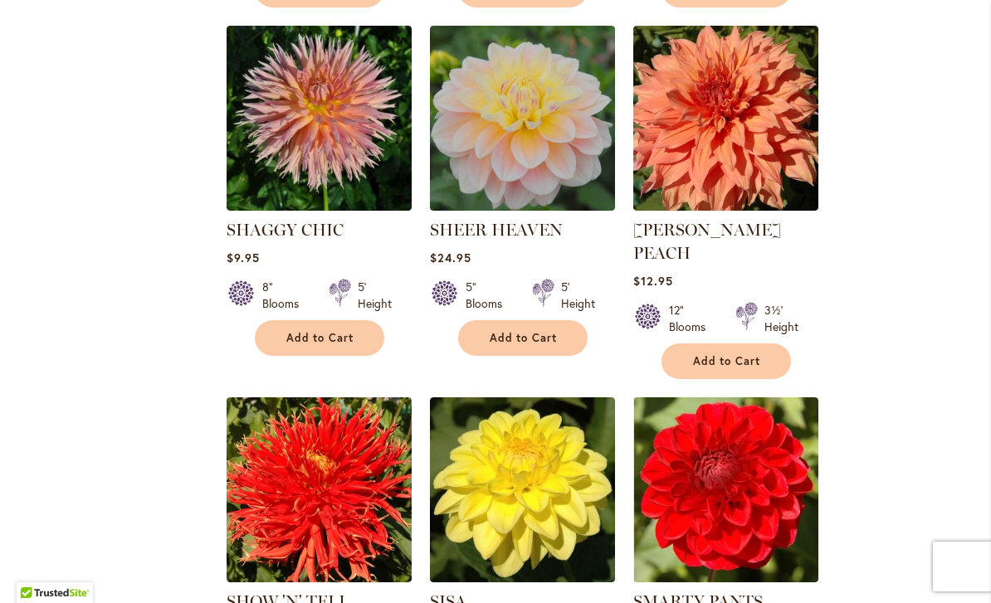
click at [771, 343] on button "Add to Cart" at bounding box center [725, 361] width 129 height 36
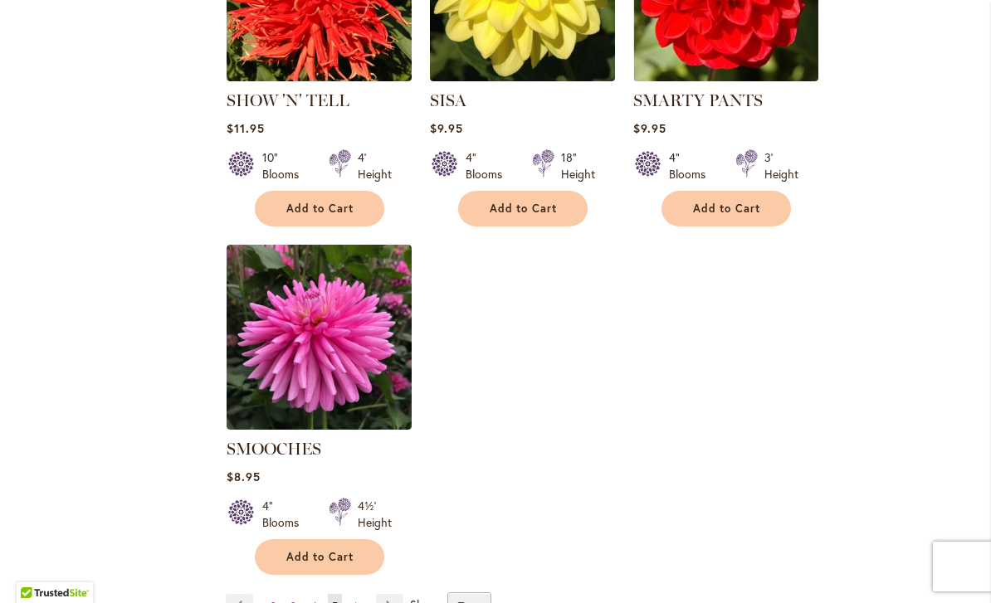
scroll to position [7713, 0]
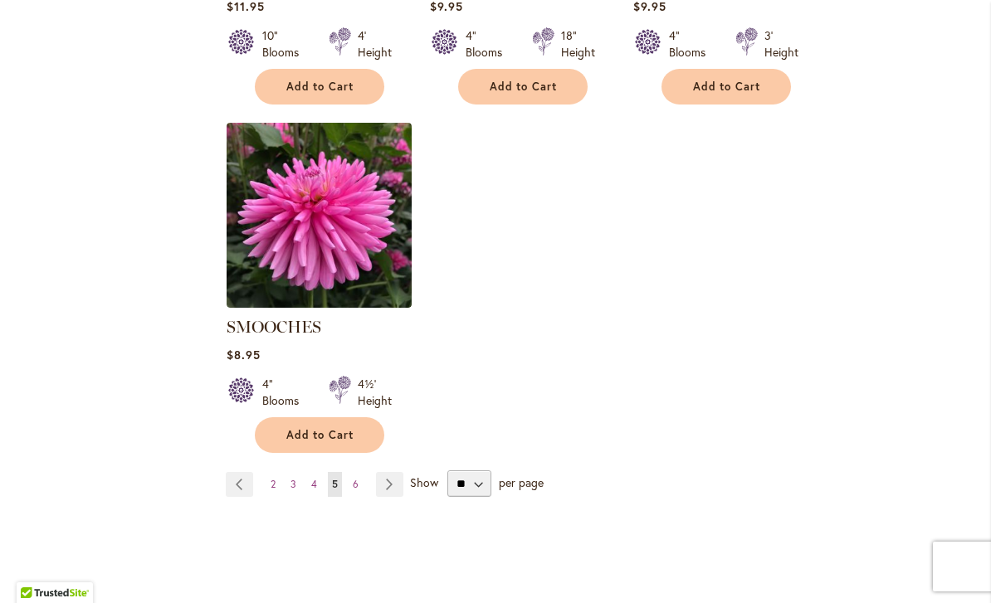
click at [383, 472] on link "Page Next" at bounding box center [389, 484] width 27 height 25
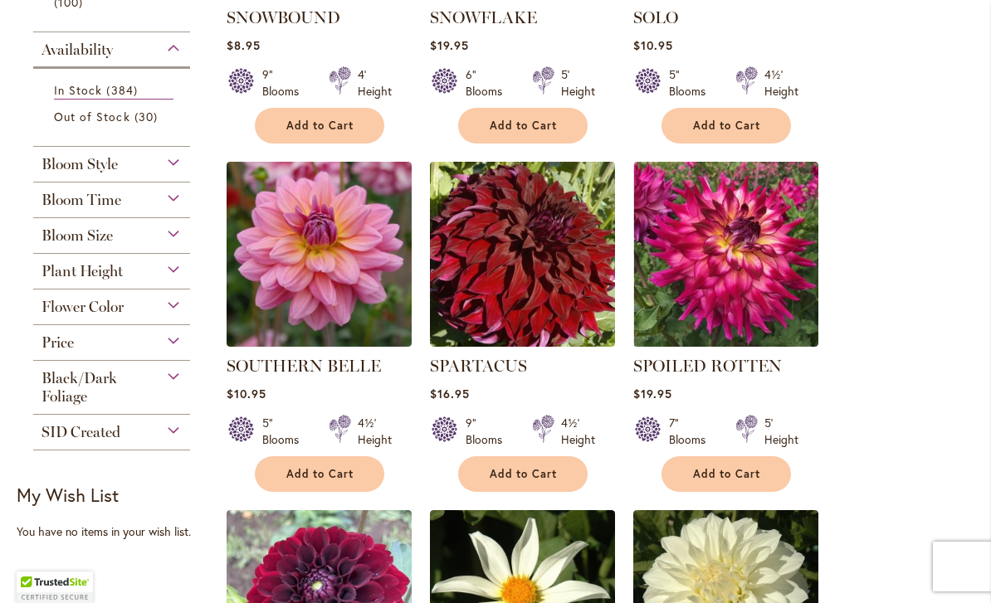
scroll to position [567, 0]
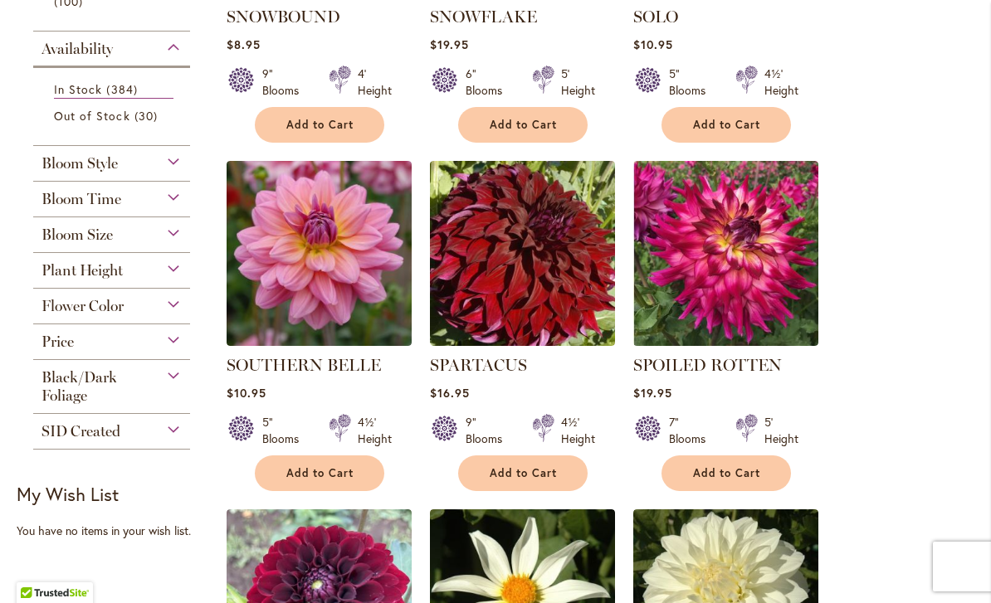
click at [751, 479] on span "Add to Cart" at bounding box center [727, 473] width 68 height 14
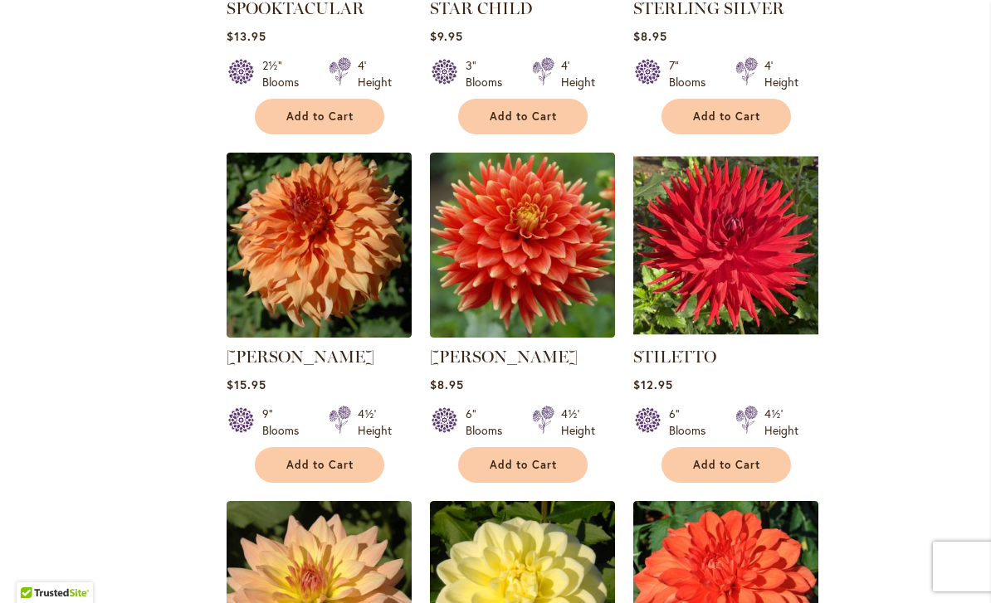
scroll to position [1273, 0]
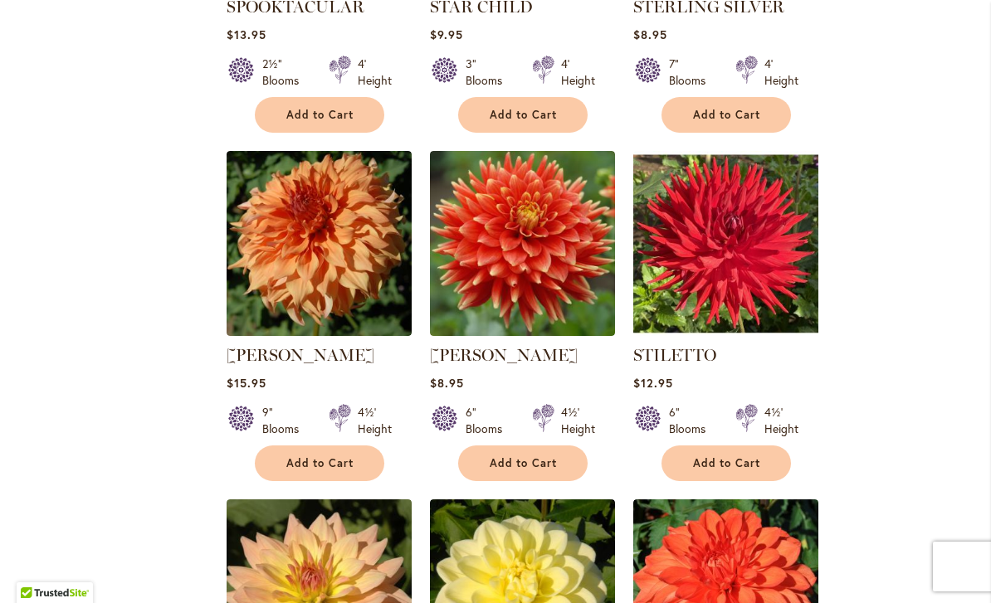
click at [297, 470] on button "Add to Cart" at bounding box center [319, 464] width 129 height 36
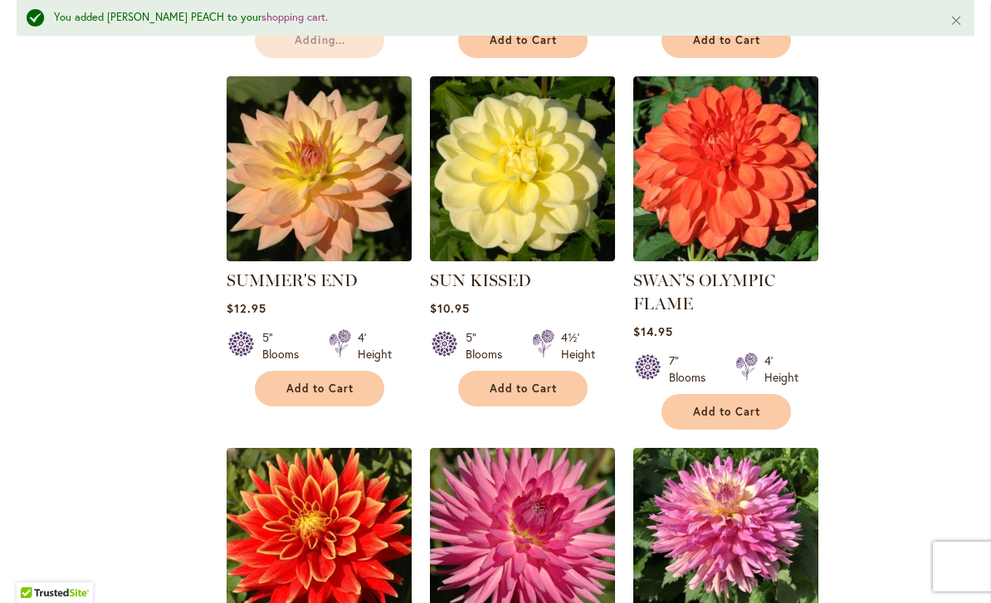
scroll to position [1754, 0]
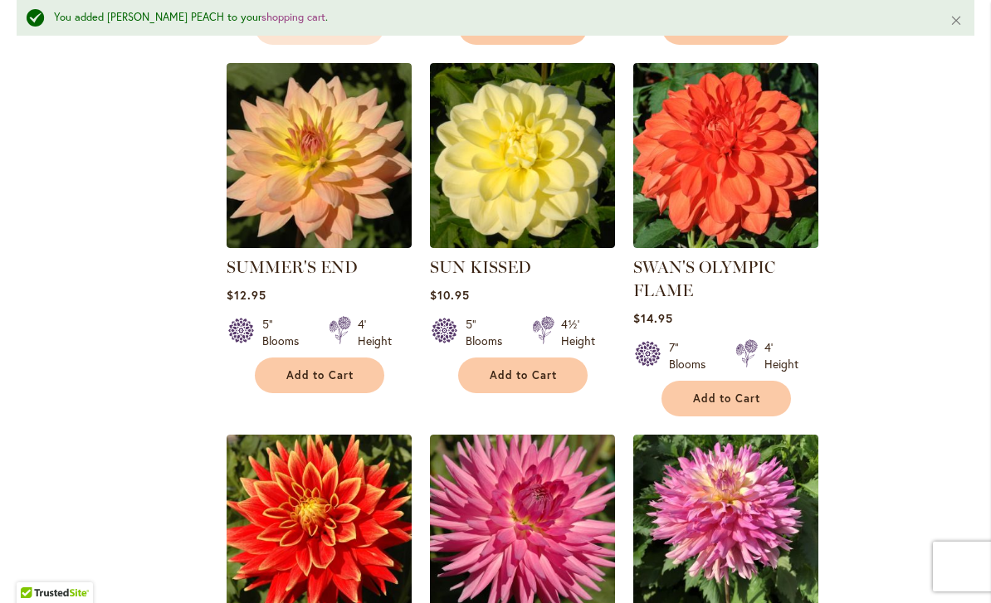
click at [757, 392] on span "Add to Cart" at bounding box center [727, 399] width 68 height 14
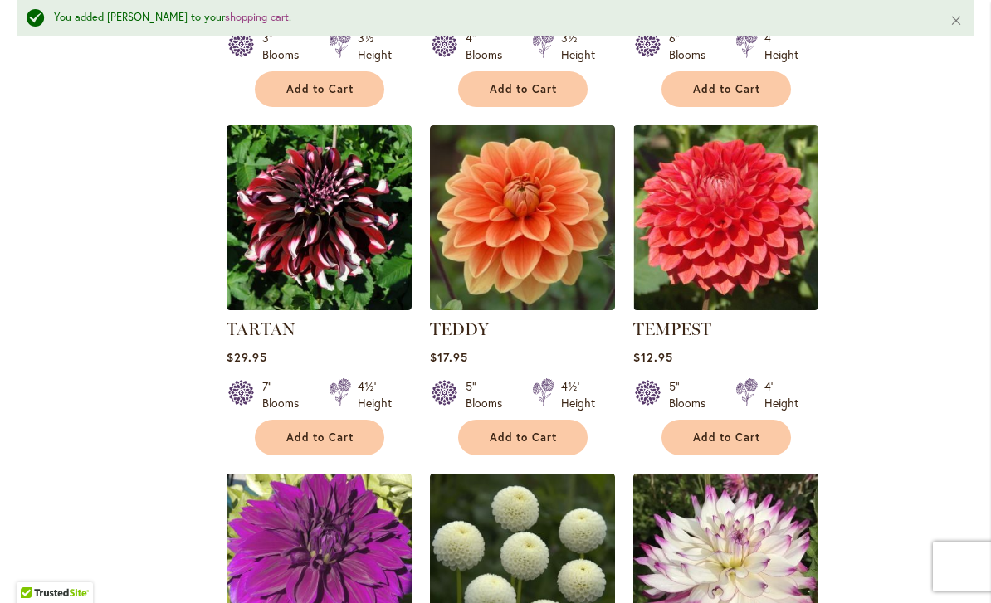
scroll to position [3116, 0]
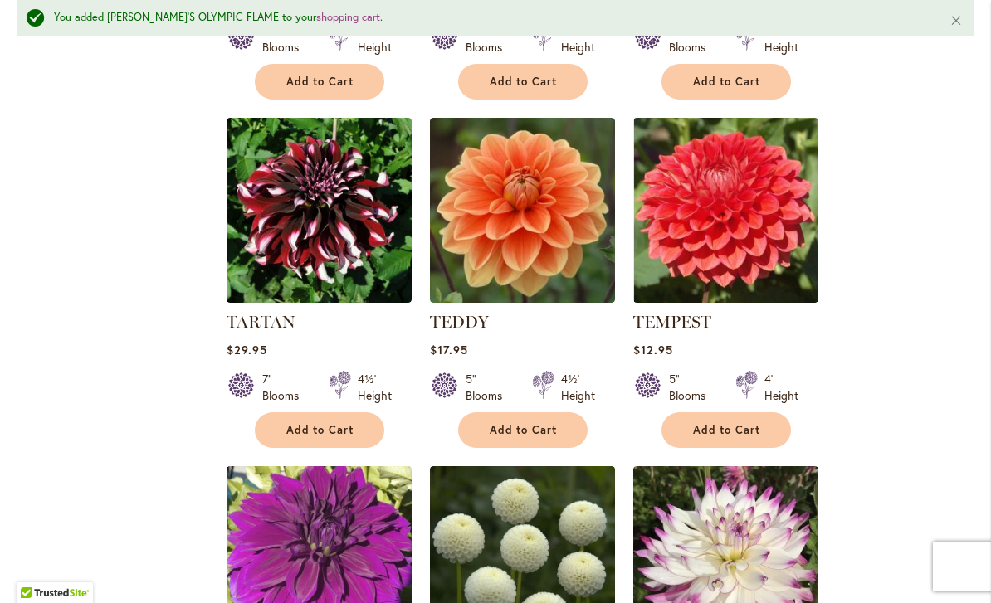
click at [759, 416] on button "Add to Cart" at bounding box center [725, 430] width 129 height 36
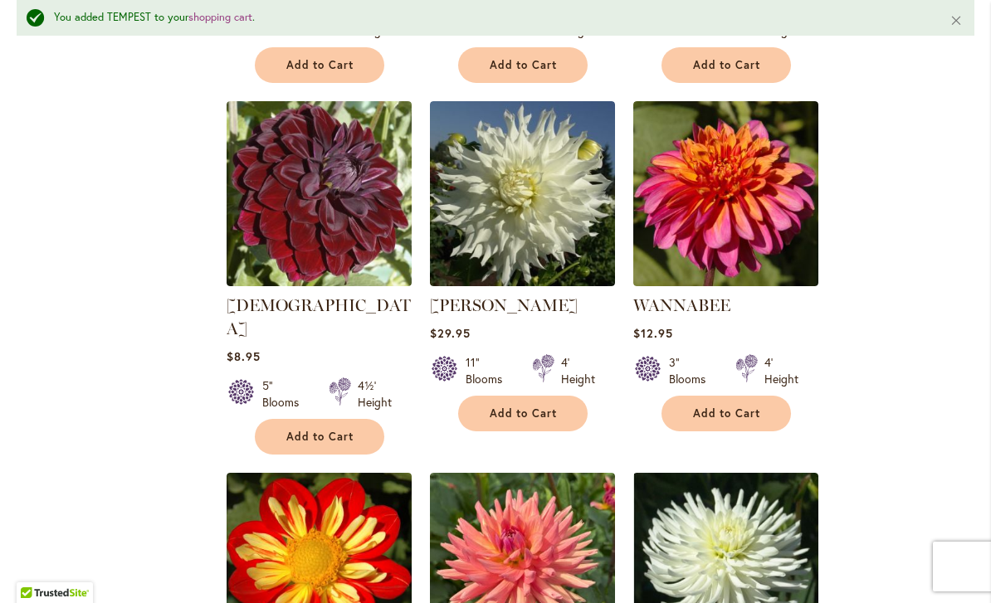
scroll to position [5228, 0]
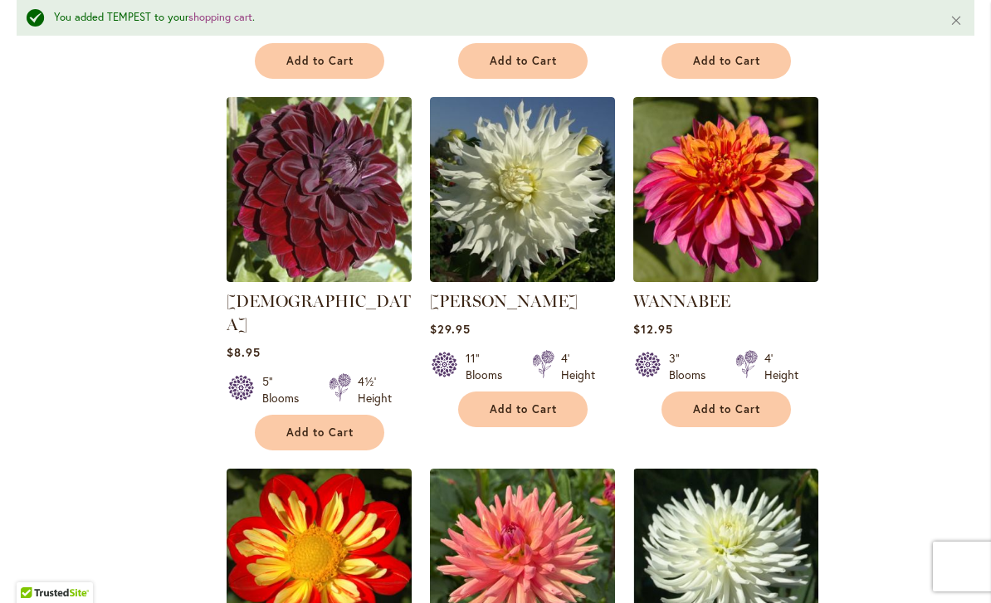
click at [768, 406] on button "Add to Cart" at bounding box center [725, 410] width 129 height 36
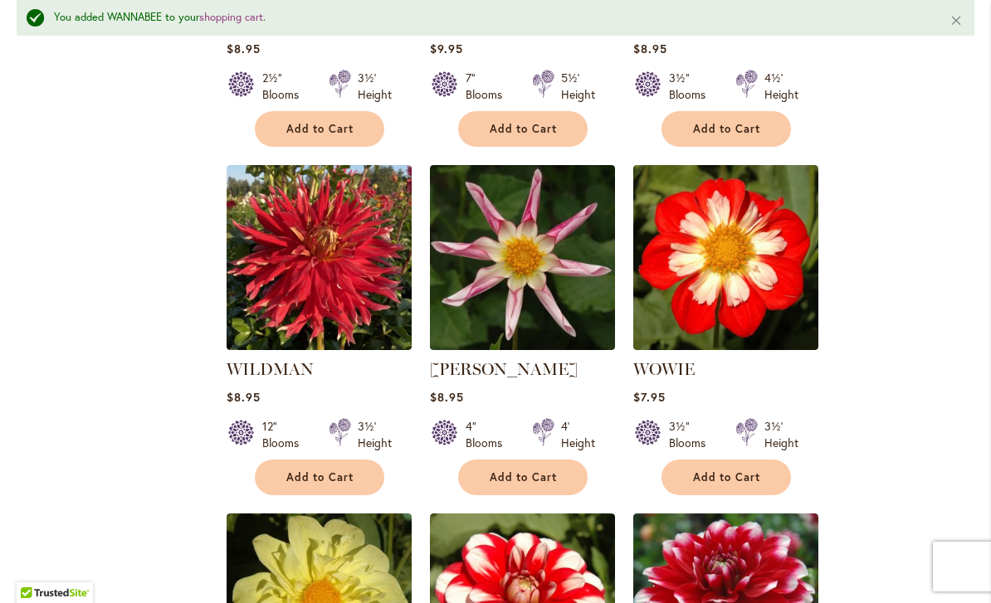
scroll to position [6236, 0]
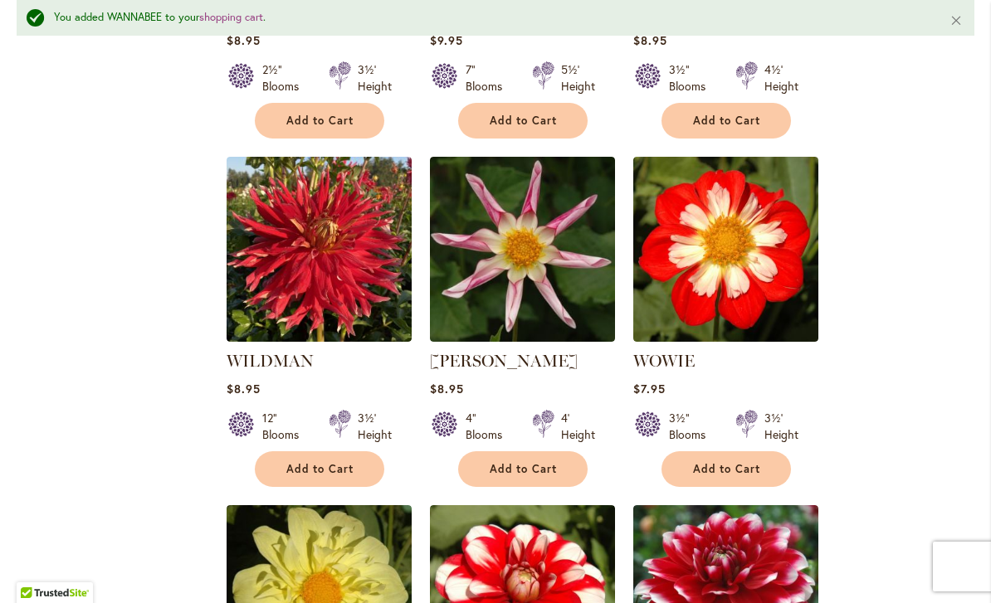
click at [498, 462] on span "Add to Cart" at bounding box center [523, 469] width 68 height 14
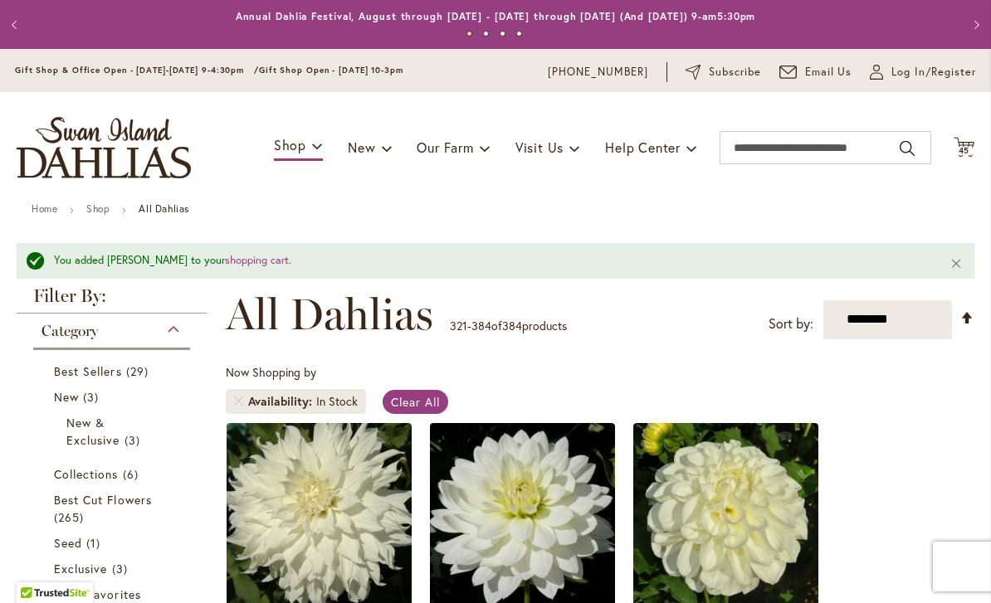
scroll to position [0, 0]
click at [962, 149] on span "45" at bounding box center [964, 150] width 12 height 11
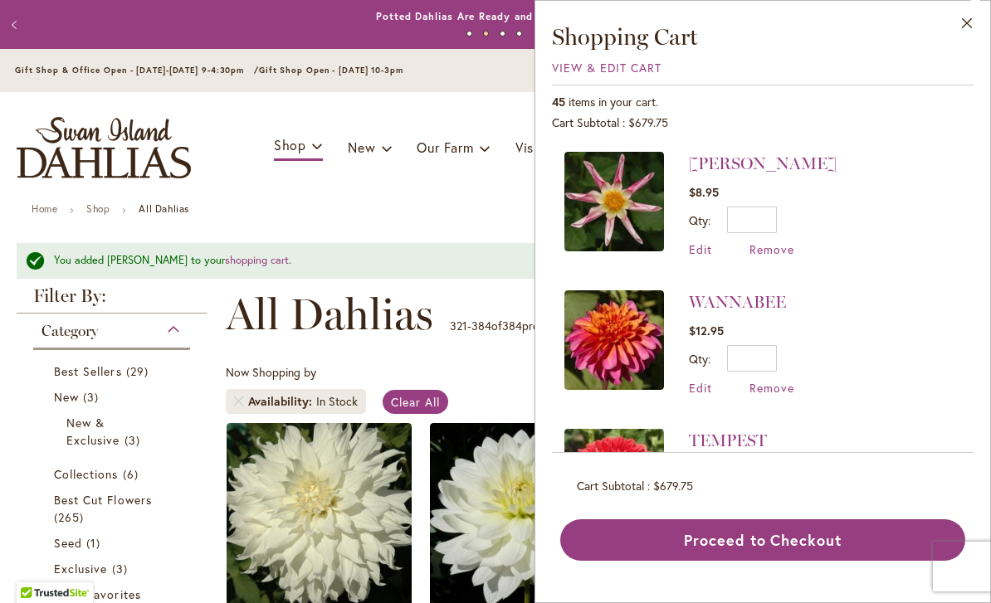
click at [587, 66] on span "View & Edit Cart" at bounding box center [607, 68] width 110 height 16
